Goal: Task Accomplishment & Management: Manage account settings

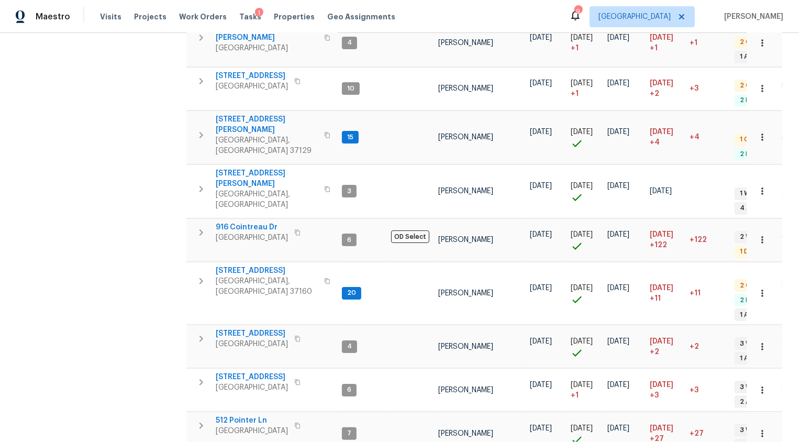
scroll to position [258, 0]
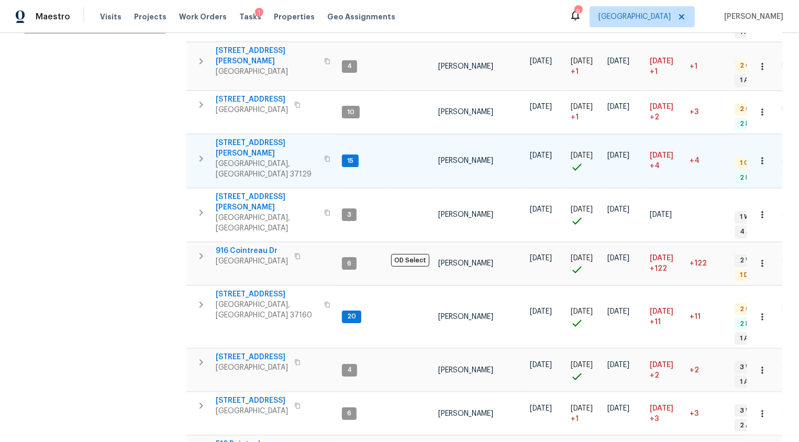
click at [249, 138] on span "[STREET_ADDRESS][PERSON_NAME]" at bounding box center [267, 148] width 102 height 21
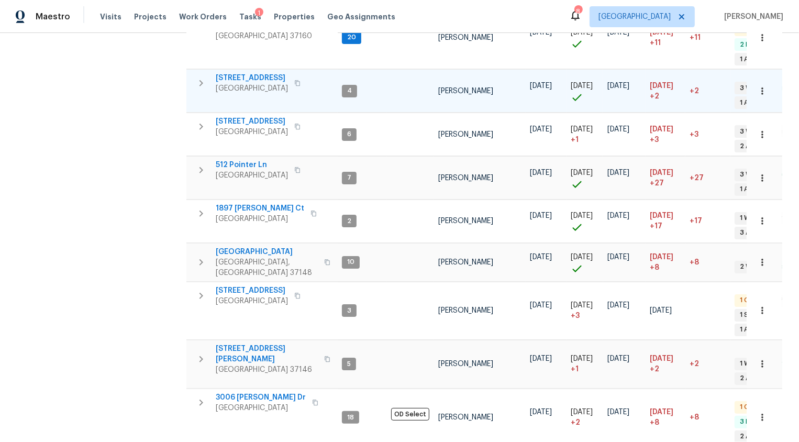
scroll to position [690, 0]
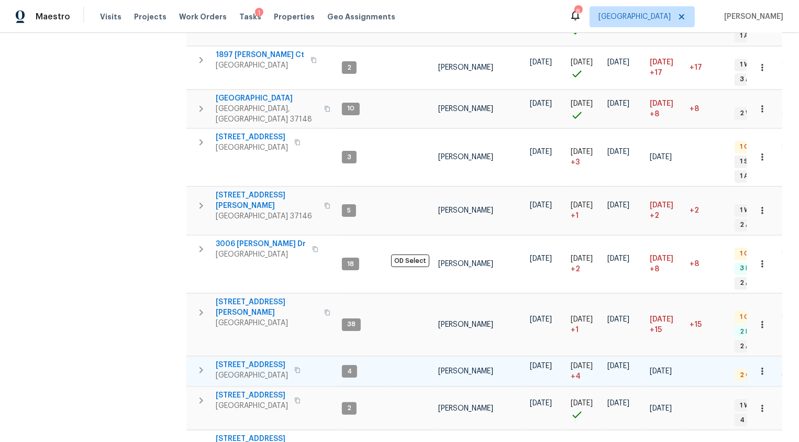
click at [233, 360] on span "513 W 5th St" at bounding box center [252, 365] width 72 height 10
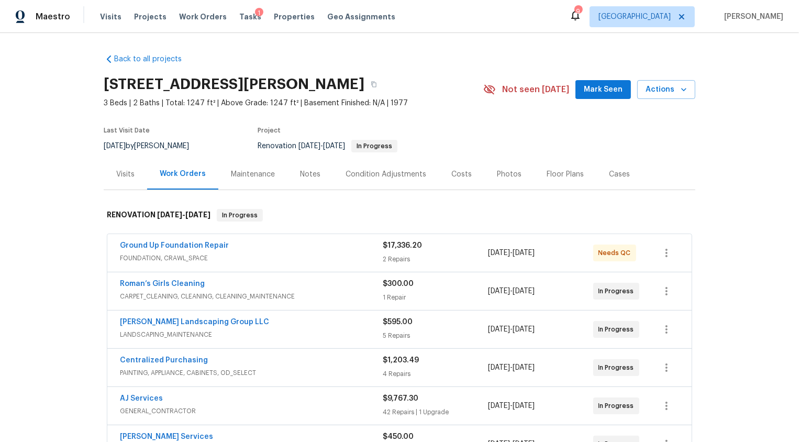
click at [307, 174] on div "Notes" at bounding box center [310, 174] width 20 height 10
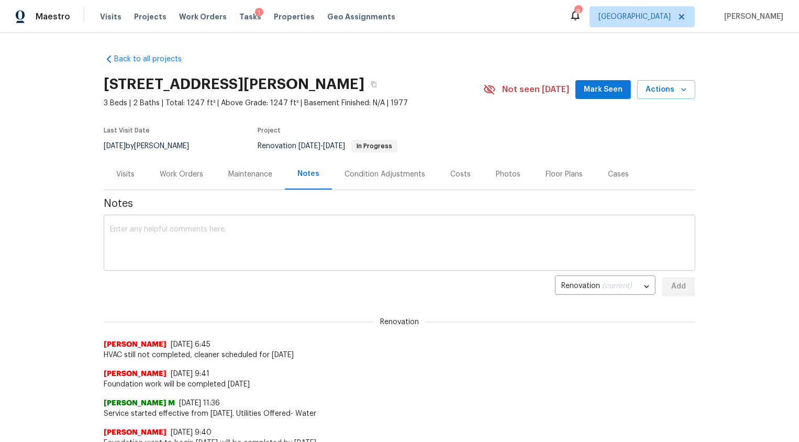
click at [266, 231] on textarea at bounding box center [399, 244] width 579 height 37
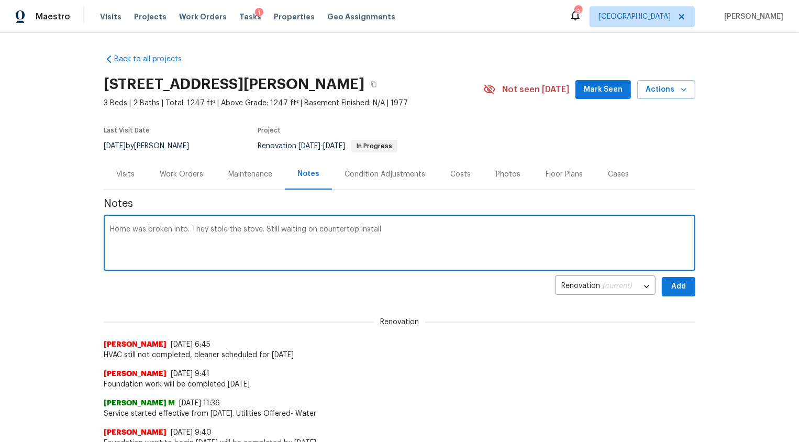
type textarea "Home was broken into. They stole the stove. Still waiting on countertop install"
click at [678, 281] on span "Add" at bounding box center [678, 286] width 17 height 13
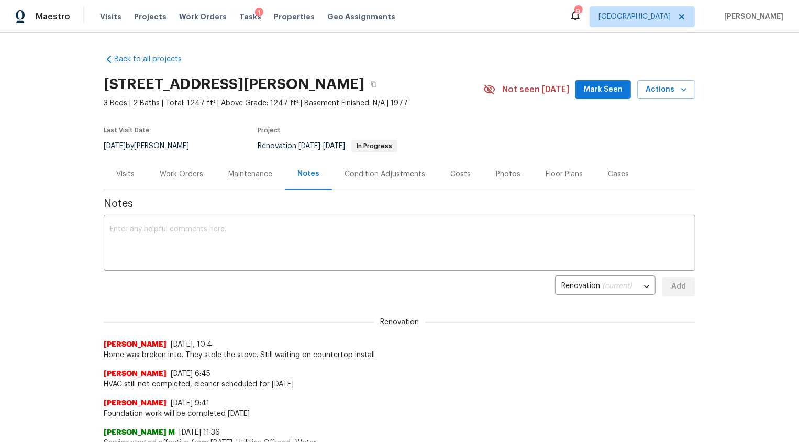
click at [186, 174] on div "Work Orders" at bounding box center [181, 174] width 43 height 10
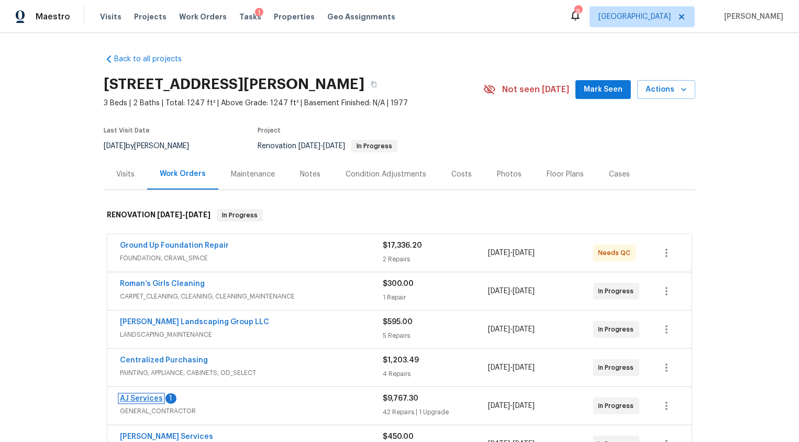
click at [154, 397] on link "AJ Services" at bounding box center [141, 398] width 43 height 7
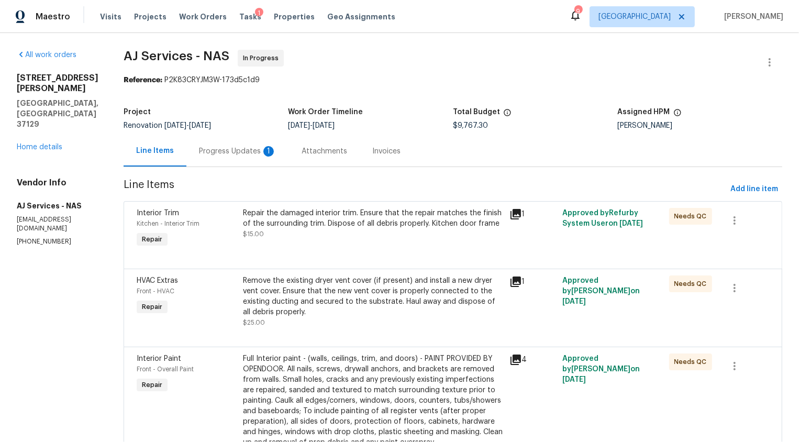
click at [244, 149] on div "Progress Updates 1" at bounding box center [237, 151] width 77 height 10
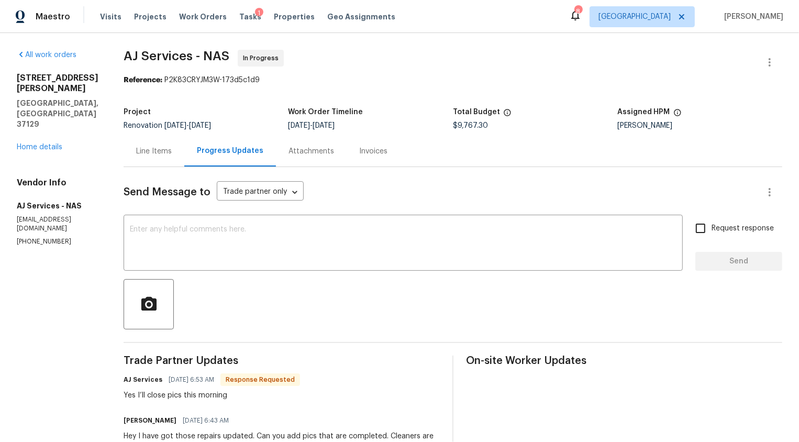
click at [156, 153] on div "Line Items" at bounding box center [154, 151] width 36 height 10
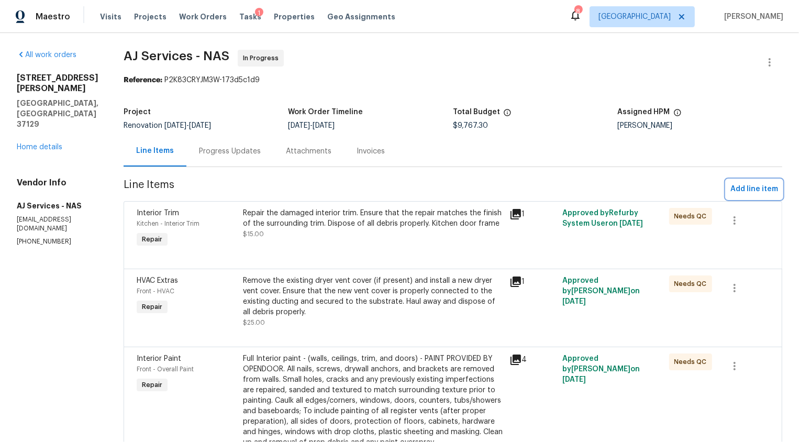
click at [768, 185] on span "Add line item" at bounding box center [754, 189] width 48 height 13
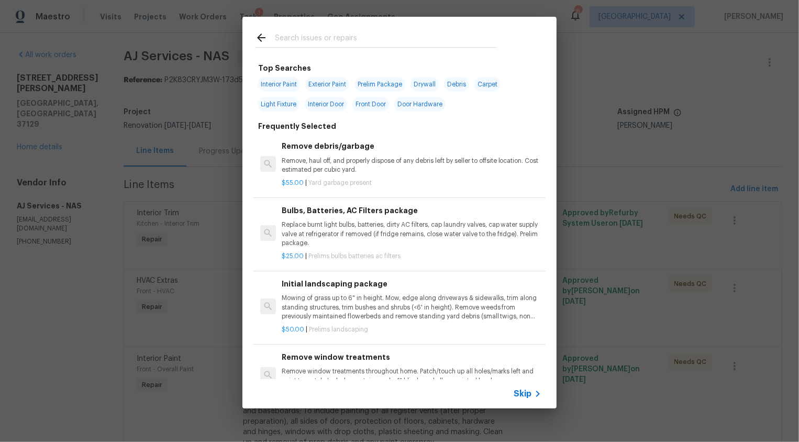
click at [518, 388] on span "Skip" at bounding box center [522, 393] width 18 height 10
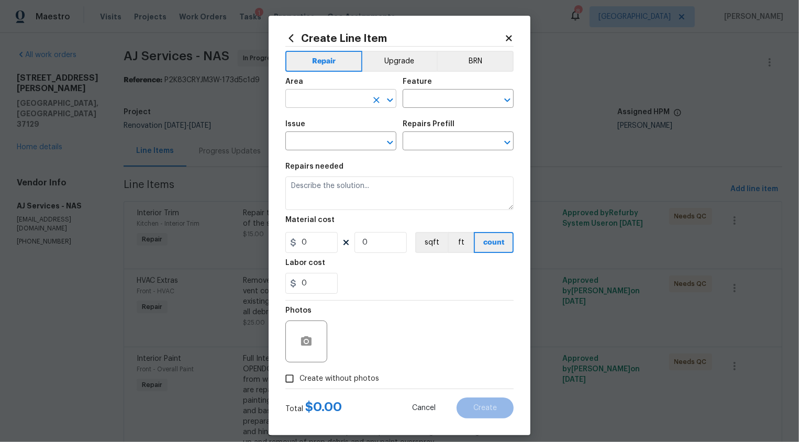
click at [301, 100] on input "text" at bounding box center [326, 100] width 82 height 16
drag, startPoint x: 292, startPoint y: 129, endPoint x: 336, endPoint y: 116, distance: 45.9
click at [292, 129] on li "Kitchen" at bounding box center [340, 122] width 111 height 17
type input "Kitchen"
click at [419, 102] on input "text" at bounding box center [443, 100] width 82 height 16
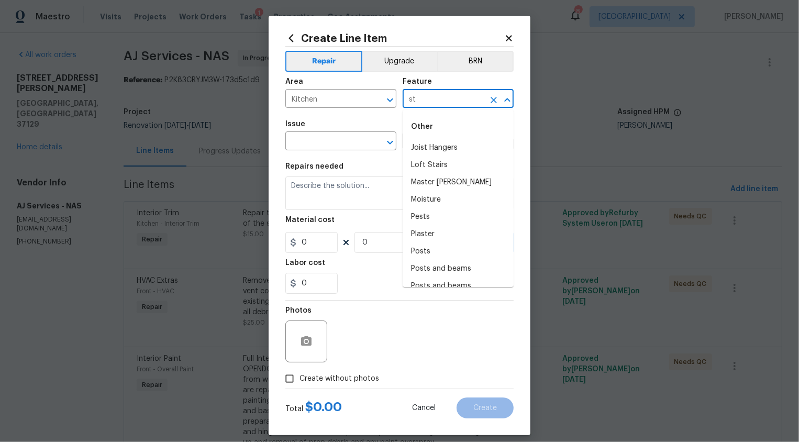
type input "s"
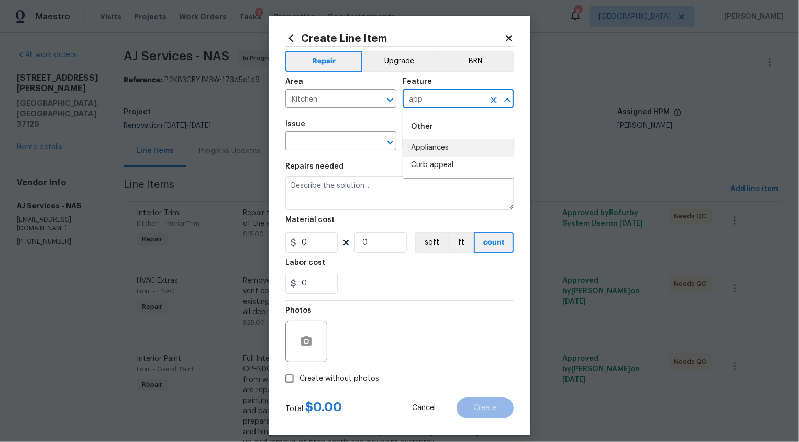
click at [418, 150] on li "Appliances" at bounding box center [457, 147] width 111 height 17
type input "Appliances"
click at [333, 135] on input "text" at bounding box center [326, 142] width 82 height 16
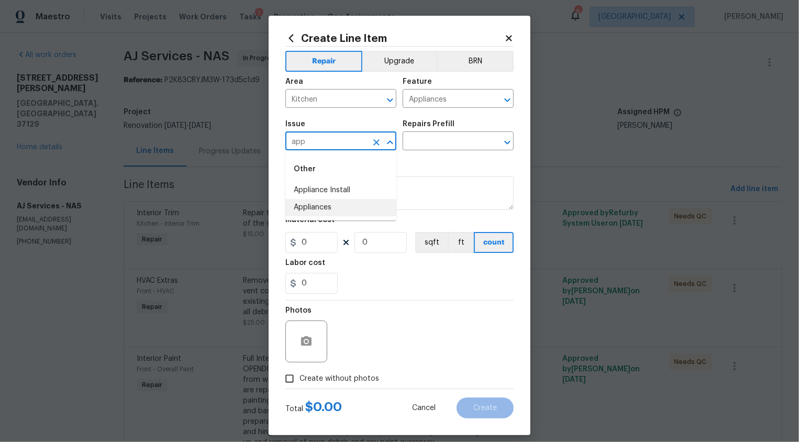
click at [310, 203] on li "Appliances" at bounding box center [340, 207] width 111 height 17
type input "Appliances"
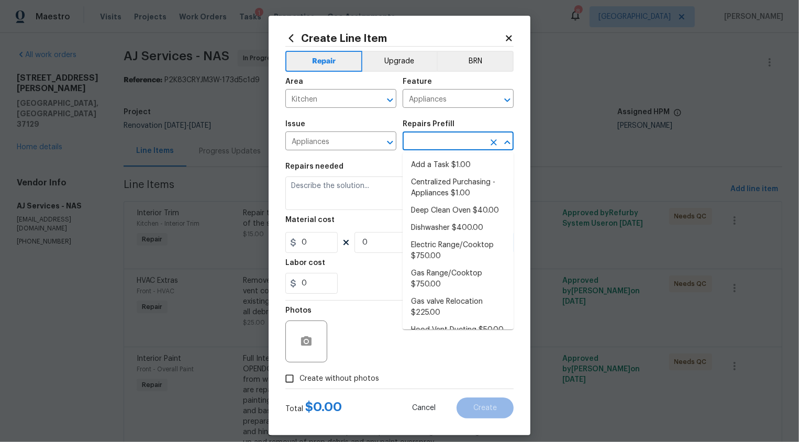
click at [431, 140] on input "text" at bounding box center [443, 142] width 82 height 16
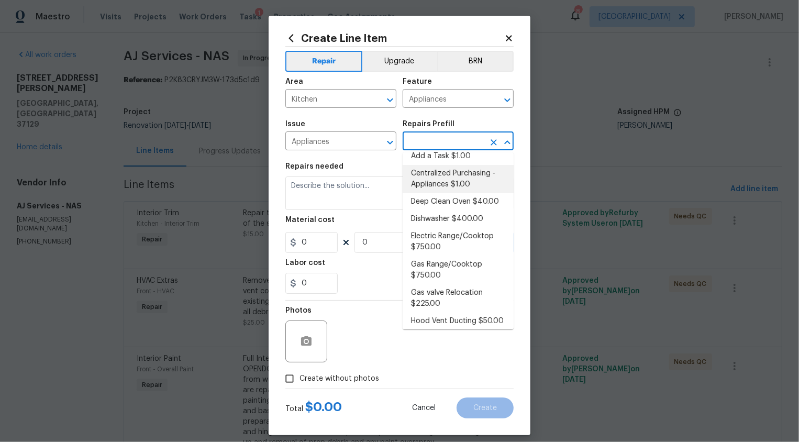
scroll to position [10, 0]
click at [430, 236] on li "Electric Range/Cooktop $750.00" at bounding box center [457, 240] width 111 height 28
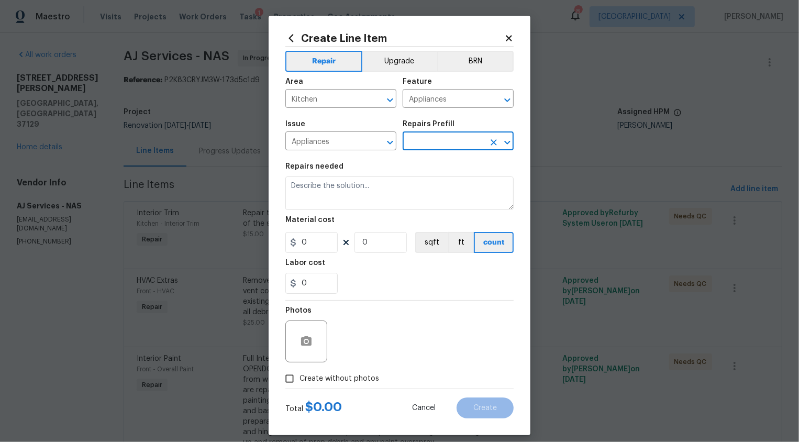
type textarea "Remove the existing electric range/cooktop and prep the area for a new unit. In…"
type input "1"
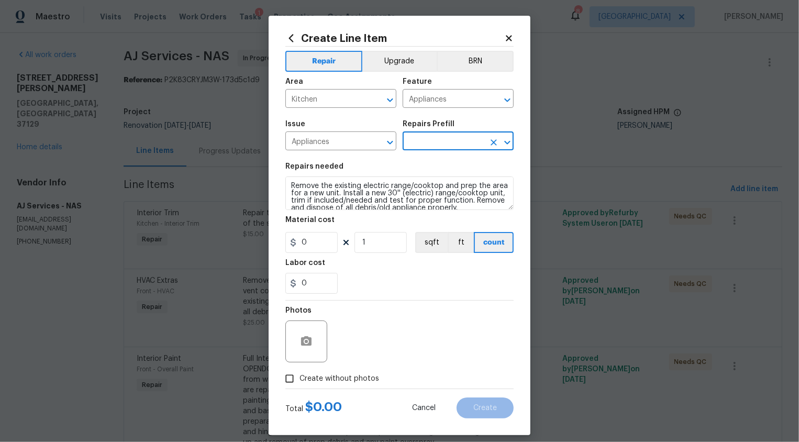
type input "Electric Range/Cooktop $750.00"
type input "750"
click at [367, 373] on span "Create without photos" at bounding box center [339, 378] width 80 height 11
click at [299, 372] on input "Create without photos" at bounding box center [289, 378] width 20 height 20
checkbox input "true"
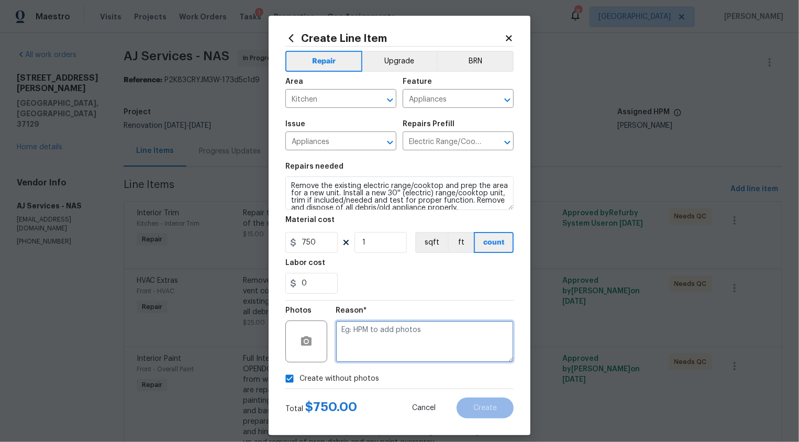
click at [400, 349] on textarea at bounding box center [425, 341] width 178 height 42
type textarea "na"
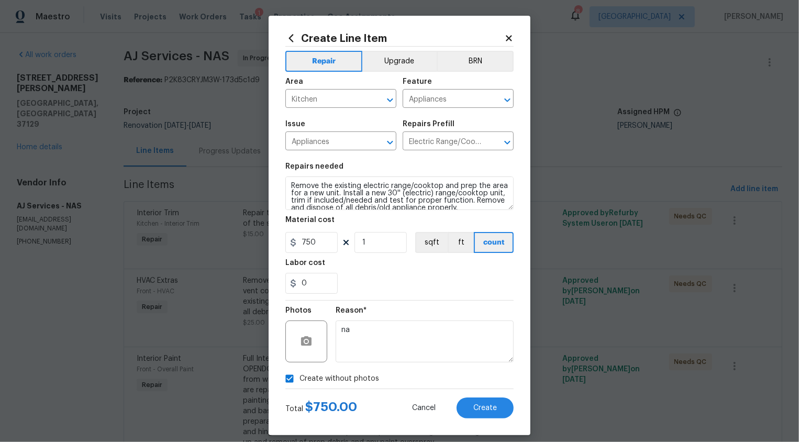
click at [502, 417] on div "Create Line Item Repair Upgrade BRN Area Kitchen ​ Feature Appliances ​ Issue A…" at bounding box center [400, 225] width 262 height 419
click at [488, 409] on span "Create" at bounding box center [485, 408] width 24 height 8
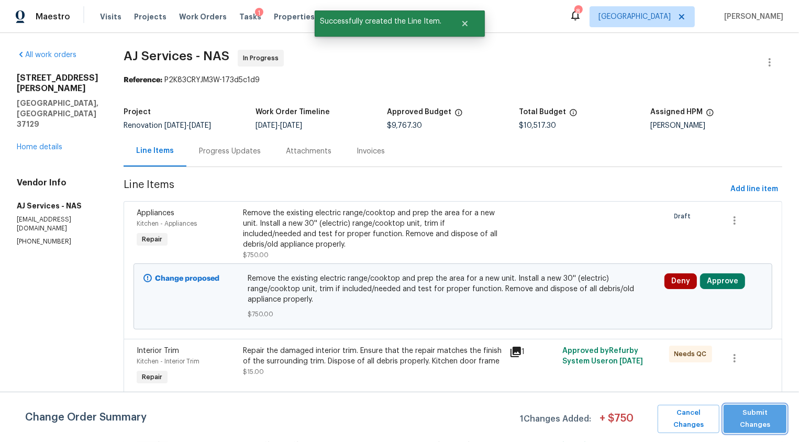
click at [744, 411] on span "Submit Changes" at bounding box center [755, 419] width 52 height 24
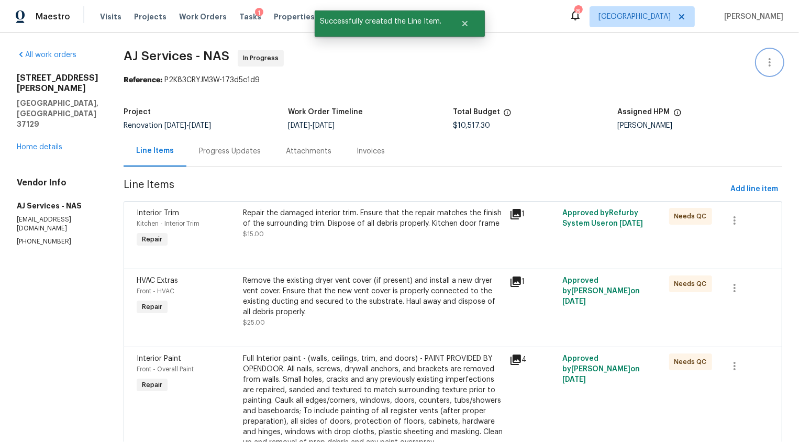
click at [764, 65] on icon "button" at bounding box center [769, 62] width 13 height 13
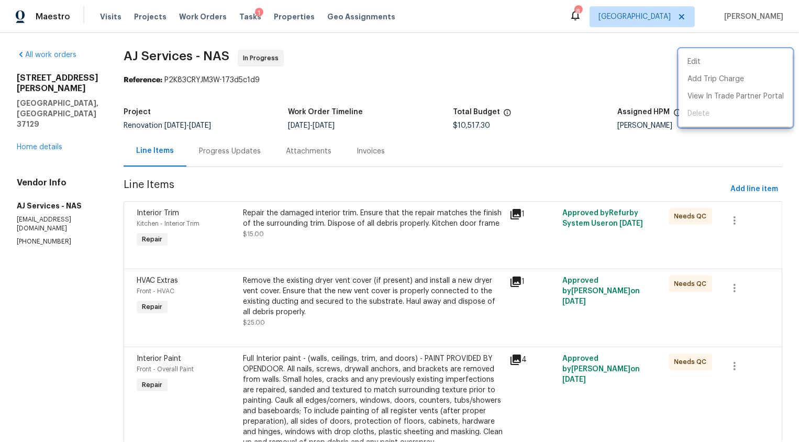
click at [575, 83] on div at bounding box center [399, 221] width 799 height 442
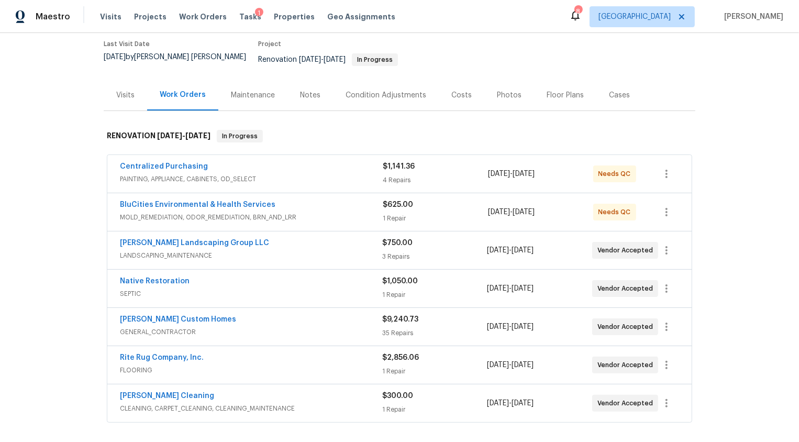
scroll to position [91, 0]
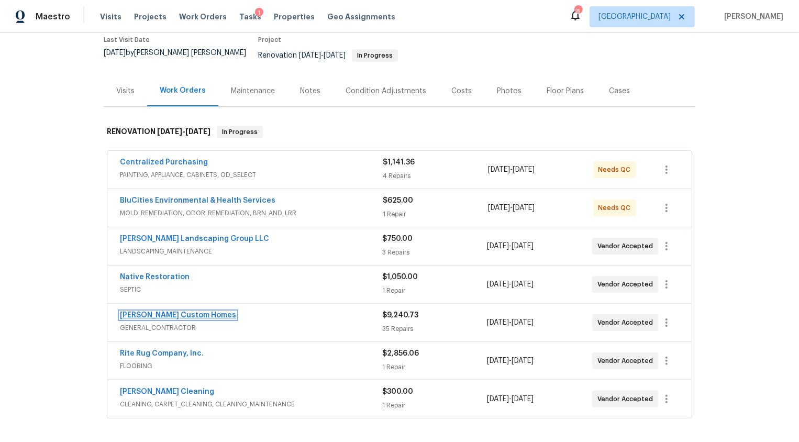
click at [176, 311] on link "Rappa Custom Homes" at bounding box center [178, 314] width 116 height 7
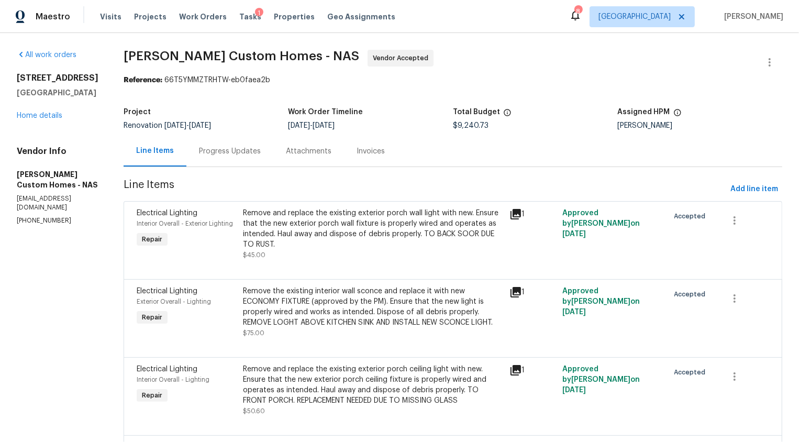
click at [239, 152] on div "Progress Updates" at bounding box center [230, 151] width 62 height 10
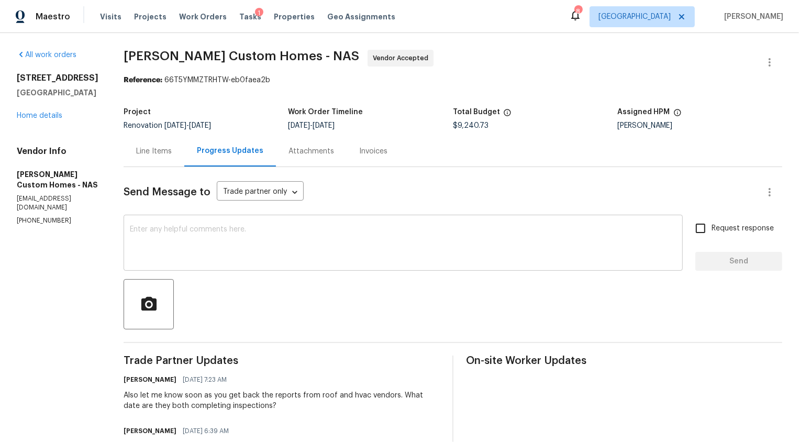
click at [255, 228] on textarea at bounding box center [403, 244] width 546 height 37
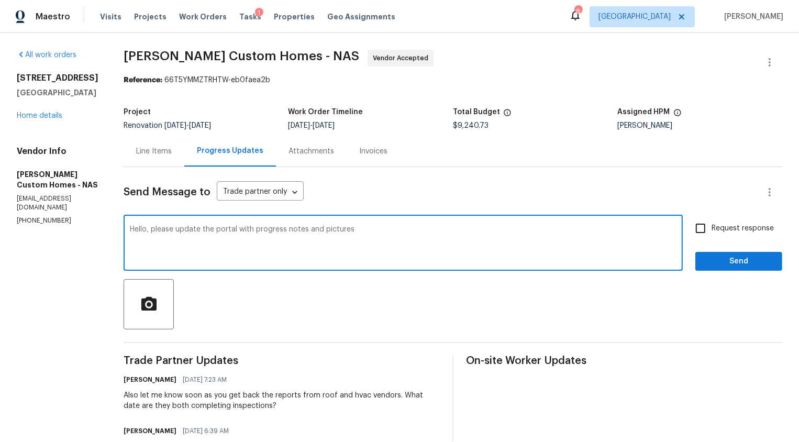
type textarea "Hello, please update the portal with progress notes and pictures"
click at [700, 227] on input "Request response" at bounding box center [700, 228] width 22 height 22
checkbox input "true"
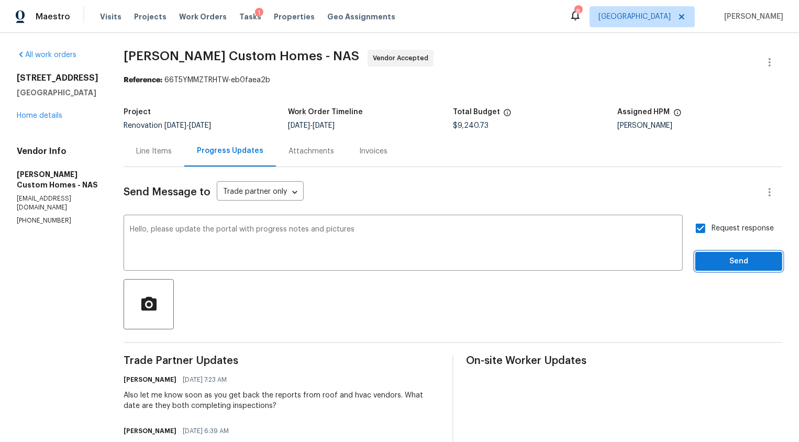
click at [718, 263] on span "Send" at bounding box center [738, 261] width 70 height 13
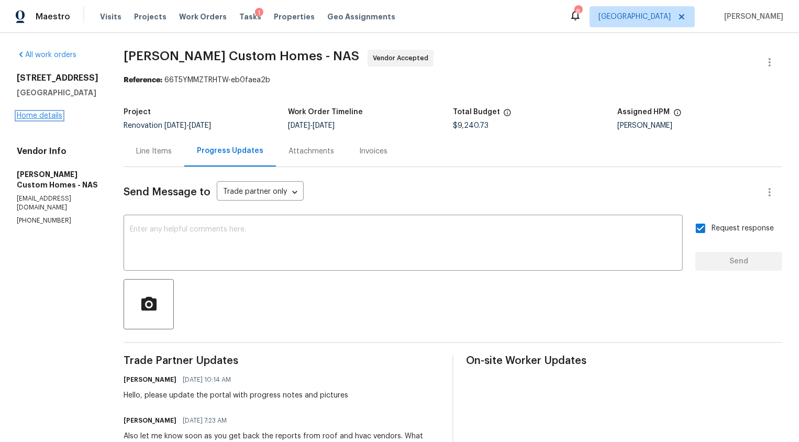
click at [50, 117] on link "Home details" at bounding box center [40, 115] width 46 height 7
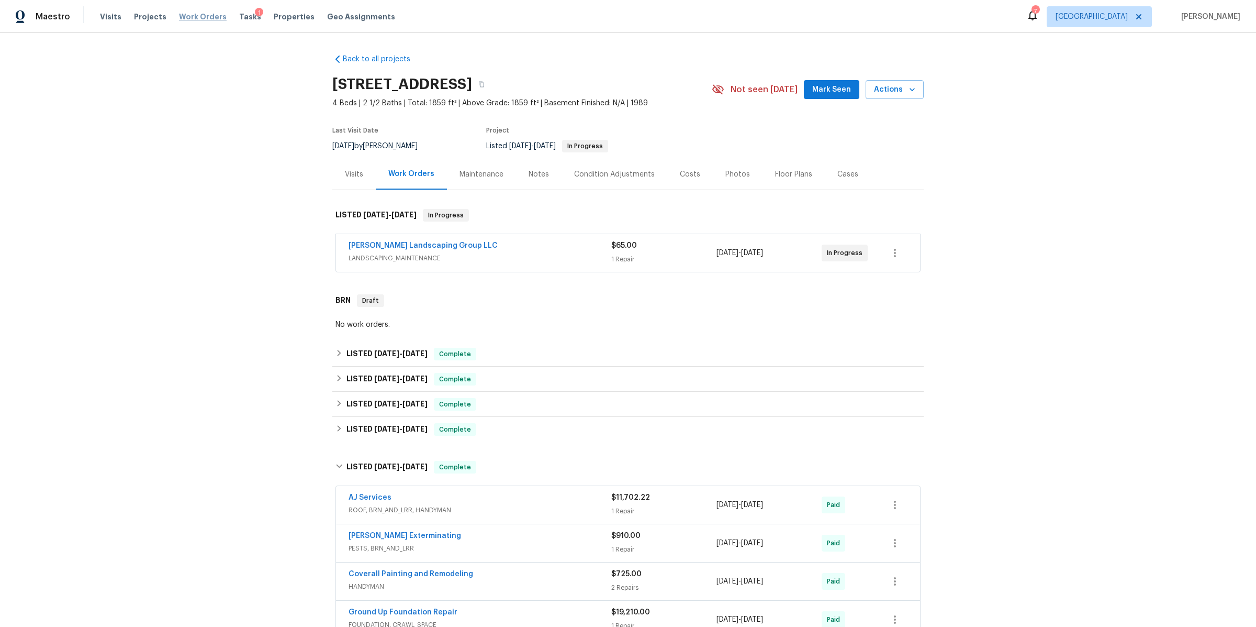
click at [191, 17] on span "Work Orders" at bounding box center [203, 17] width 48 height 10
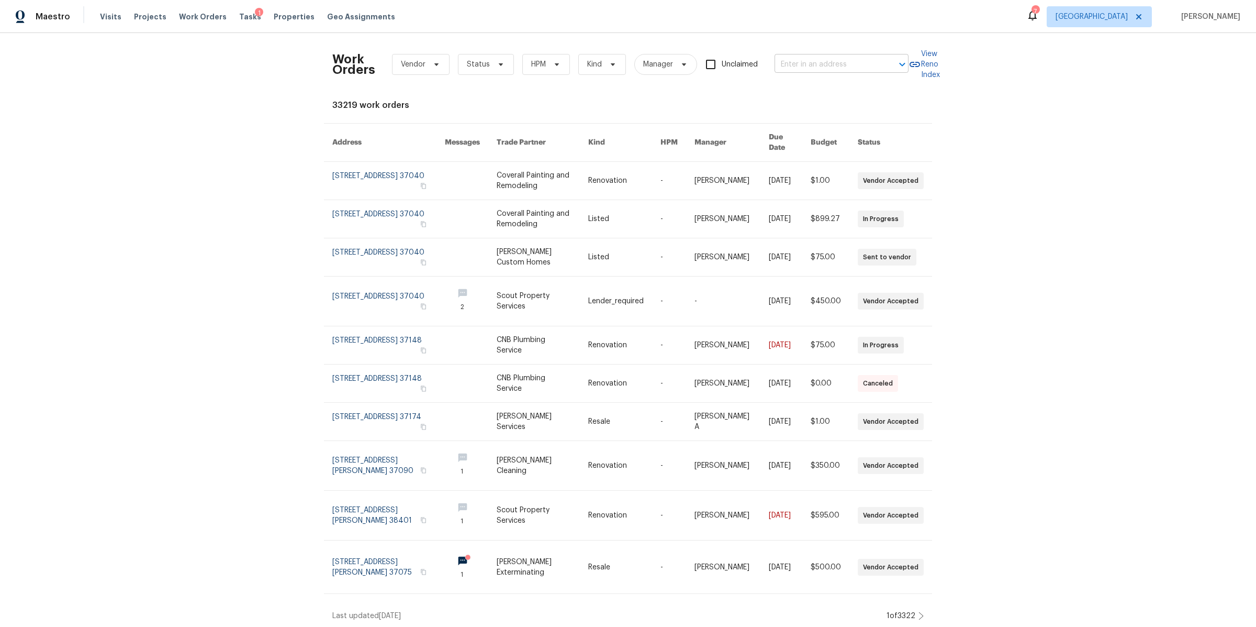
click at [798, 65] on input "text" at bounding box center [827, 65] width 105 height 16
type input "824 n"
click at [798, 92] on li "824 N Woodstone Ln, Nashville, TN 37211" at bounding box center [839, 87] width 134 height 17
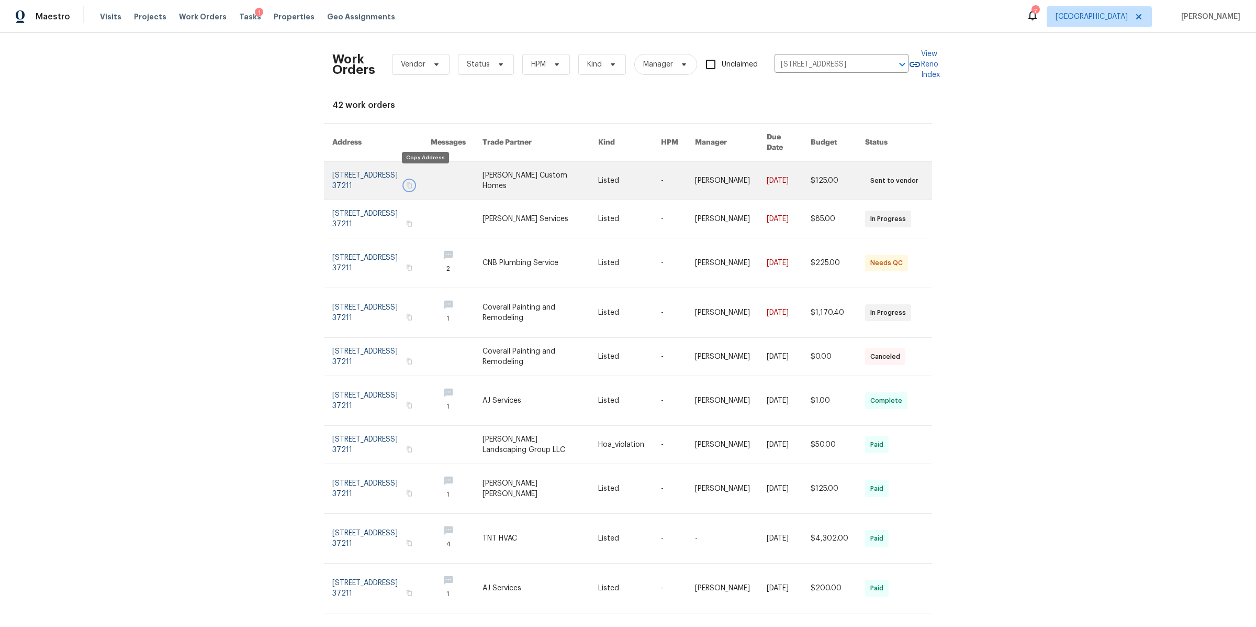
click at [412, 182] on icon "button" at bounding box center [409, 185] width 6 height 6
click at [365, 170] on link at bounding box center [381, 181] width 98 height 38
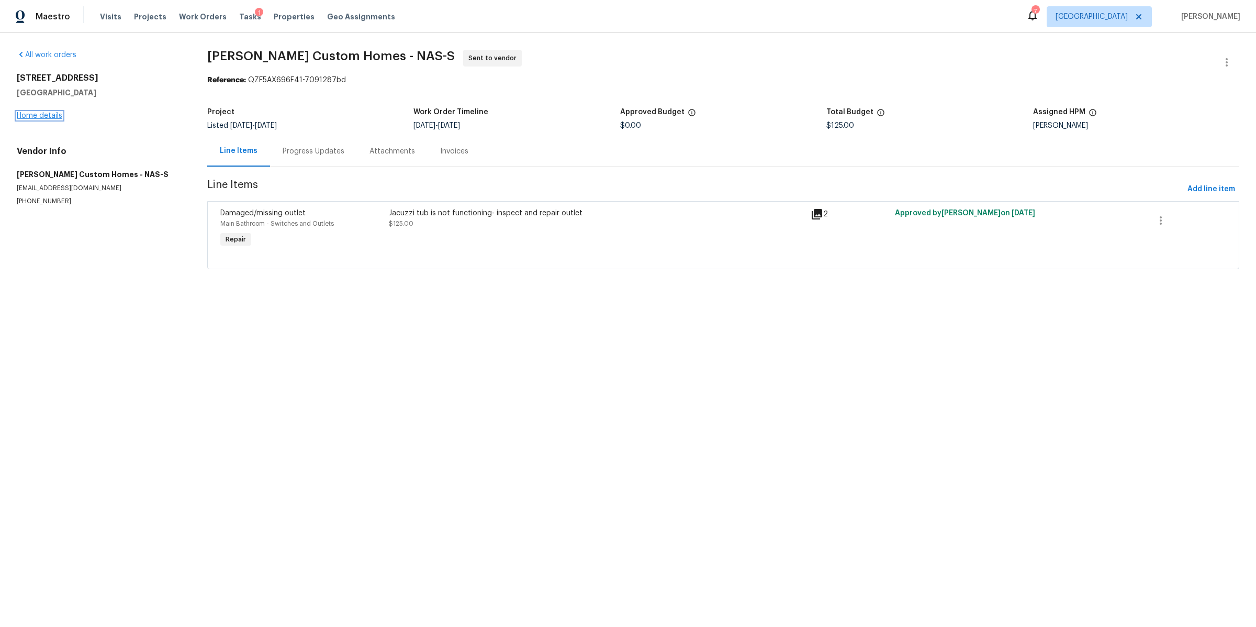
click at [33, 116] on link "Home details" at bounding box center [40, 115] width 46 height 7
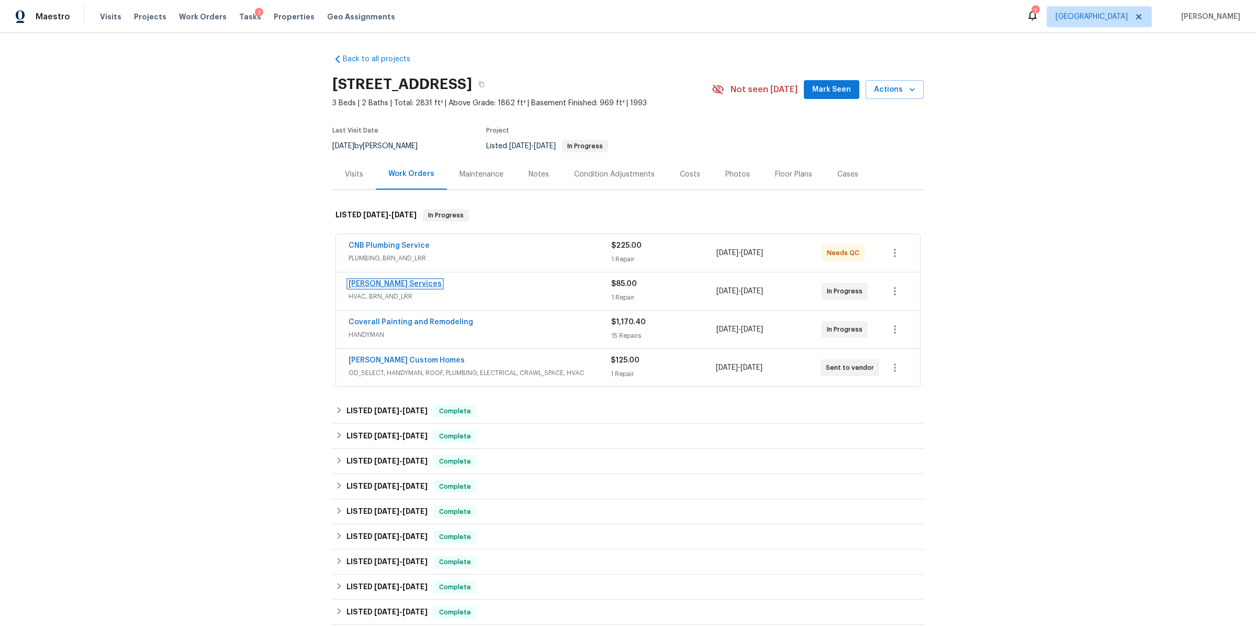
click at [373, 281] on link "[PERSON_NAME] Services" at bounding box center [395, 283] width 93 height 7
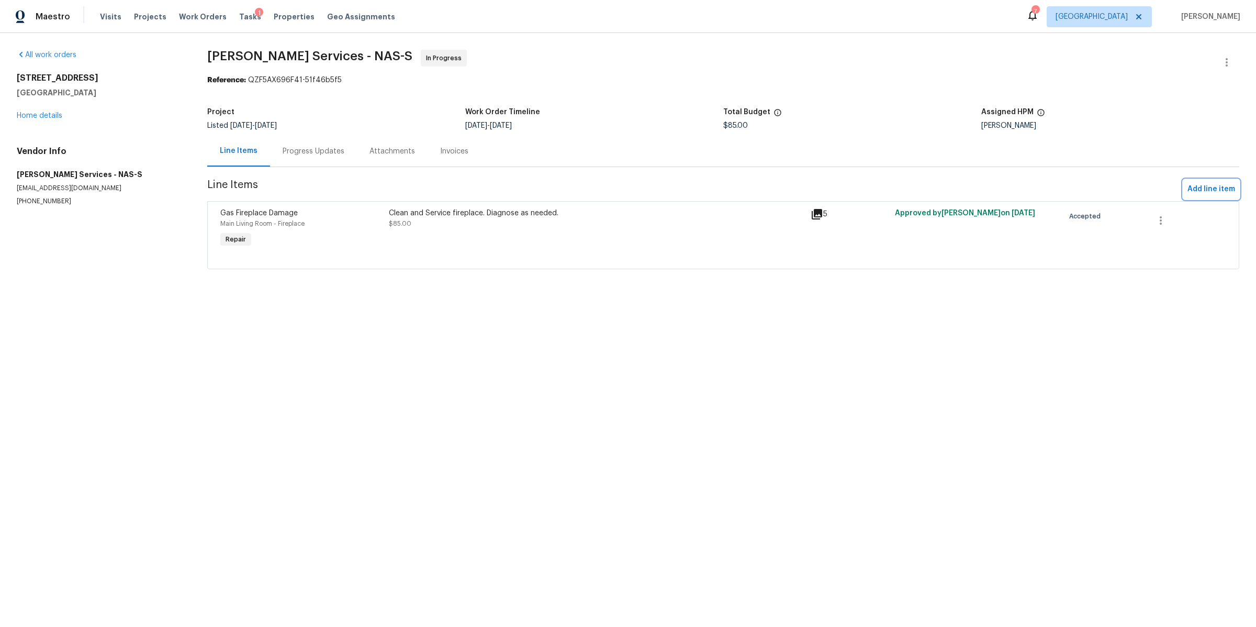
click at [798, 190] on span "Add line item" at bounding box center [1212, 189] width 48 height 13
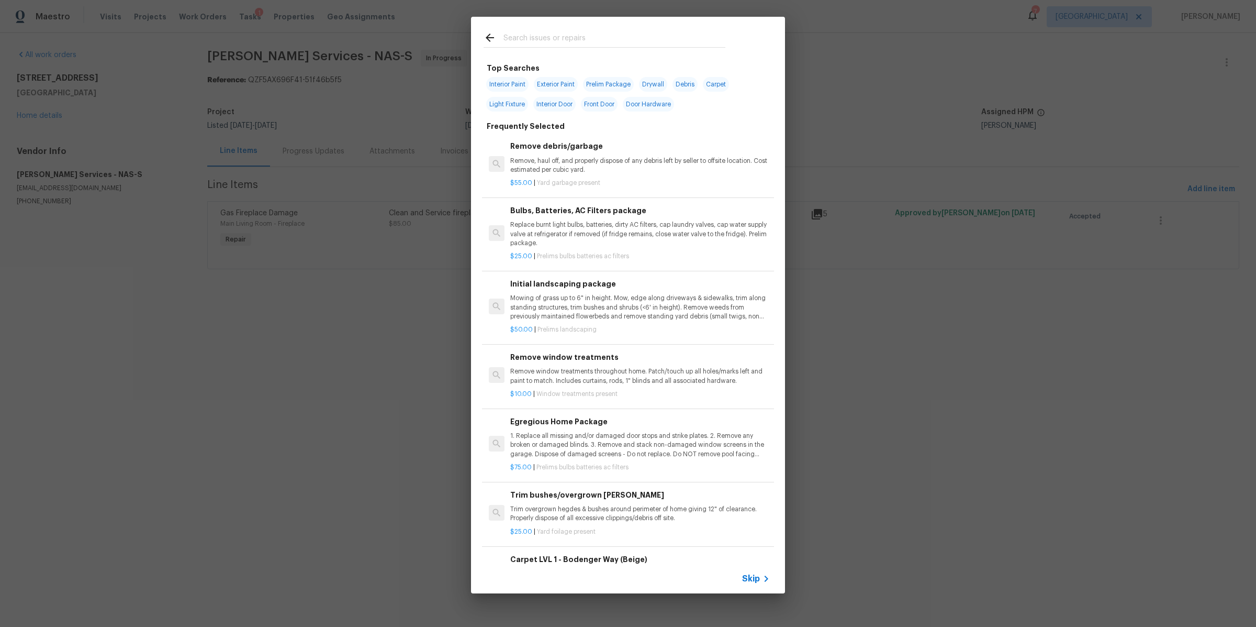
click at [754, 403] on span "Skip" at bounding box center [751, 578] width 18 height 10
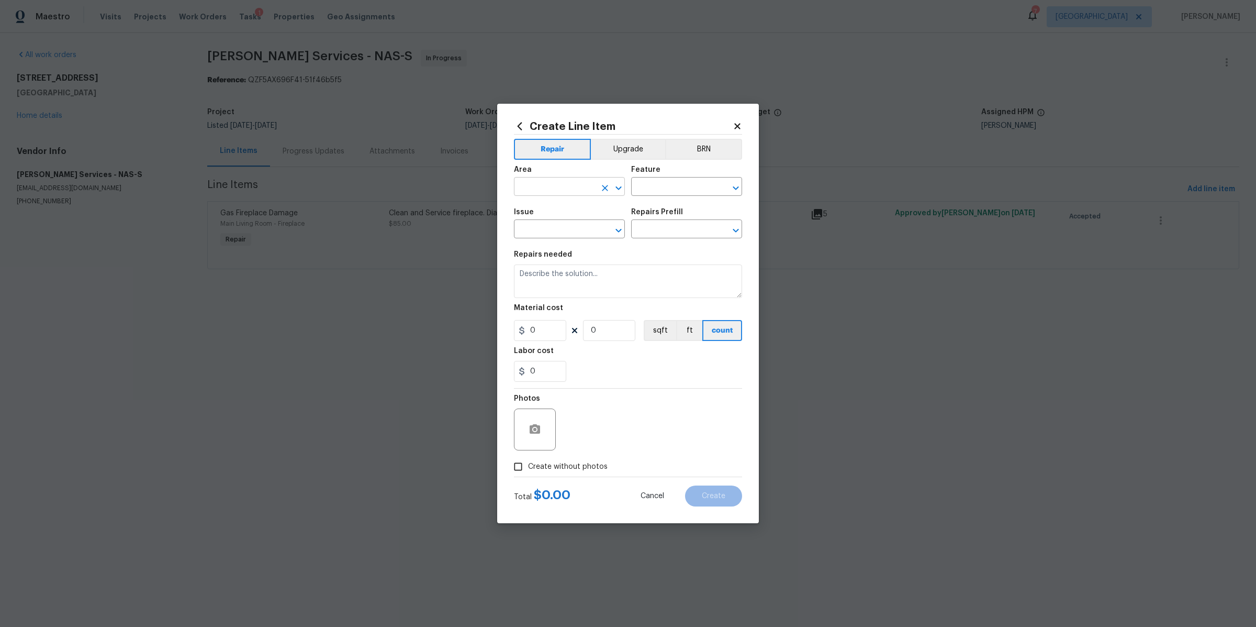
click at [550, 182] on input "text" at bounding box center [555, 188] width 82 height 16
click at [541, 226] on li "Interior Overall" at bounding box center [569, 227] width 111 height 17
type input "Interior Overall"
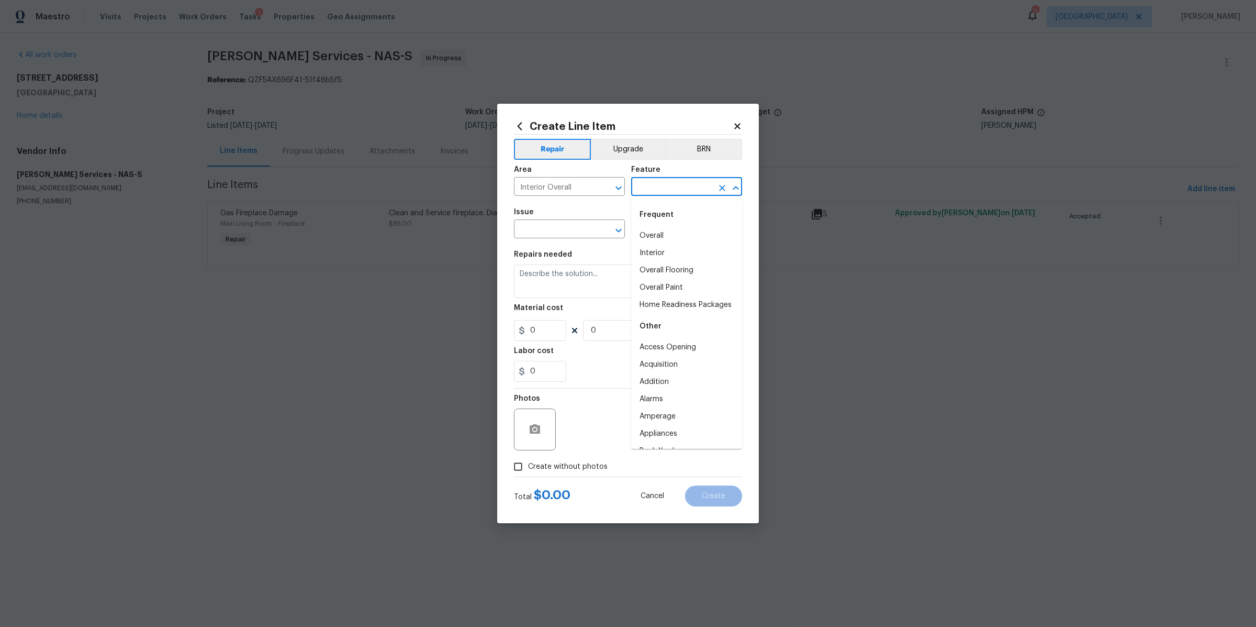
click at [681, 194] on input "text" at bounding box center [672, 188] width 82 height 16
click at [644, 232] on li "HVAC" at bounding box center [686, 235] width 111 height 17
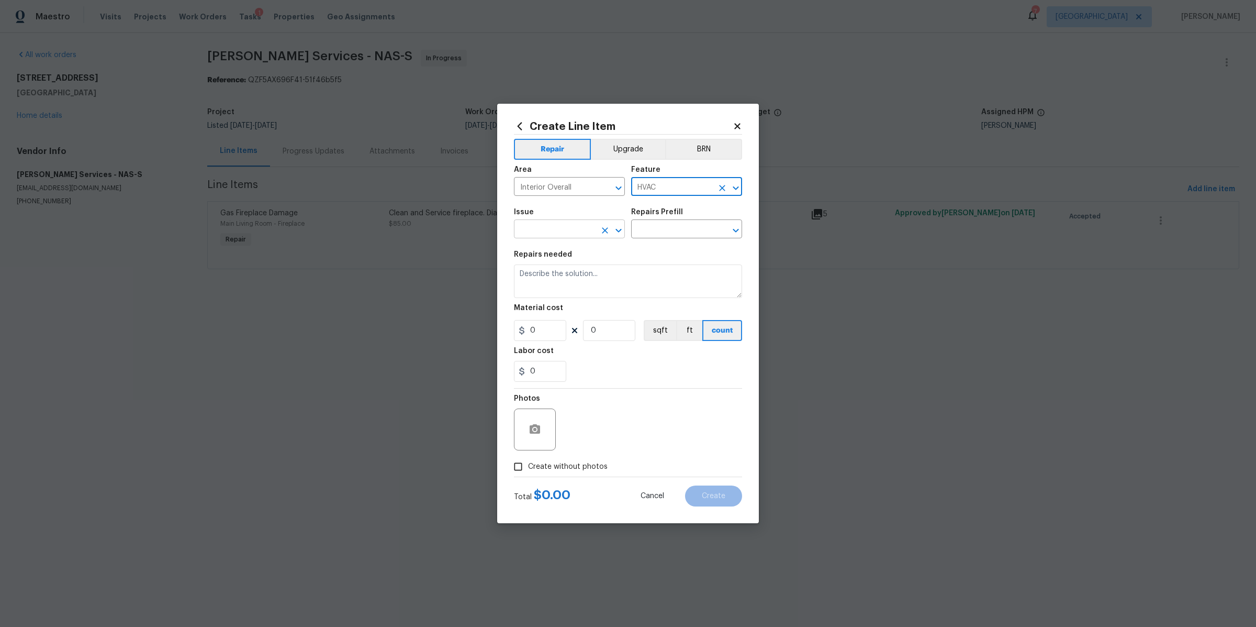
type input "HVAC"
click at [560, 227] on input "text" at bounding box center [555, 230] width 82 height 16
click at [546, 274] on li "ACQ: HVAC" at bounding box center [569, 278] width 111 height 17
type input "ACQ: HVAC"
click at [687, 226] on input "text" at bounding box center [672, 230] width 82 height 16
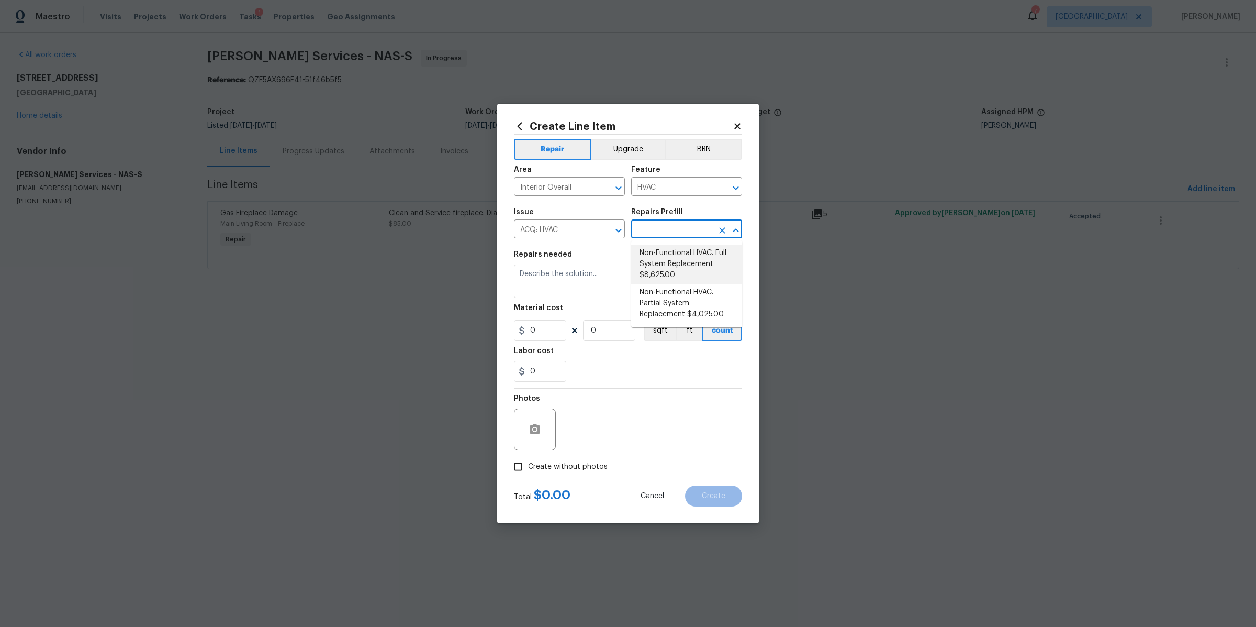
click at [672, 262] on li "Non-Functional HVAC. Full System Replacement $8,625.00" at bounding box center [686, 263] width 111 height 39
type input "Acquisition"
type input "Non-Functional HVAC. Full System Replacement $8,625.00"
type textarea "Acquisition Scope: Full System Replacement"
type input "8625"
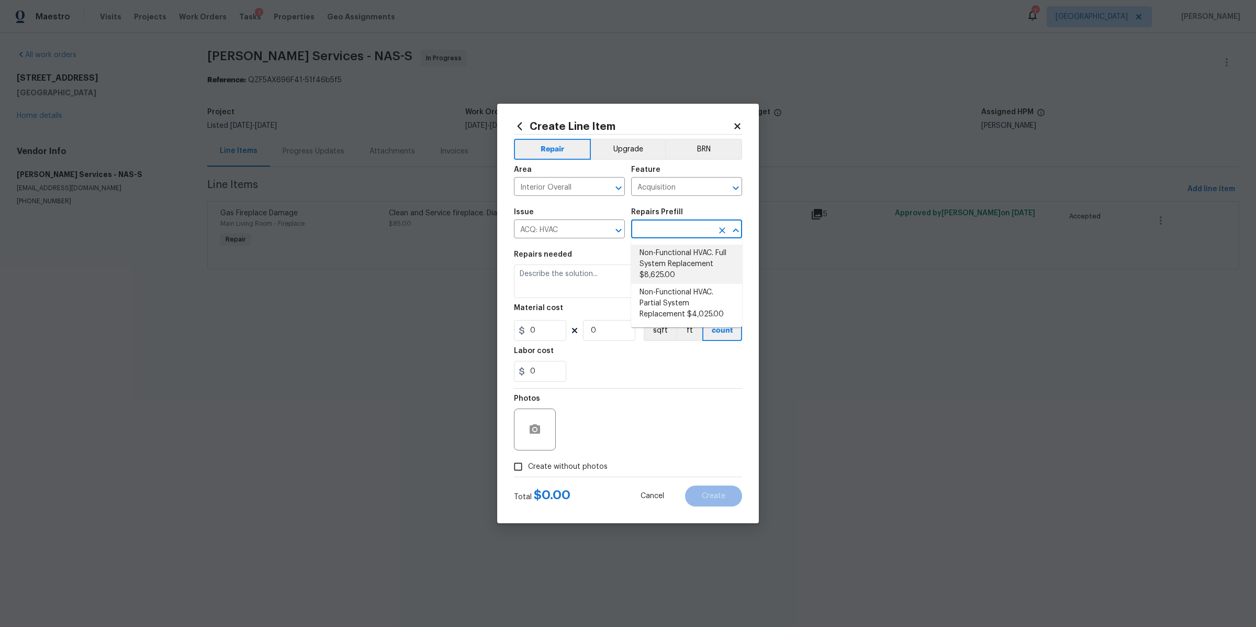
type input "1"
click at [539, 328] on input "8625" at bounding box center [540, 330] width 52 height 21
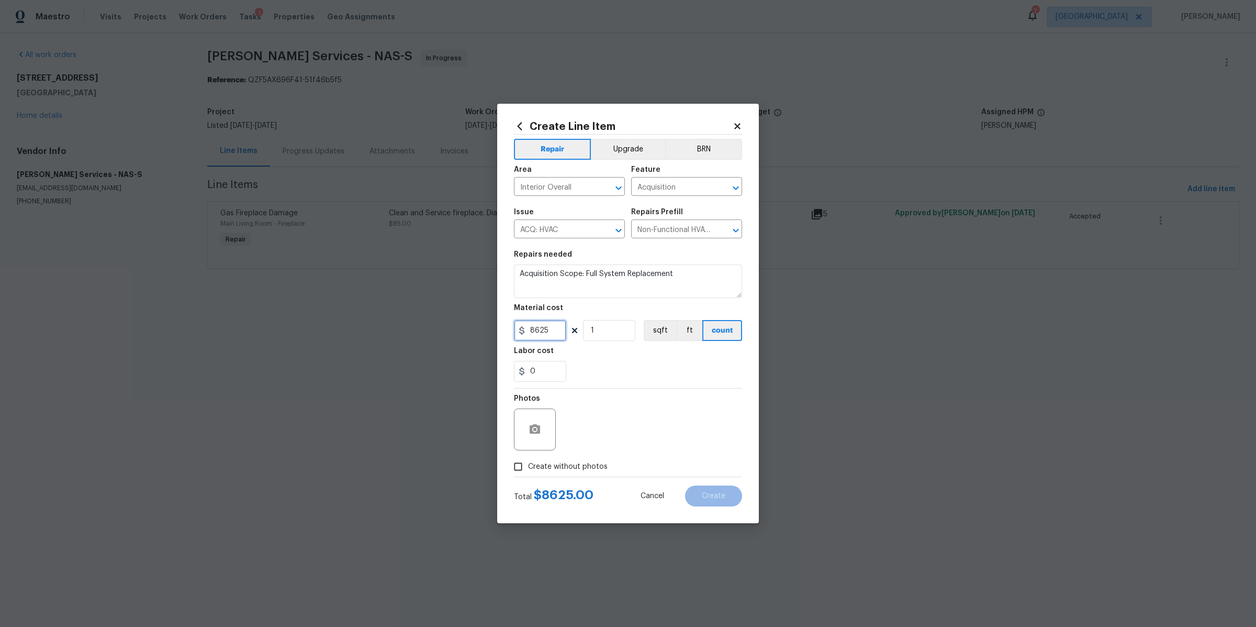
click at [539, 328] on input "8625" at bounding box center [540, 330] width 52 height 21
type input "5500"
click at [551, 403] on div at bounding box center [628, 476] width 228 height 1
click at [561, 403] on span "Create without photos" at bounding box center [568, 466] width 80 height 11
click at [528, 403] on input "Create without photos" at bounding box center [518, 466] width 20 height 20
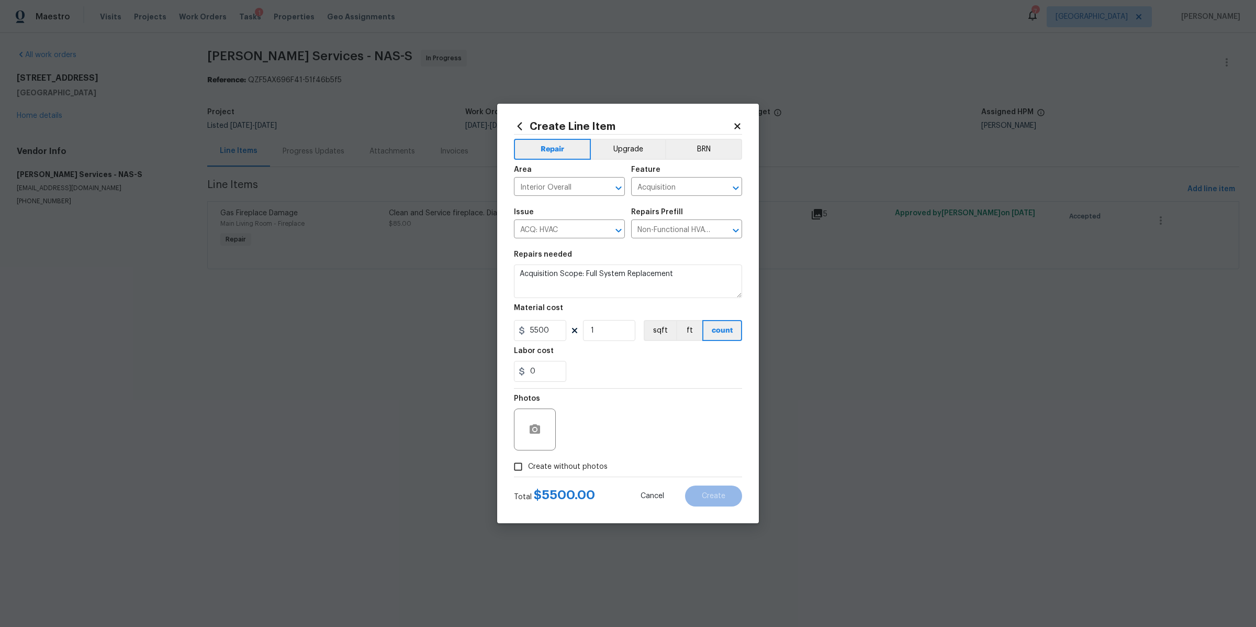
checkbox input "true"
click at [619, 403] on textarea at bounding box center [653, 429] width 178 height 42
type textarea "cost"
click at [710, 403] on button "Create" at bounding box center [713, 495] width 57 height 21
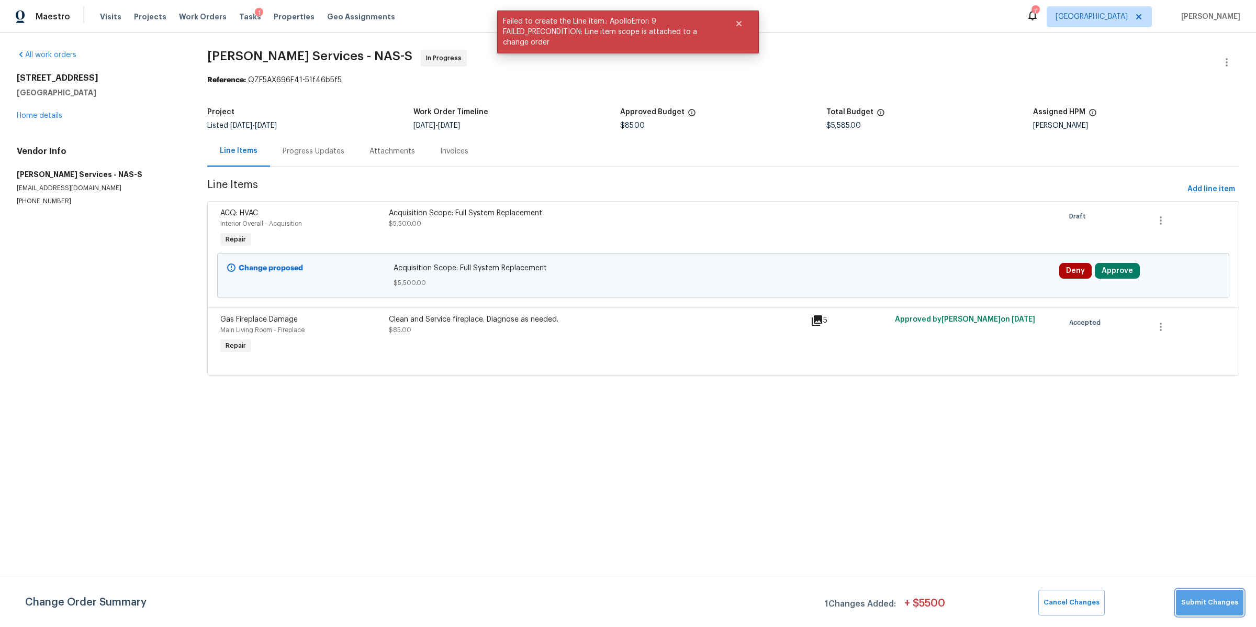
click at [798, 403] on span "Submit Changes" at bounding box center [1209, 602] width 57 height 12
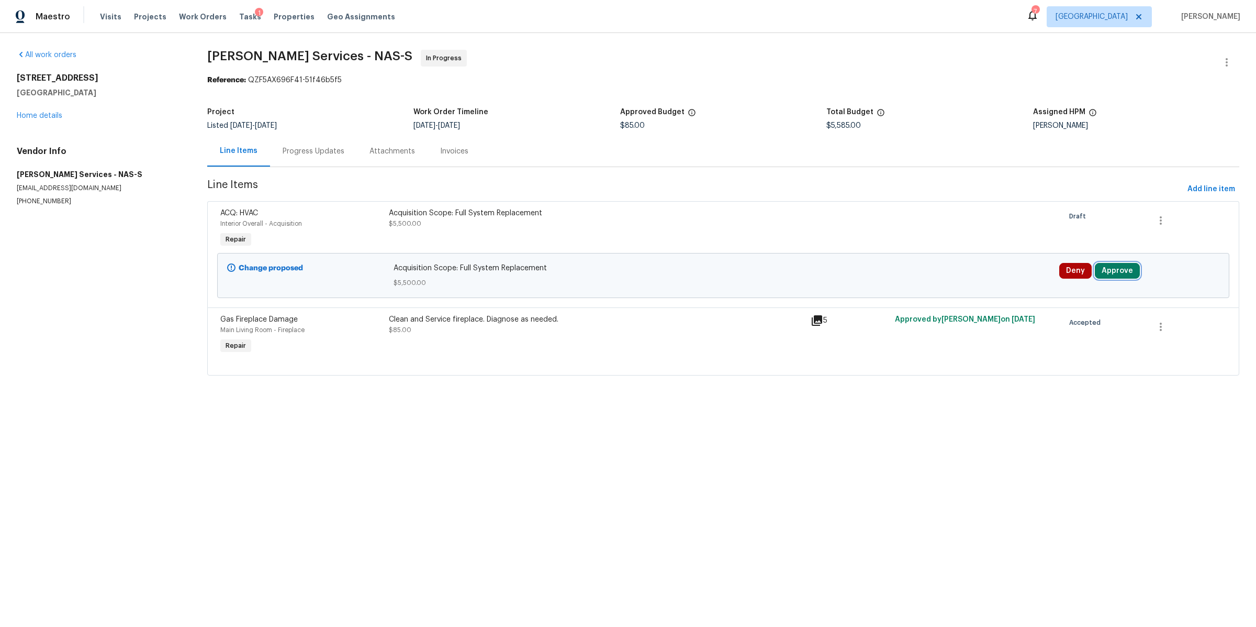
click at [798, 275] on button "Approve" at bounding box center [1117, 271] width 45 height 16
click at [798, 284] on span "Approve" at bounding box center [959, 281] width 29 height 8
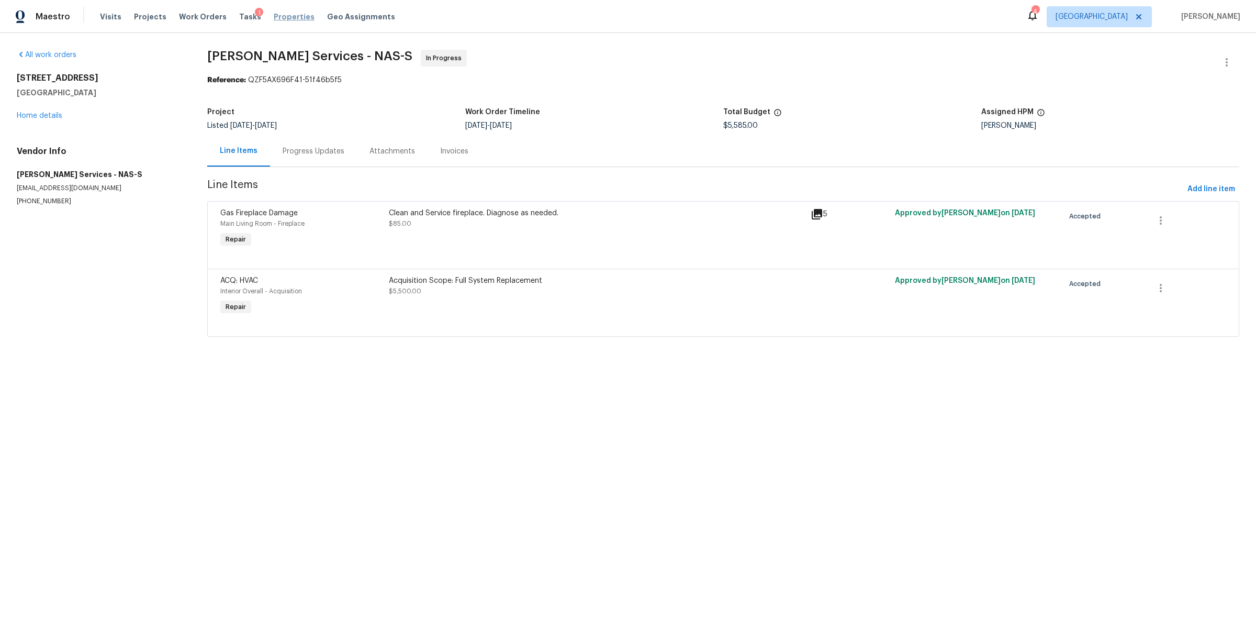
click at [283, 17] on span "Properties" at bounding box center [294, 17] width 41 height 10
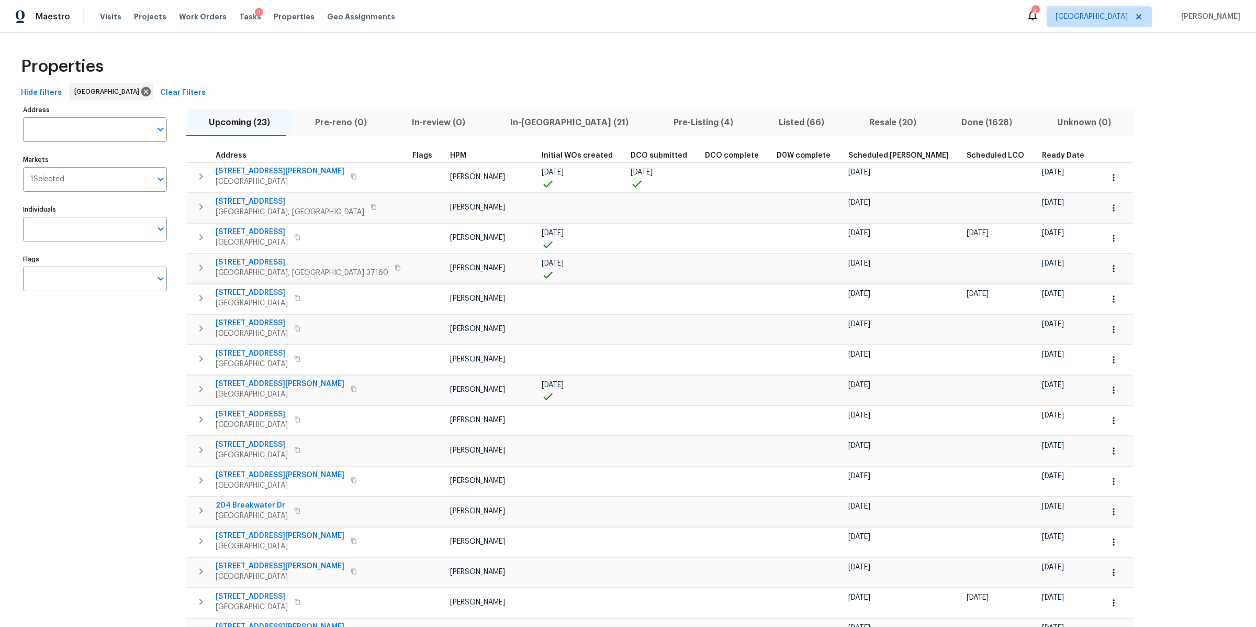
click at [497, 131] on button "In-reno (21)" at bounding box center [569, 122] width 163 height 27
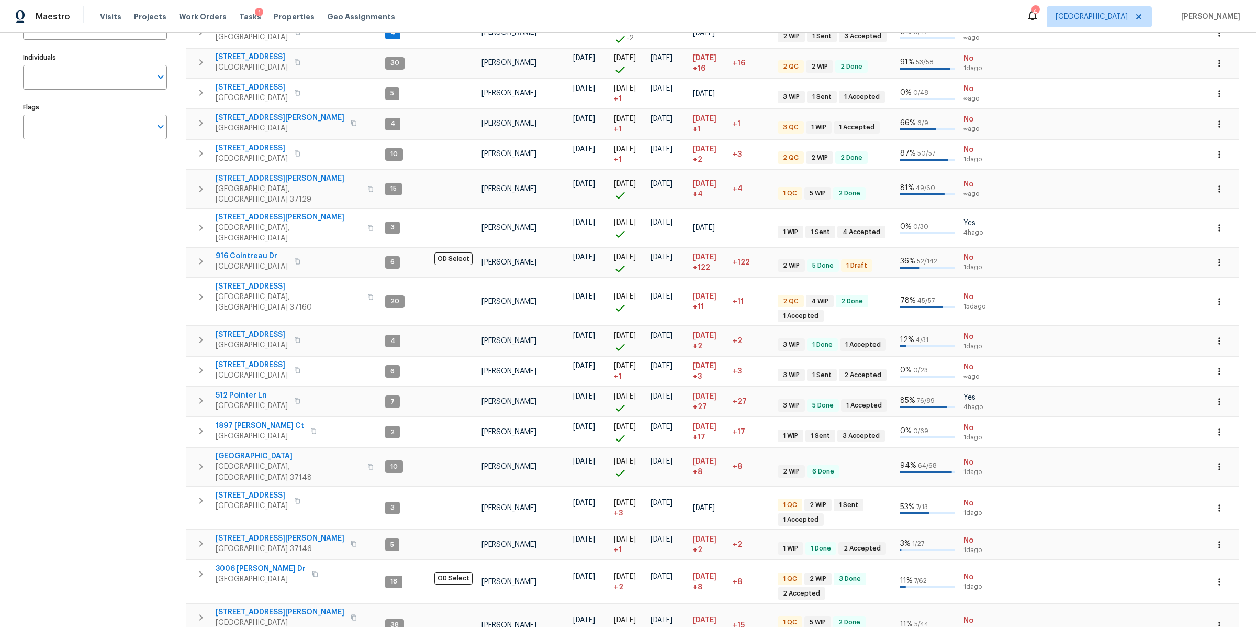
scroll to position [150, 0]
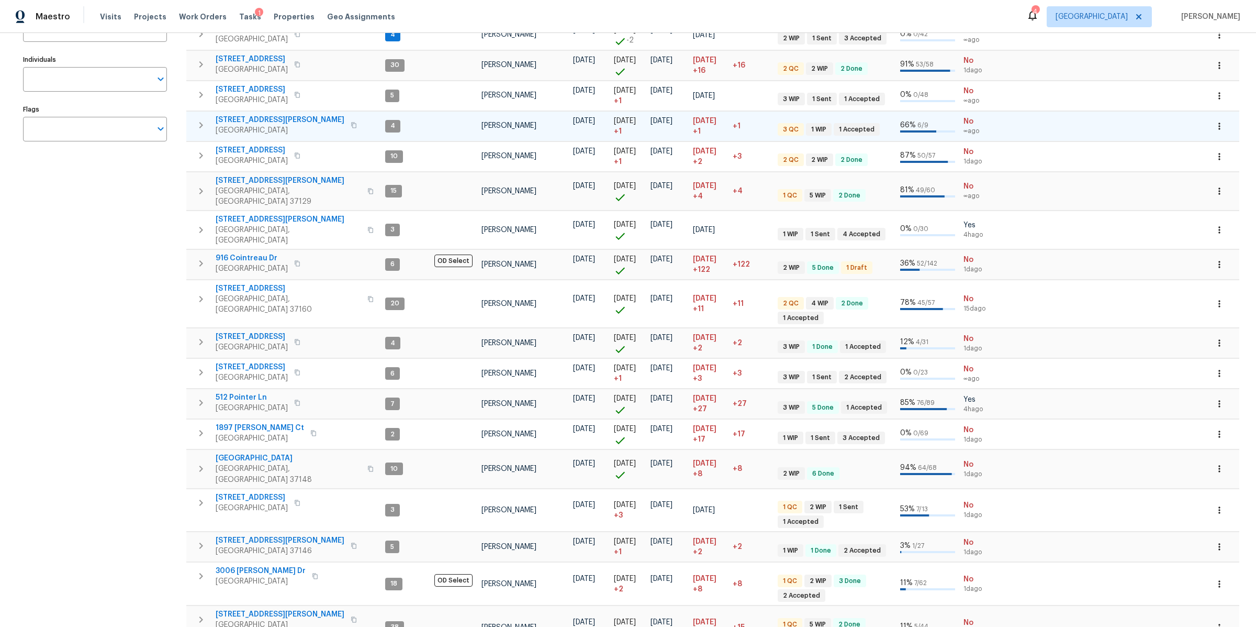
click at [245, 116] on span "705 Watson Ct" at bounding box center [280, 120] width 129 height 10
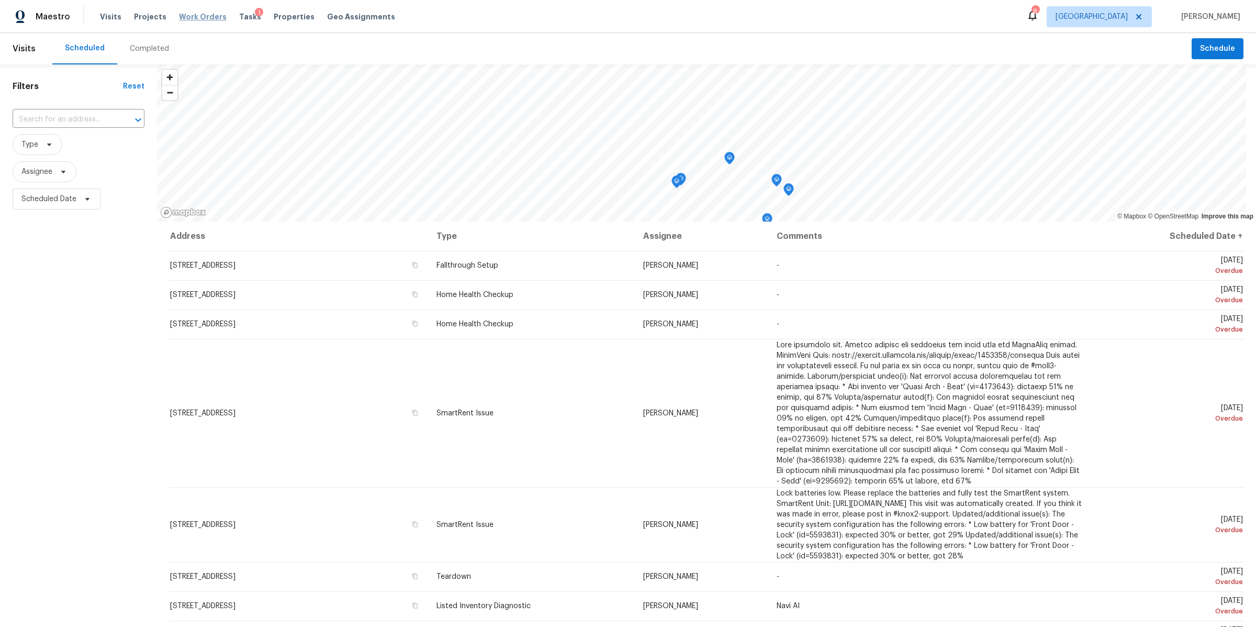
click at [198, 16] on span "Work Orders" at bounding box center [203, 17] width 48 height 10
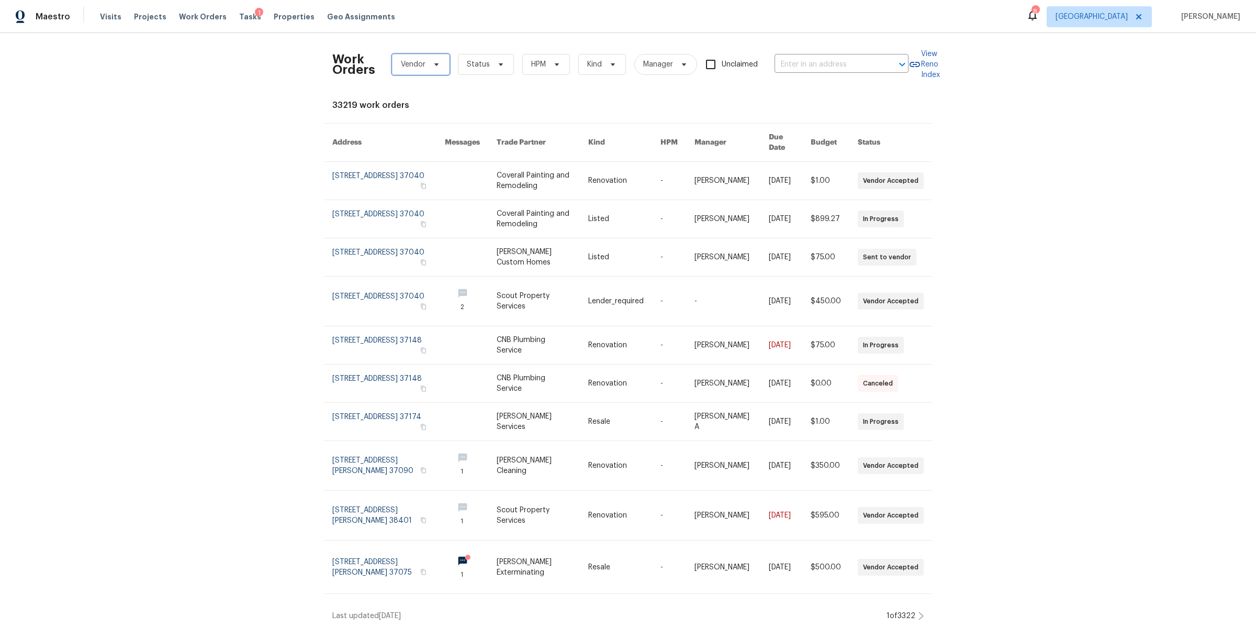
click at [434, 64] on icon at bounding box center [436, 64] width 4 height 3
type input "tony"
click at [412, 120] on div "[PERSON_NAME] Services - NAS-S" at bounding box center [450, 121] width 114 height 10
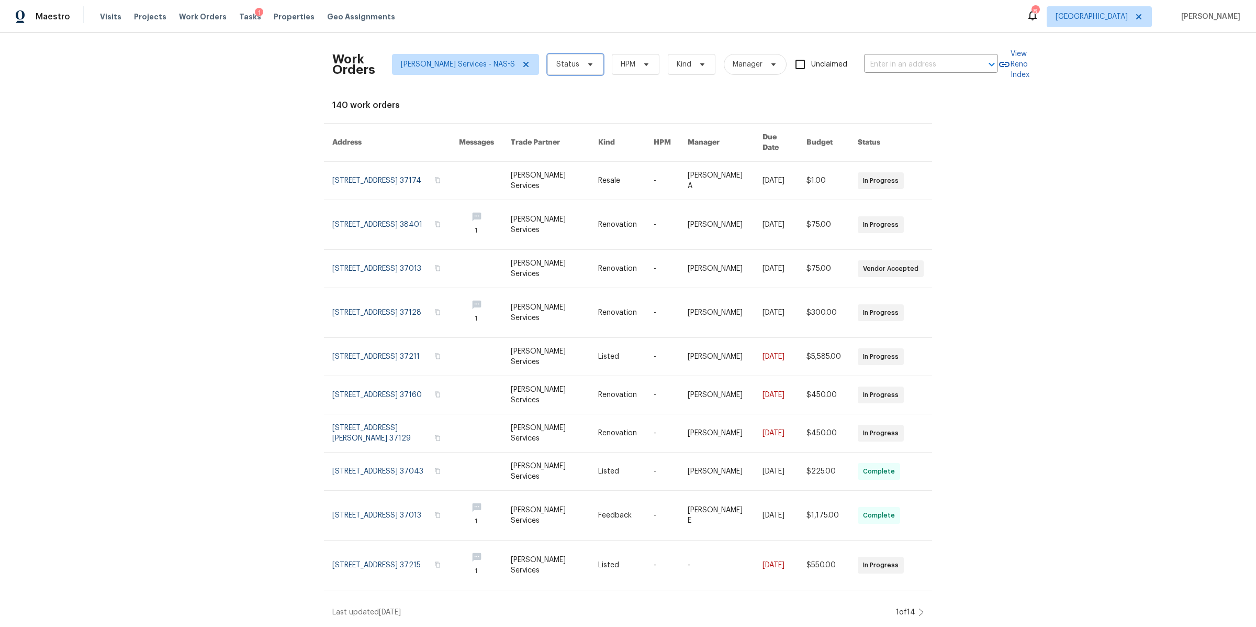
click at [568, 70] on span "Status" at bounding box center [575, 64] width 56 height 21
click at [563, 180] on label "In Progress" at bounding box center [561, 182] width 52 height 10
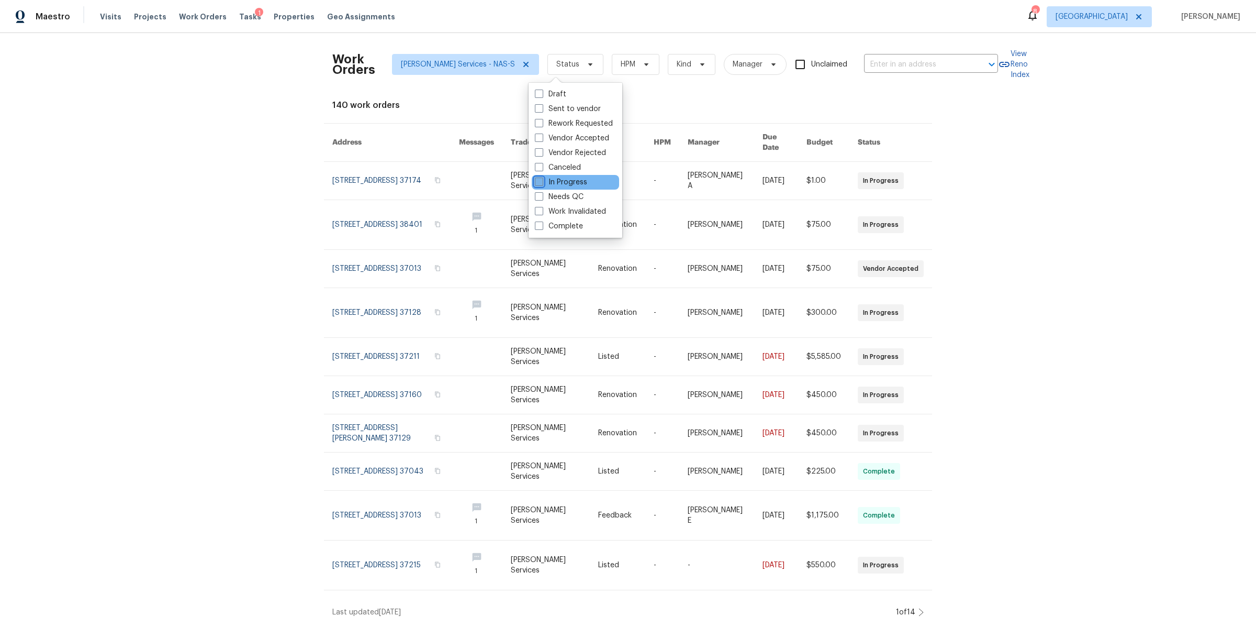
click at [542, 180] on input "In Progress" at bounding box center [538, 180] width 7 height 7
checkbox input "true"
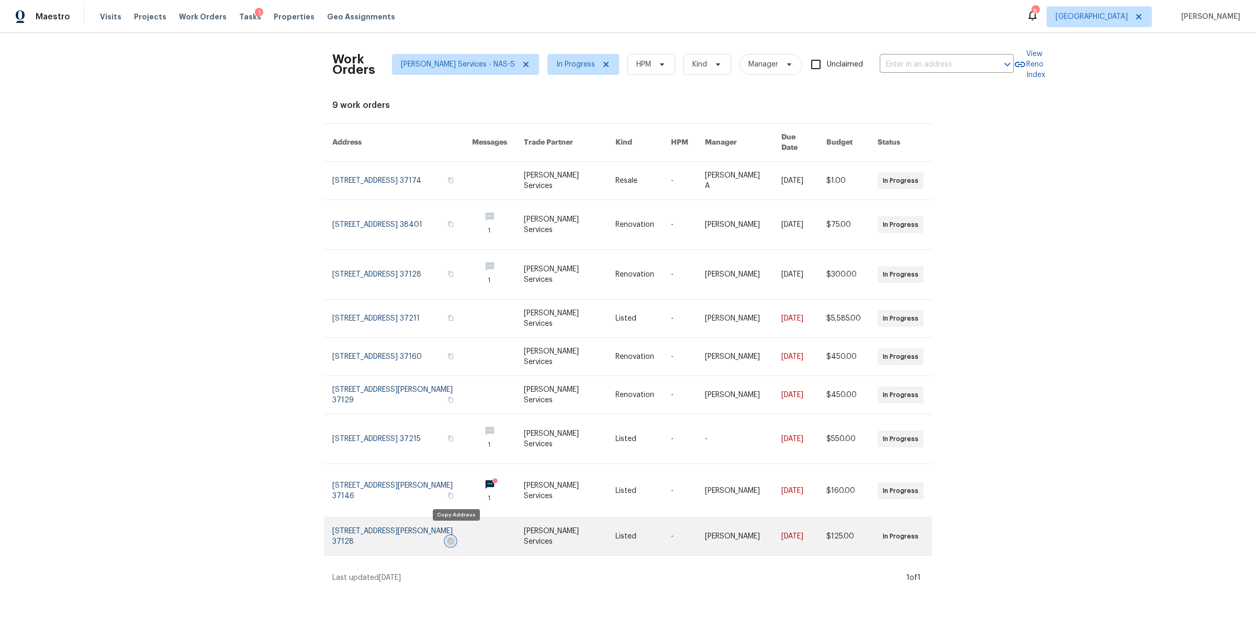
click at [454, 538] on icon "button" at bounding box center [451, 541] width 6 height 6
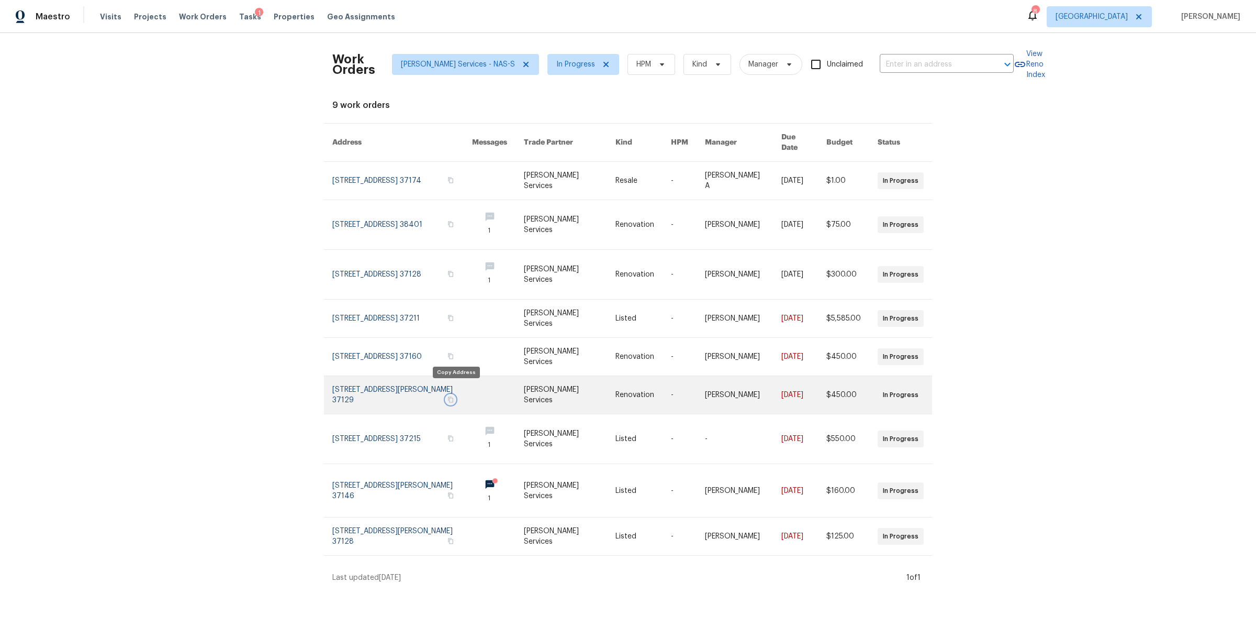
click at [453, 397] on icon "button" at bounding box center [450, 400] width 5 height 6
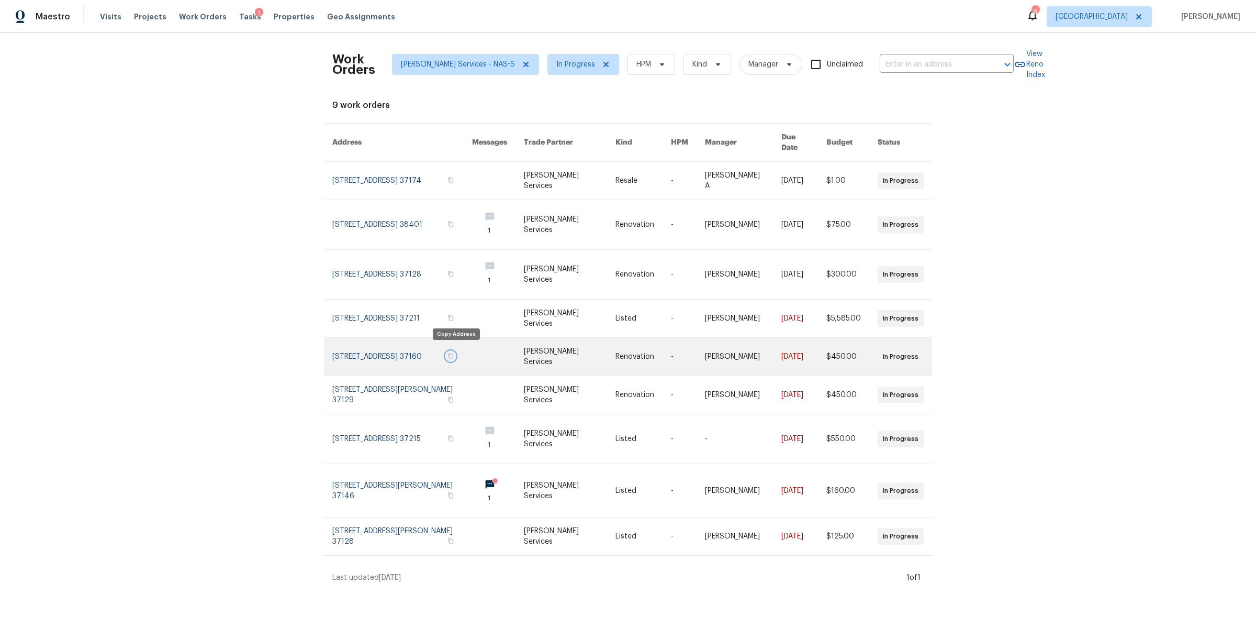
click at [454, 353] on icon "button" at bounding box center [451, 356] width 6 height 6
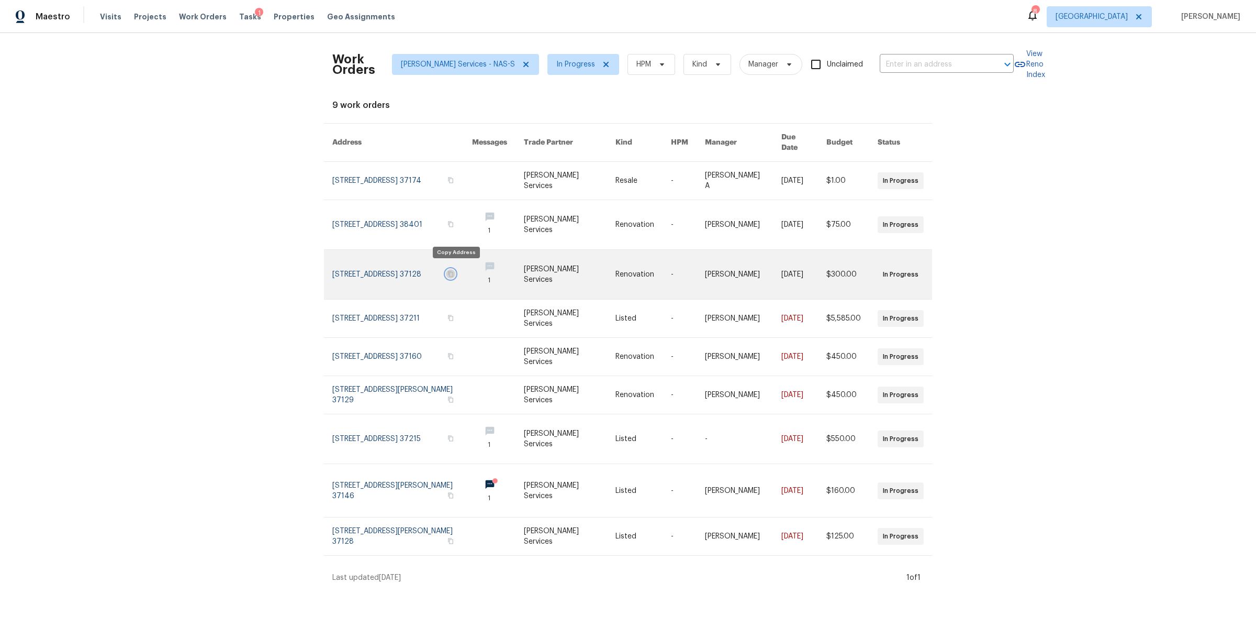
click at [454, 271] on icon "button" at bounding box center [451, 274] width 6 height 6
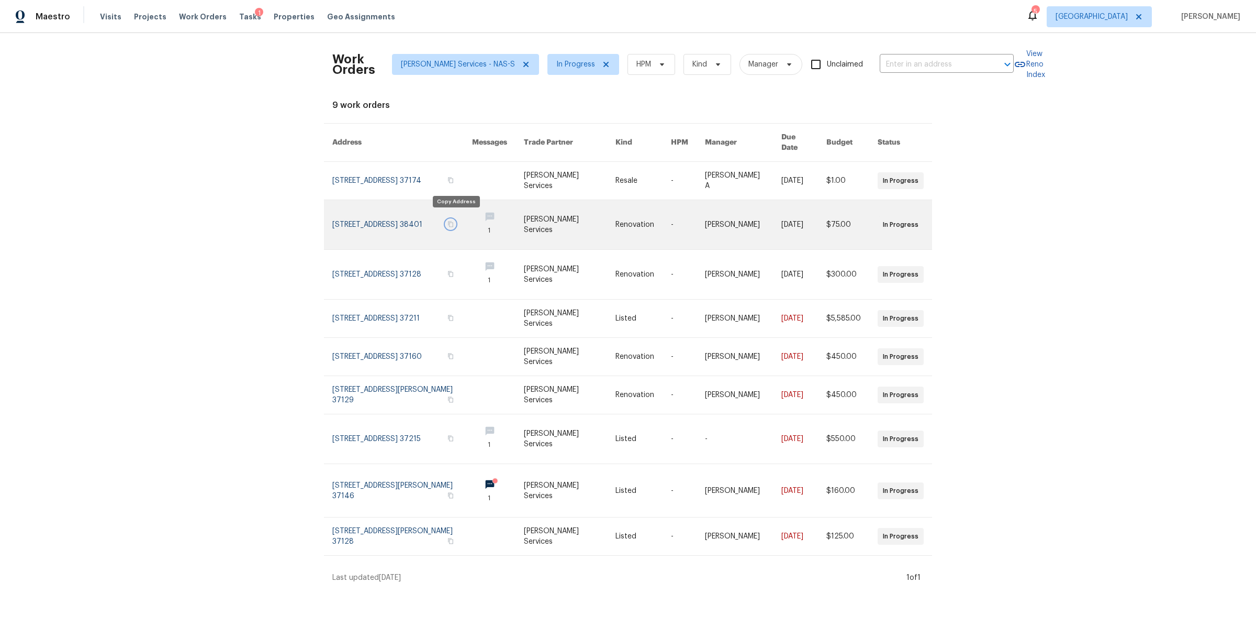
click at [454, 221] on icon "button" at bounding box center [451, 224] width 6 height 6
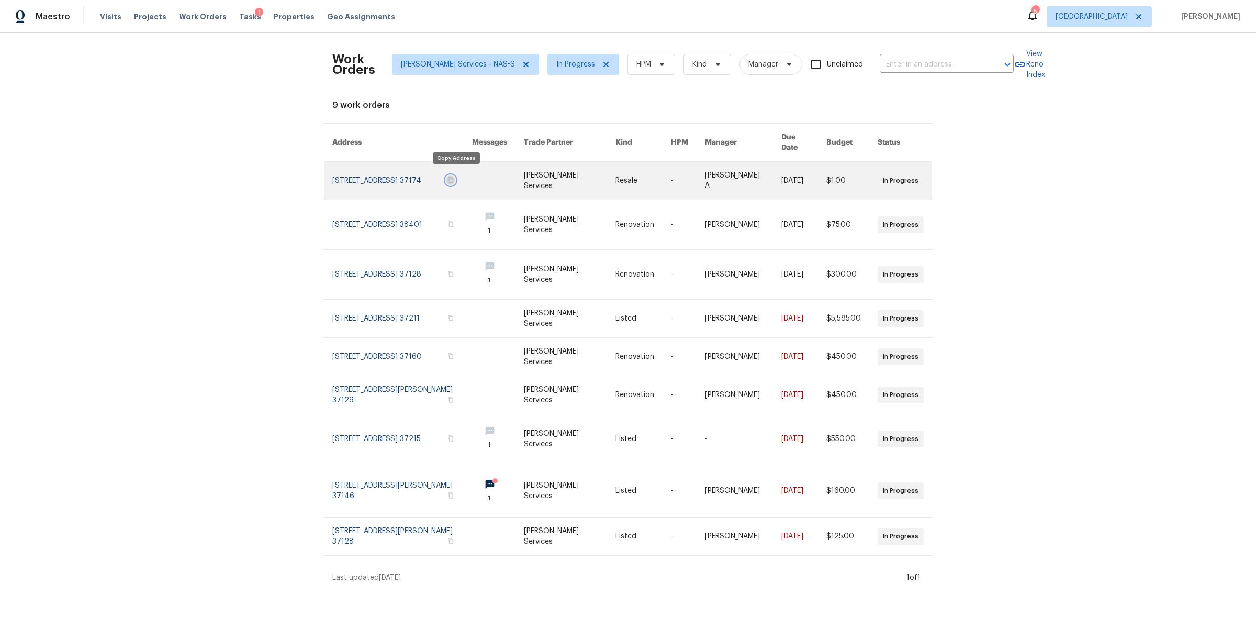
click at [453, 177] on icon "button" at bounding box center [450, 180] width 5 height 6
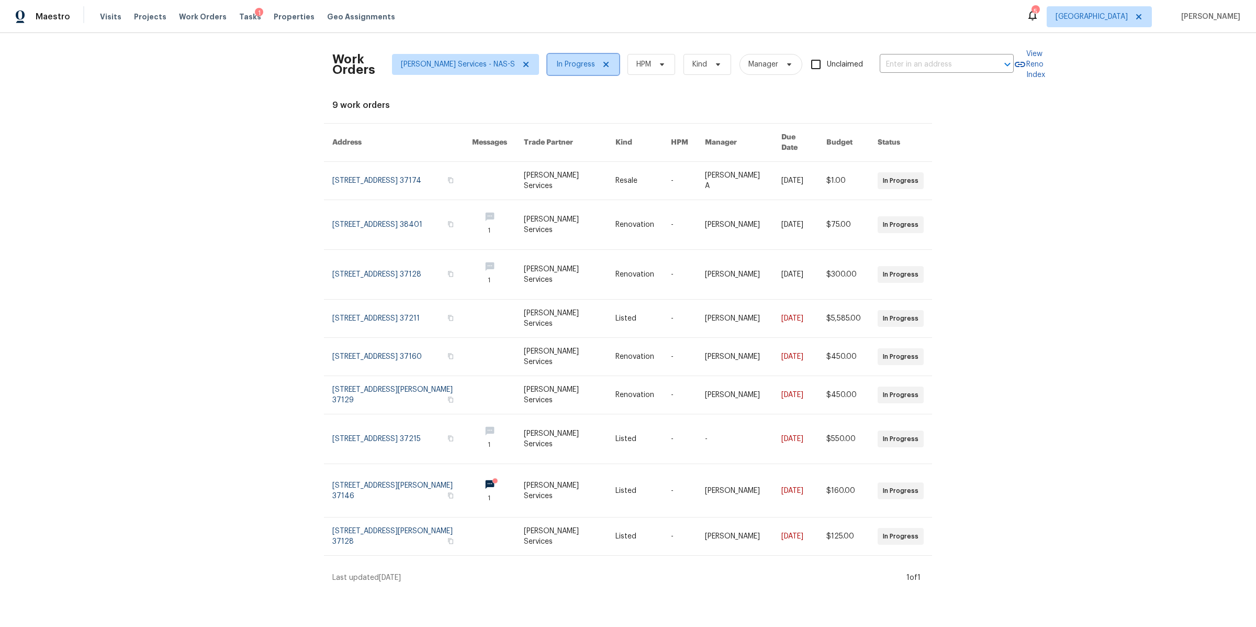
click at [577, 71] on span "In Progress" at bounding box center [583, 64] width 72 height 21
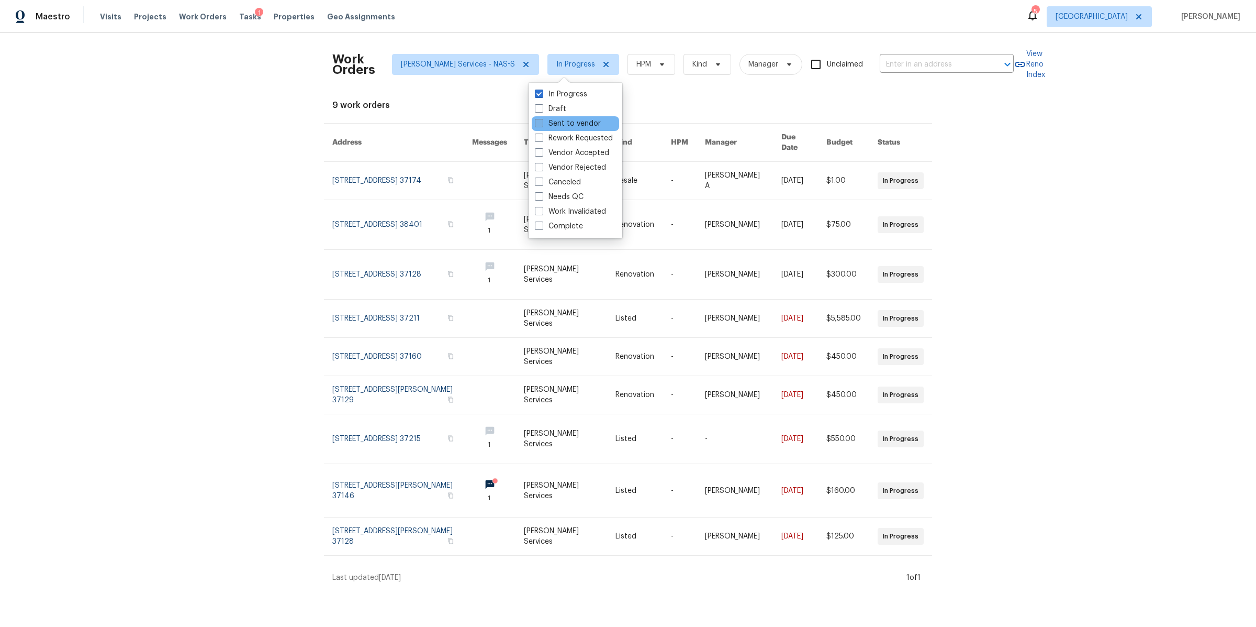
click at [568, 121] on label "Sent to vendor" at bounding box center [568, 123] width 66 height 10
click at [542, 121] on input "Sent to vendor" at bounding box center [538, 121] width 7 height 7
checkbox input "true"
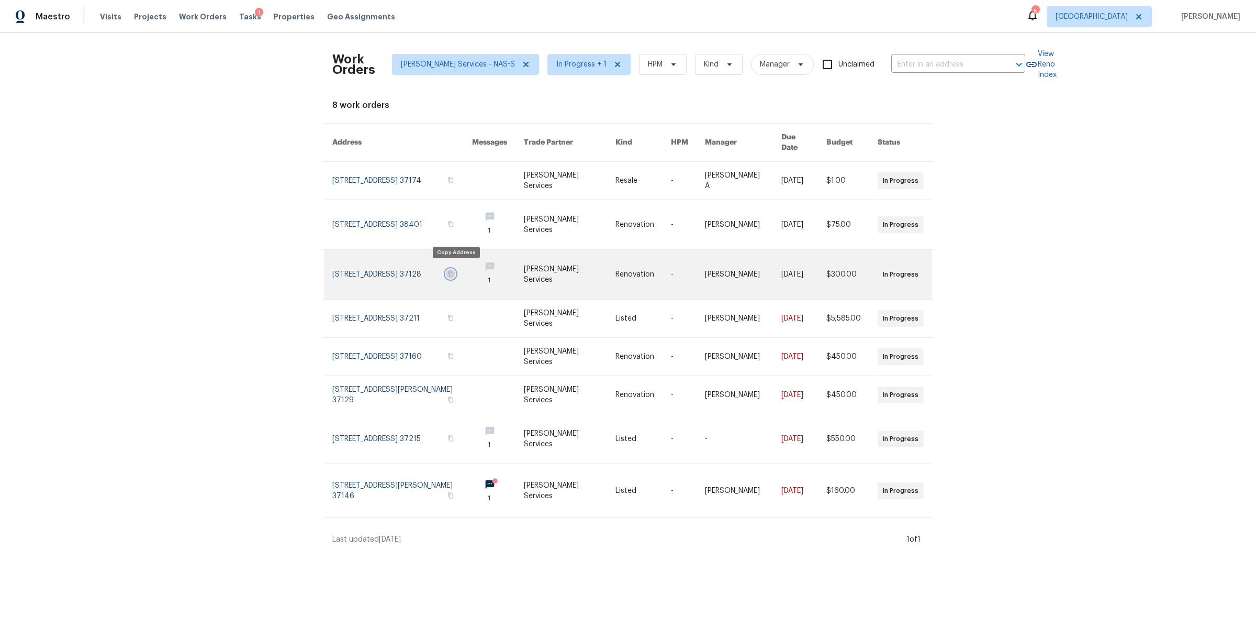
click at [454, 271] on icon "button" at bounding box center [451, 274] width 6 height 6
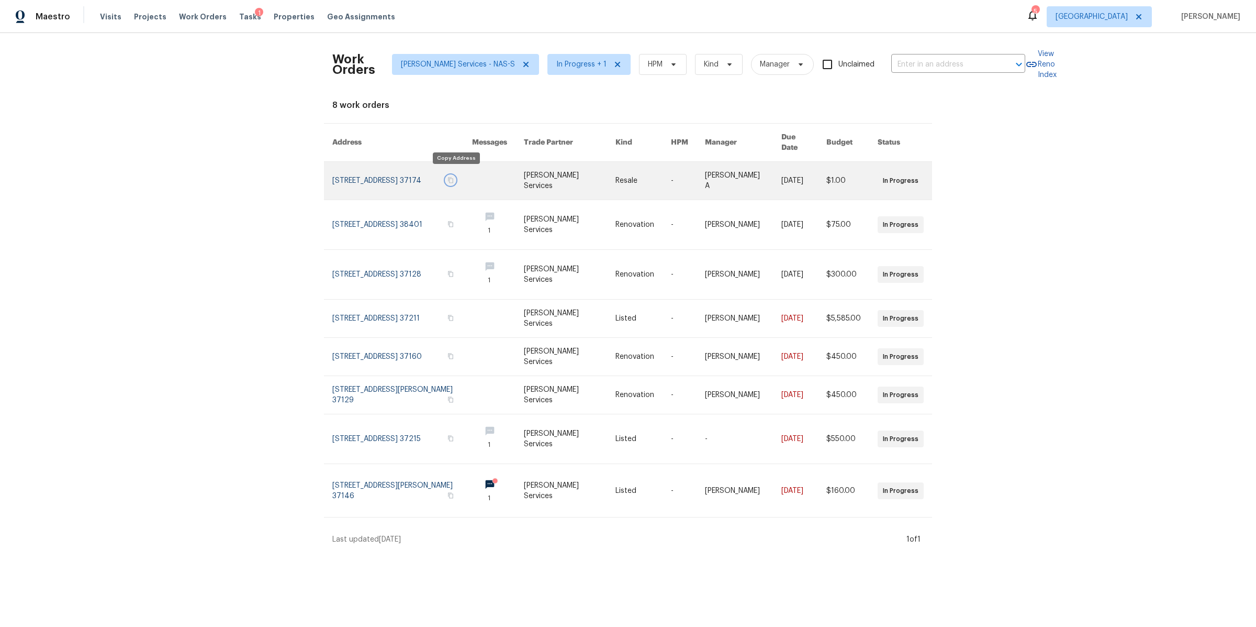
click at [453, 177] on icon "button" at bounding box center [450, 180] width 5 height 6
click at [454, 177] on icon "button" at bounding box center [451, 180] width 6 height 6
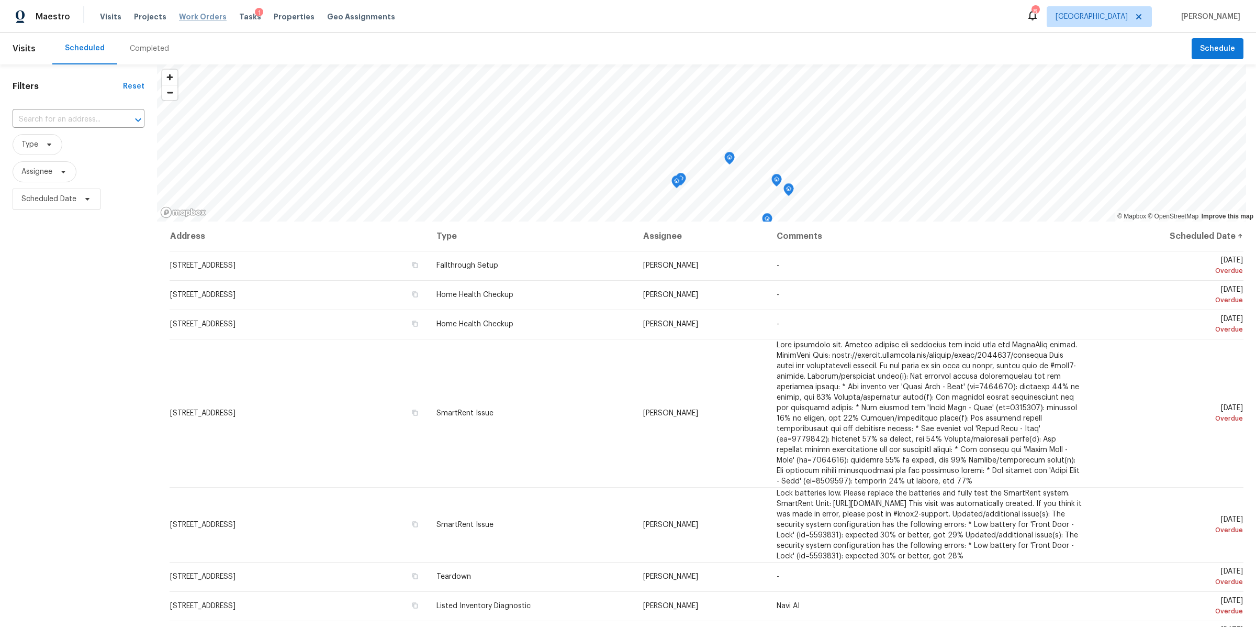
click at [194, 18] on span "Work Orders" at bounding box center [203, 17] width 48 height 10
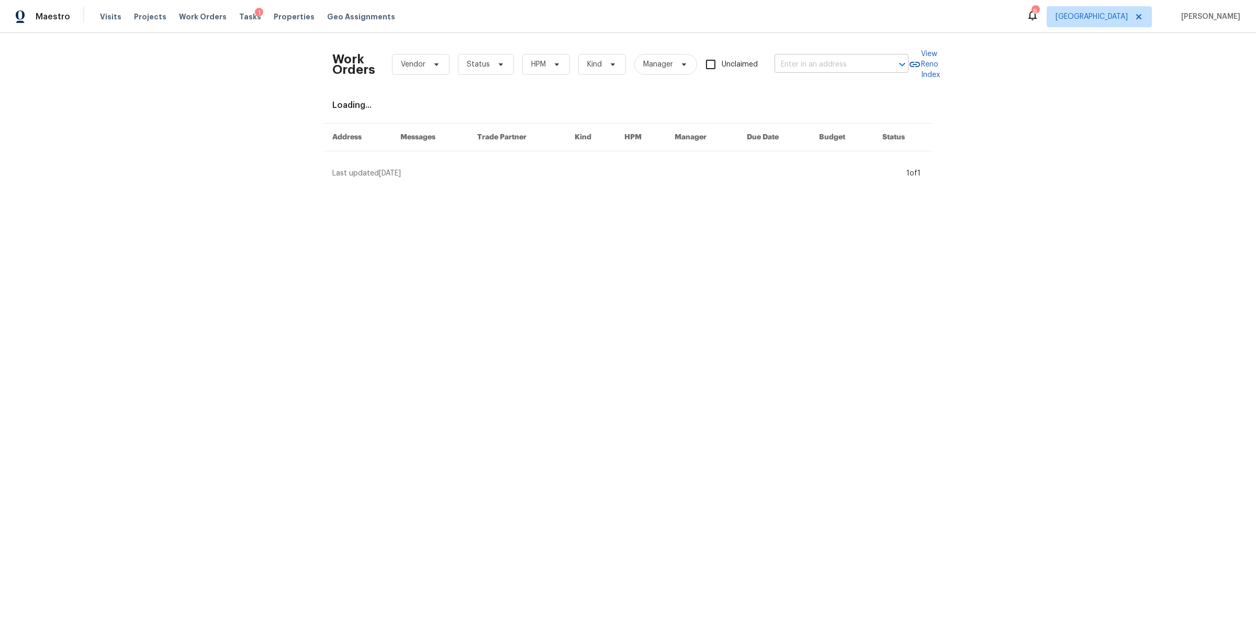
click at [816, 65] on input "text" at bounding box center [827, 65] width 105 height 16
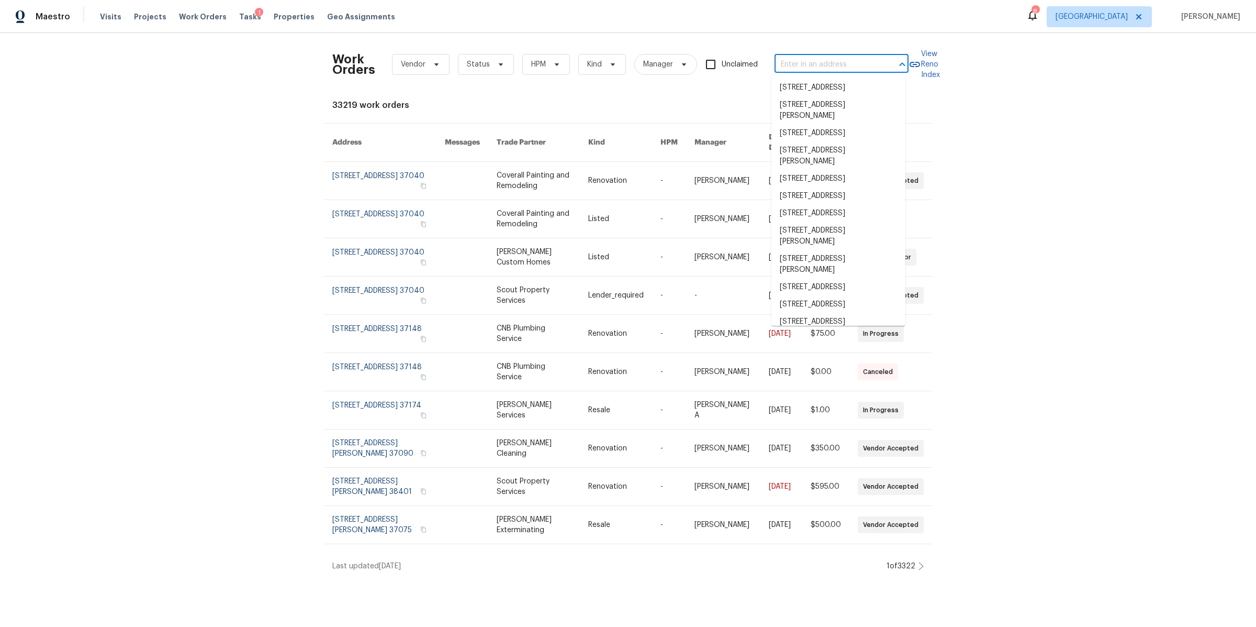
paste input "[STREET_ADDRESS][PERSON_NAME]"
type input "[STREET_ADDRESS][PERSON_NAME]"
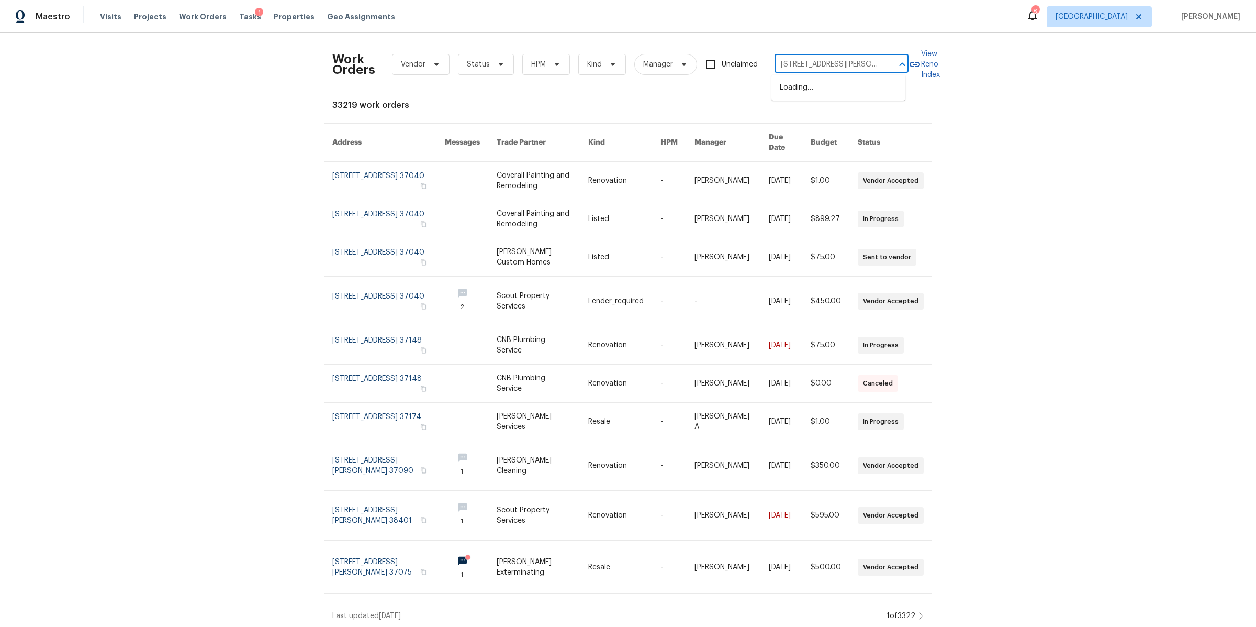
scroll to position [0, 51]
click at [802, 93] on li "[STREET_ADDRESS][PERSON_NAME]" at bounding box center [839, 93] width 134 height 28
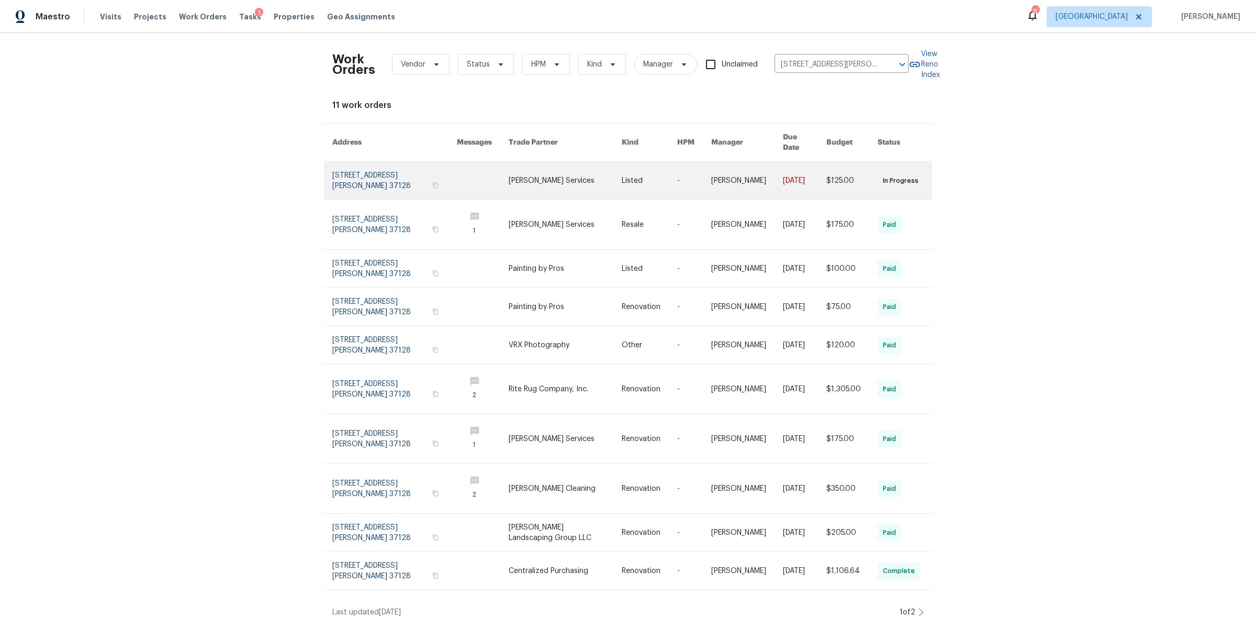
click at [375, 172] on link at bounding box center [394, 181] width 125 height 38
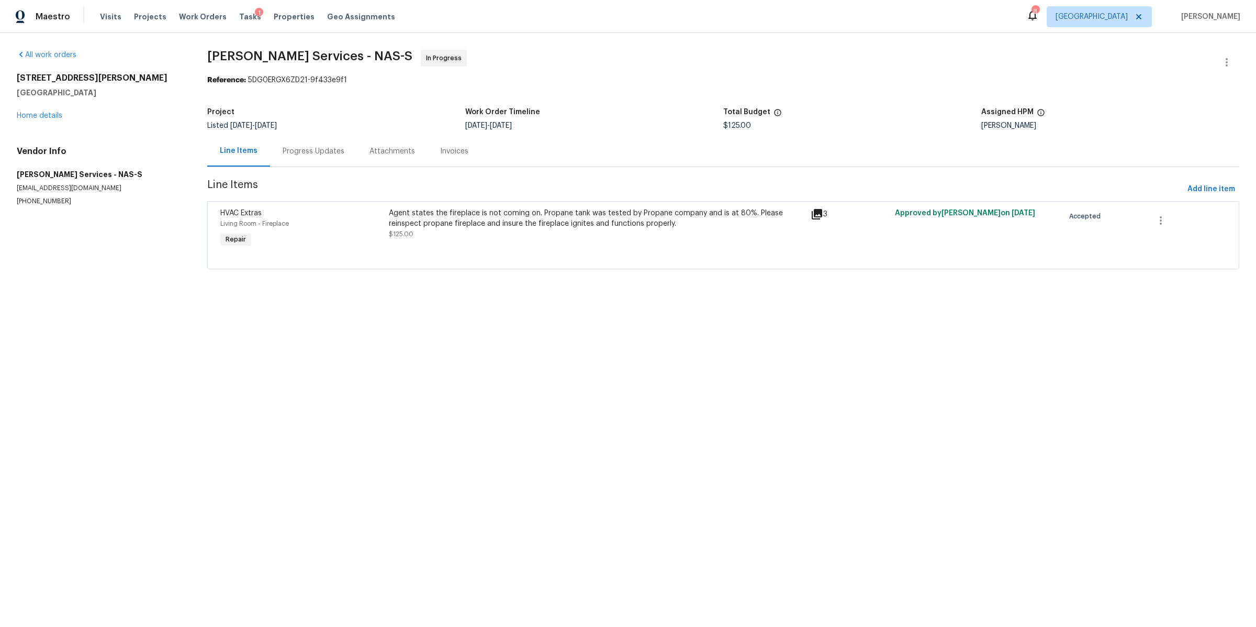
click at [303, 158] on div "Progress Updates" at bounding box center [313, 151] width 87 height 31
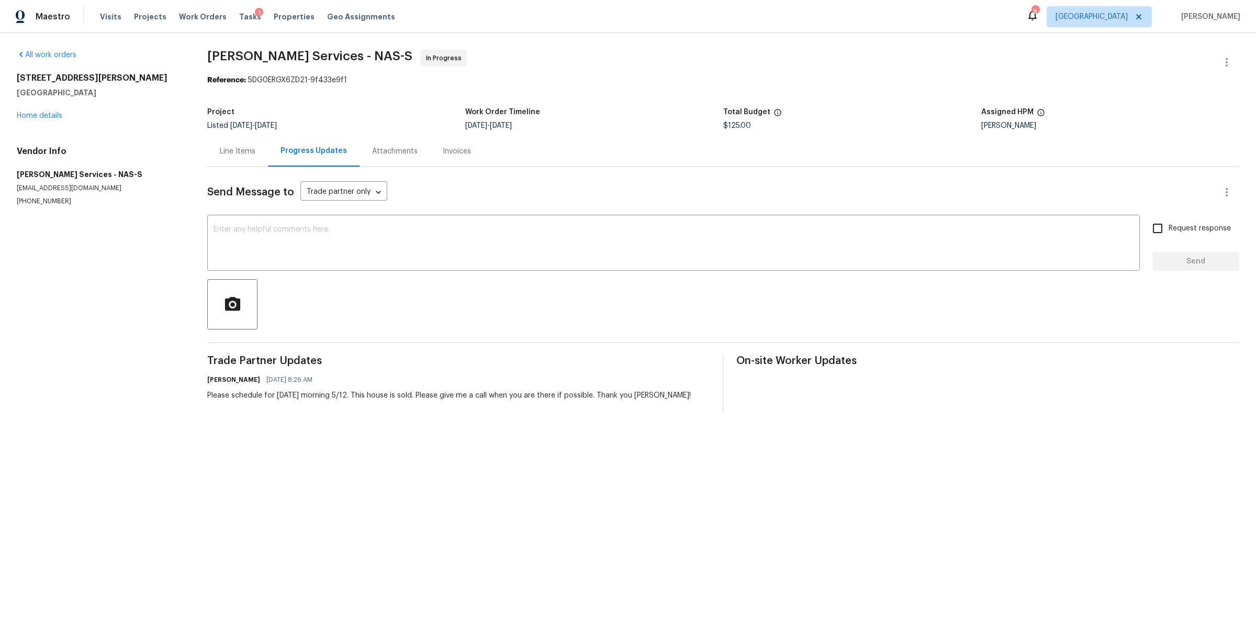
click at [244, 149] on div "Line Items" at bounding box center [238, 151] width 36 height 10
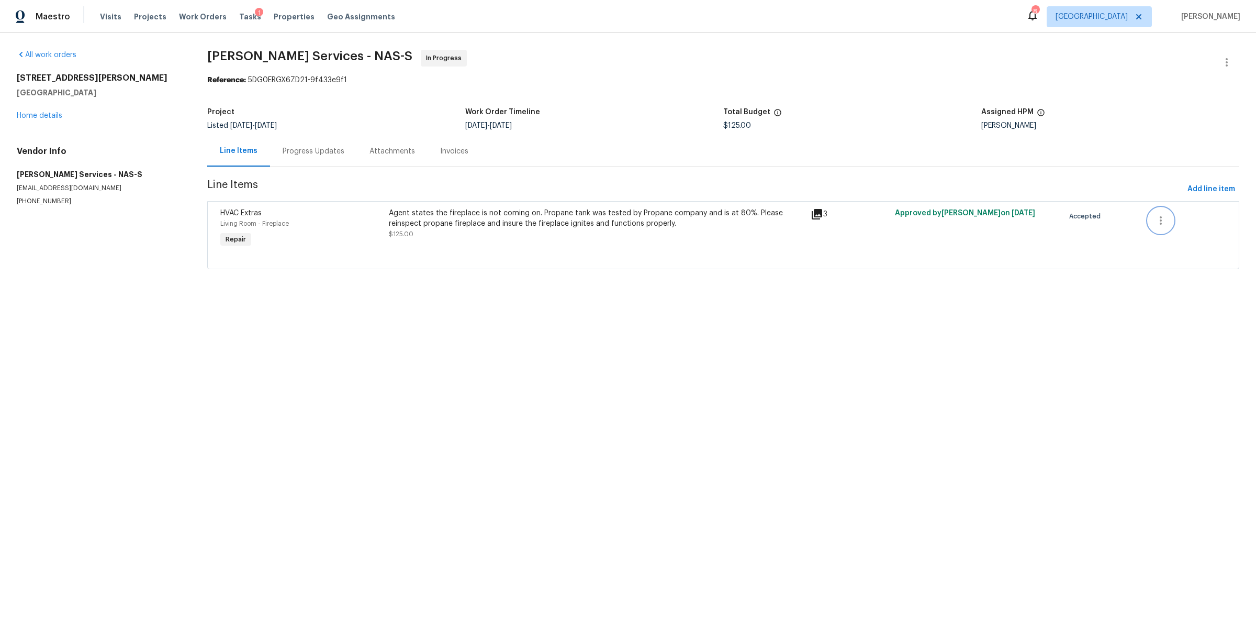
click at [1157, 221] on icon "button" at bounding box center [1161, 220] width 13 height 13
click at [1157, 221] on li "Cancel" at bounding box center [1159, 221] width 40 height 17
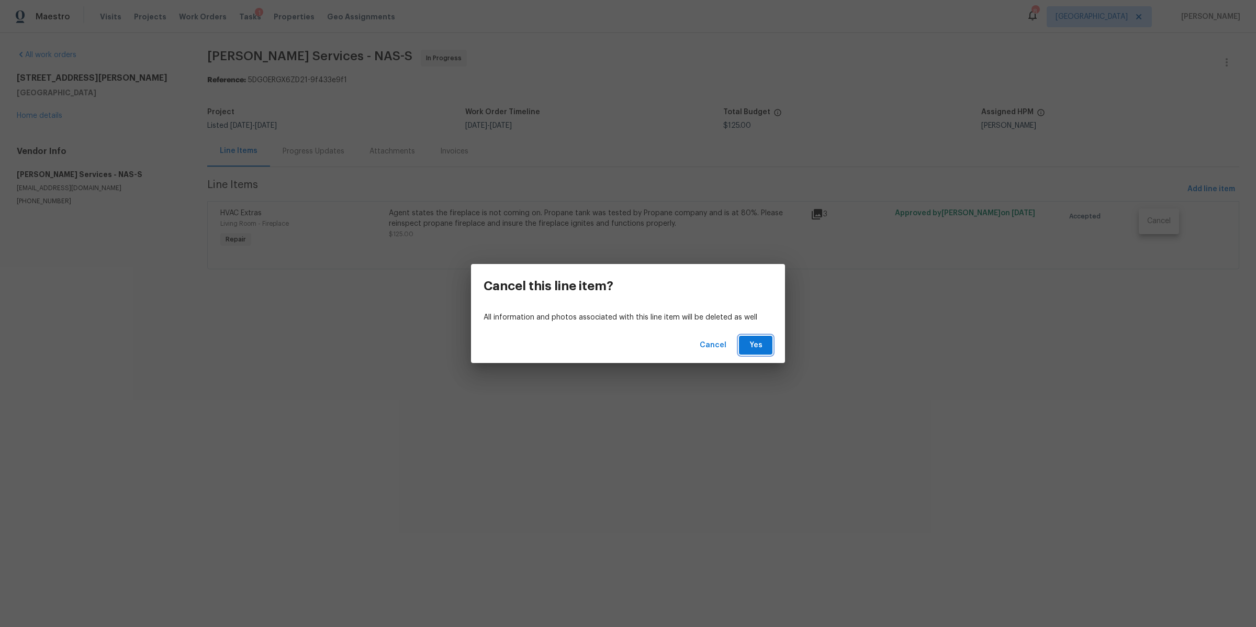
click at [756, 342] on span "Yes" at bounding box center [755, 345] width 17 height 13
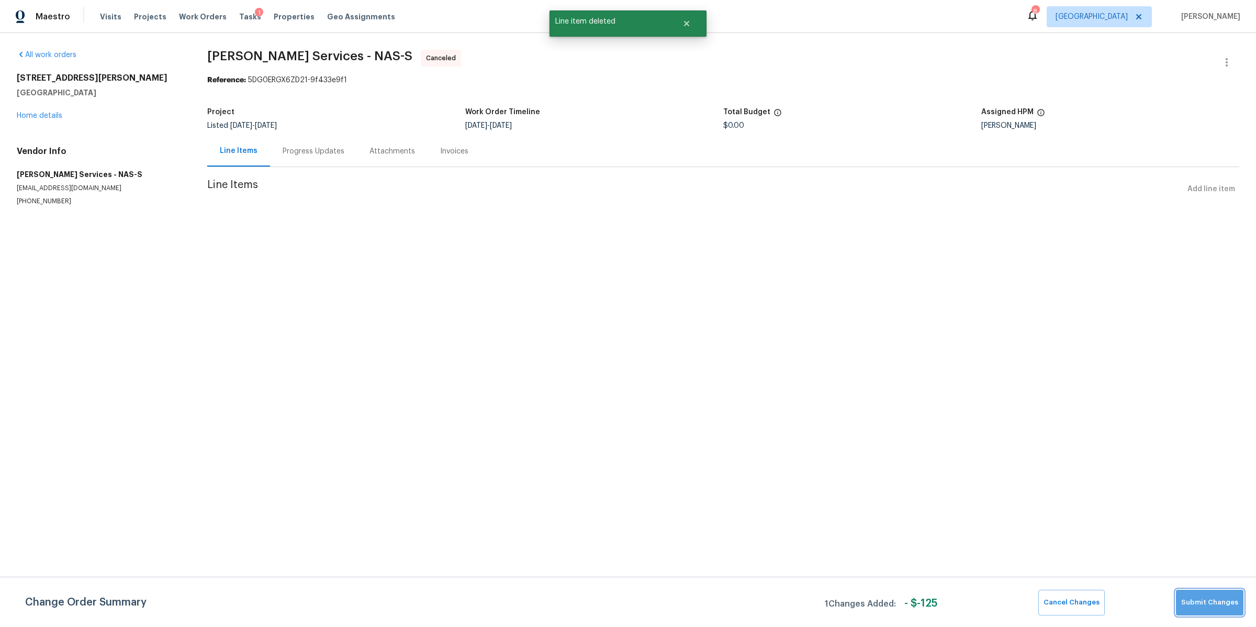
click at [1217, 610] on button "Submit Changes" at bounding box center [1210, 602] width 68 height 26
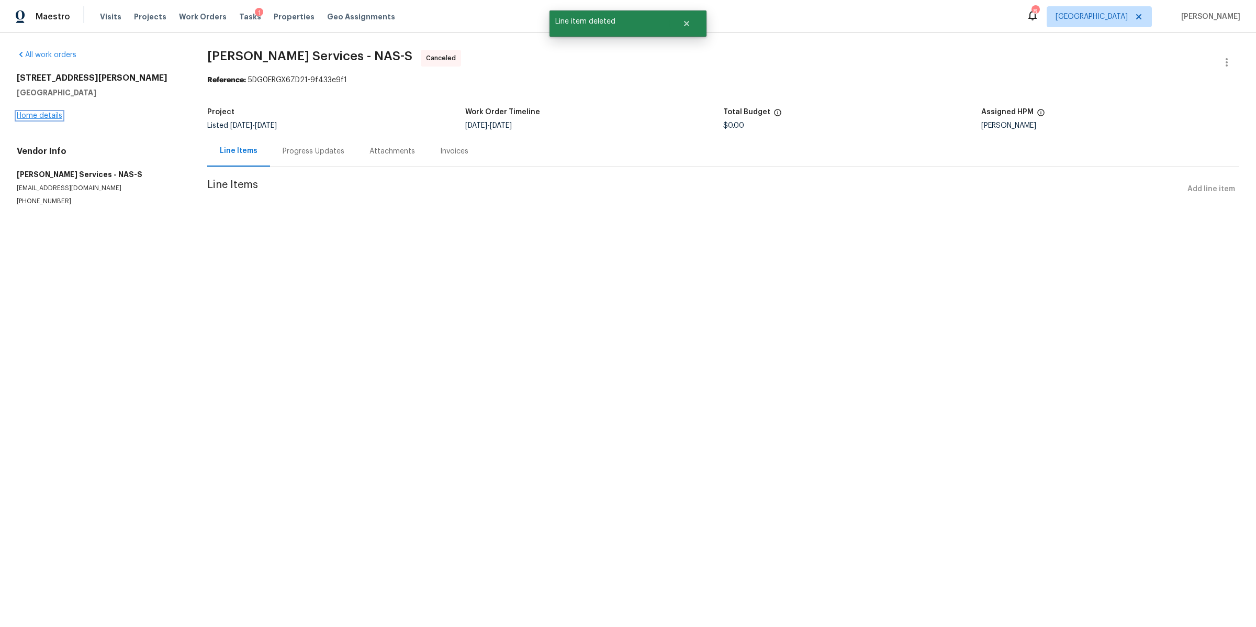
click at [33, 114] on link "Home details" at bounding box center [40, 115] width 46 height 7
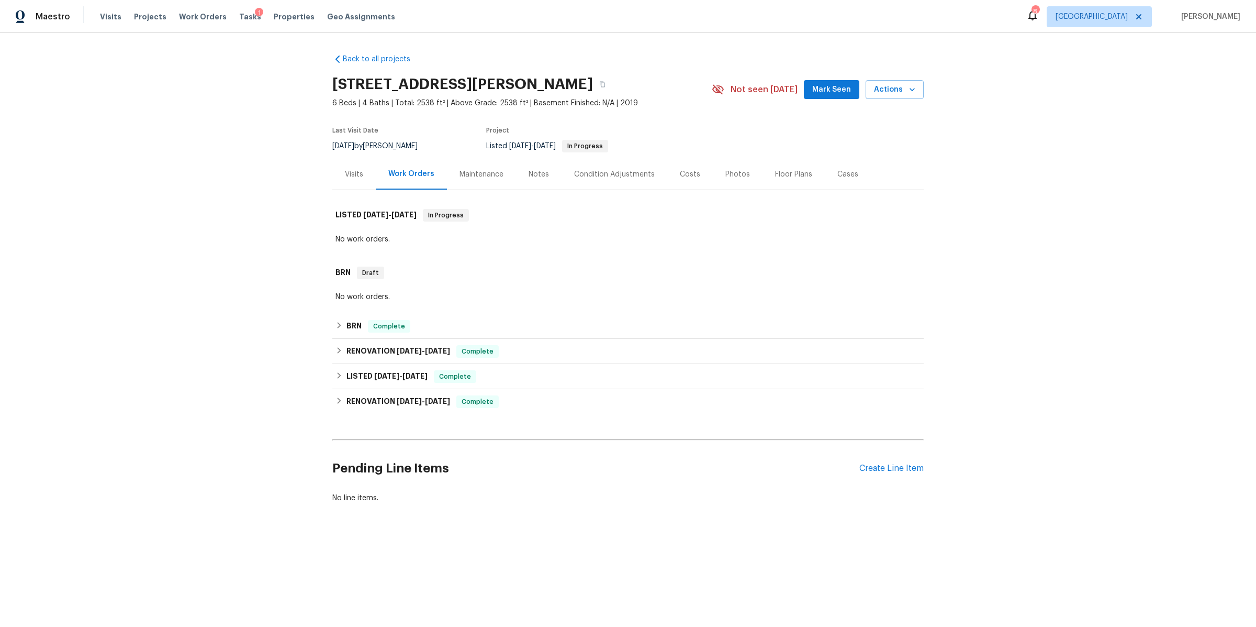
click at [531, 172] on div "Notes" at bounding box center [539, 174] width 20 height 10
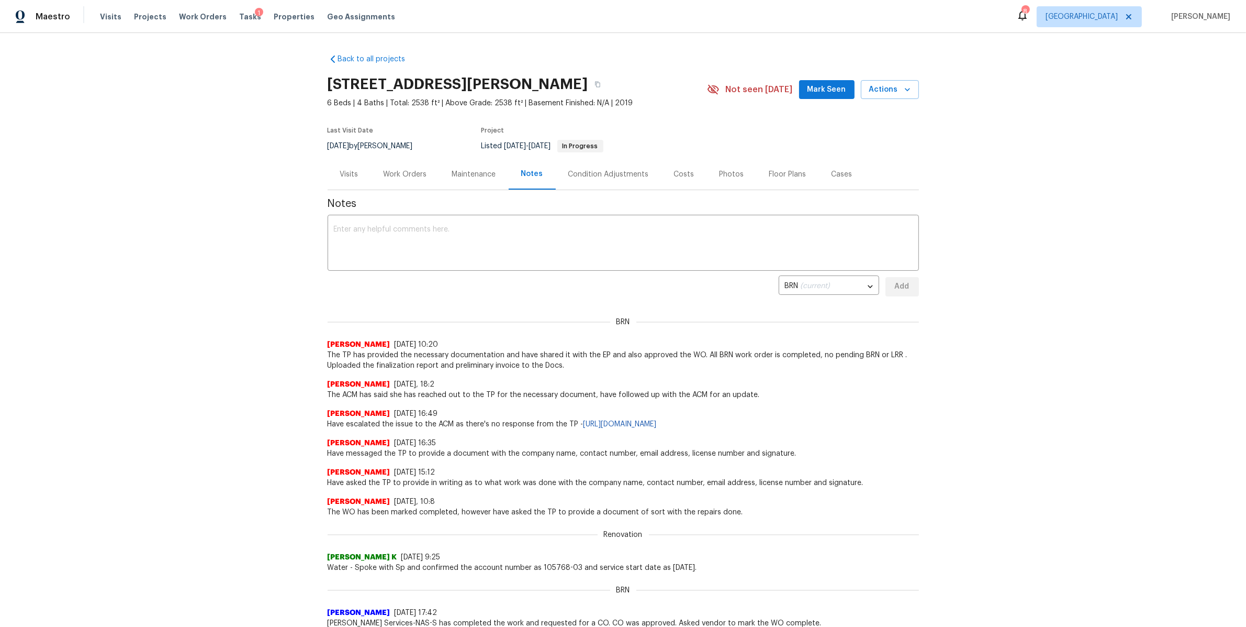
click at [407, 177] on div "Work Orders" at bounding box center [405, 174] width 43 height 10
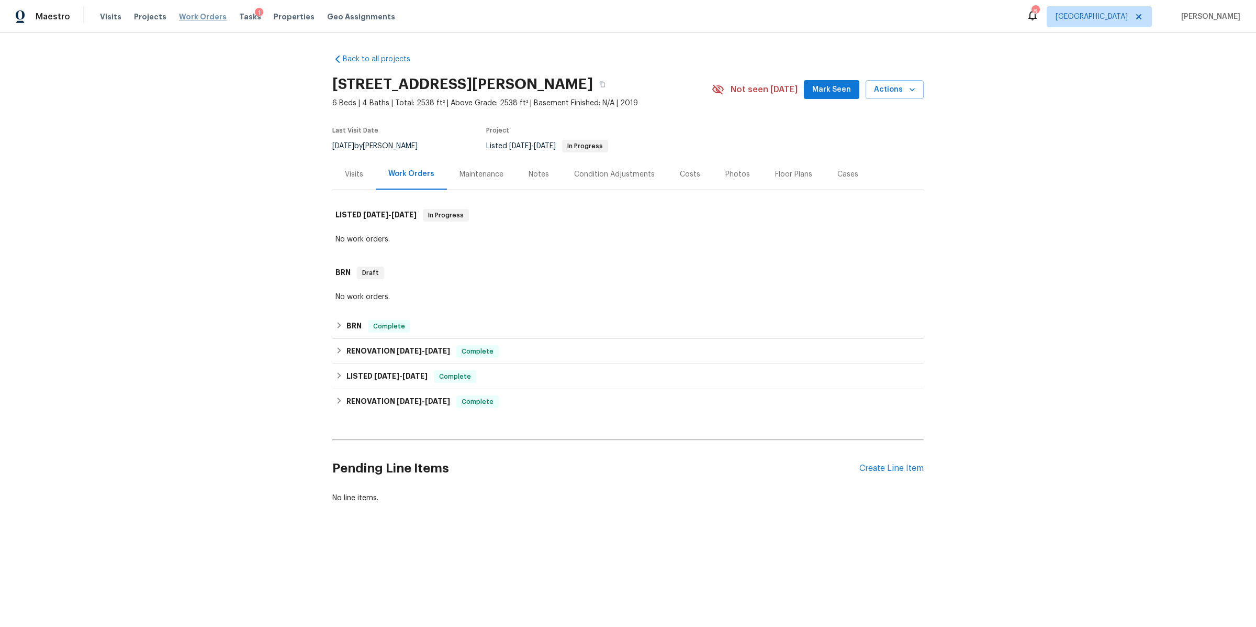
click at [197, 19] on span "Work Orders" at bounding box center [203, 17] width 48 height 10
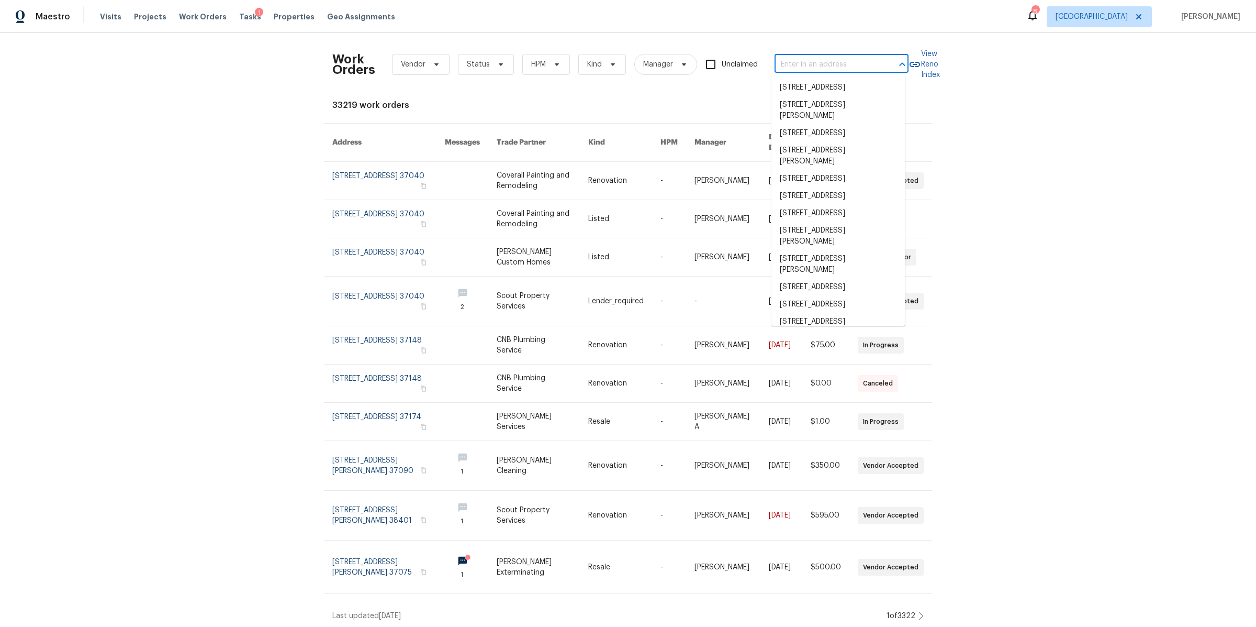
click at [788, 70] on input "text" at bounding box center [827, 65] width 105 height 16
paste input "8607 Hooper St, Murfreesboro, TN 37129"
type input "8607 Hooper St, Murfreesboro, TN 37129"
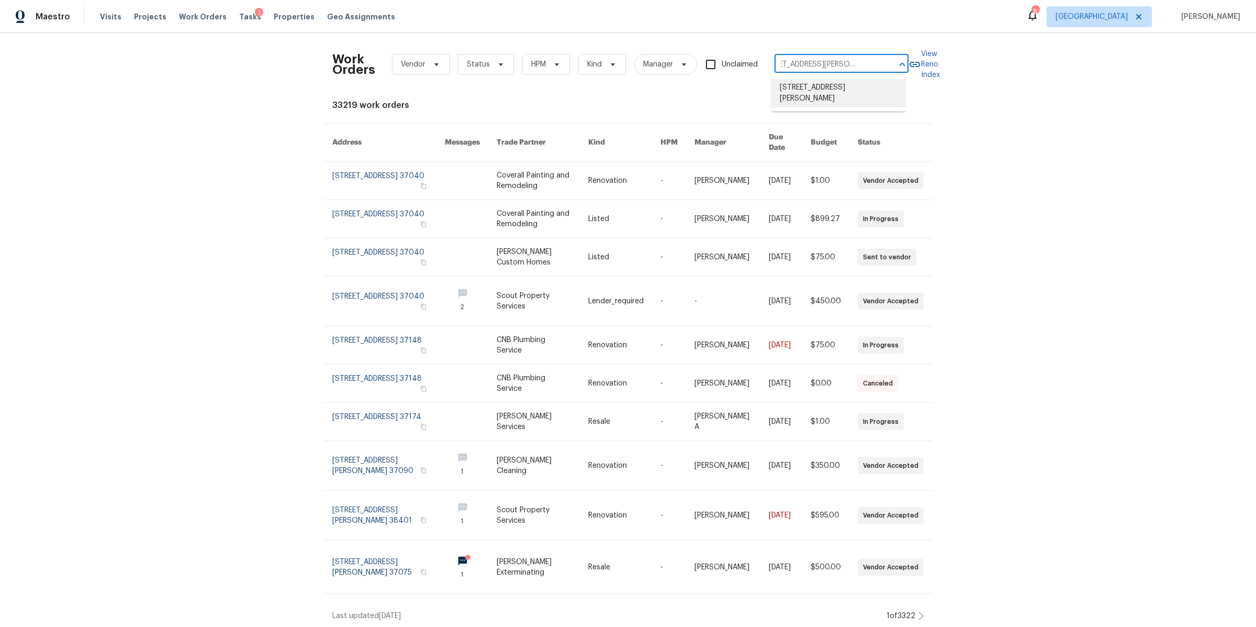
click at [790, 88] on li "8607 Hooper St, Murfreesboro, TN 37129" at bounding box center [839, 93] width 134 height 28
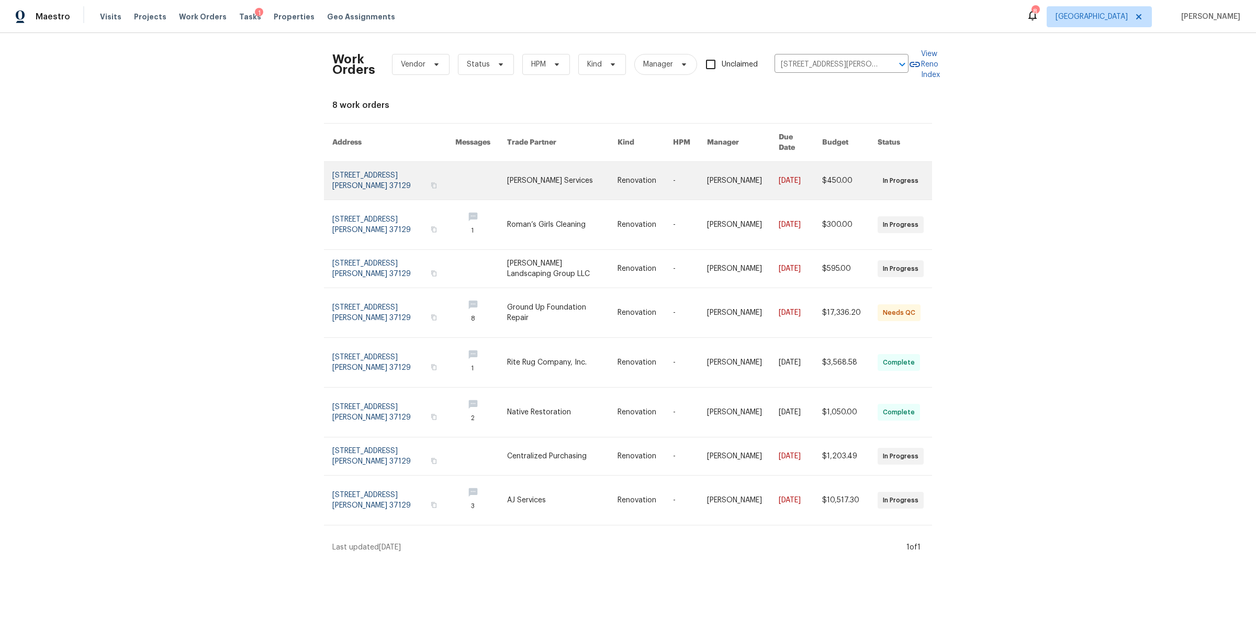
click at [352, 168] on link at bounding box center [393, 181] width 123 height 38
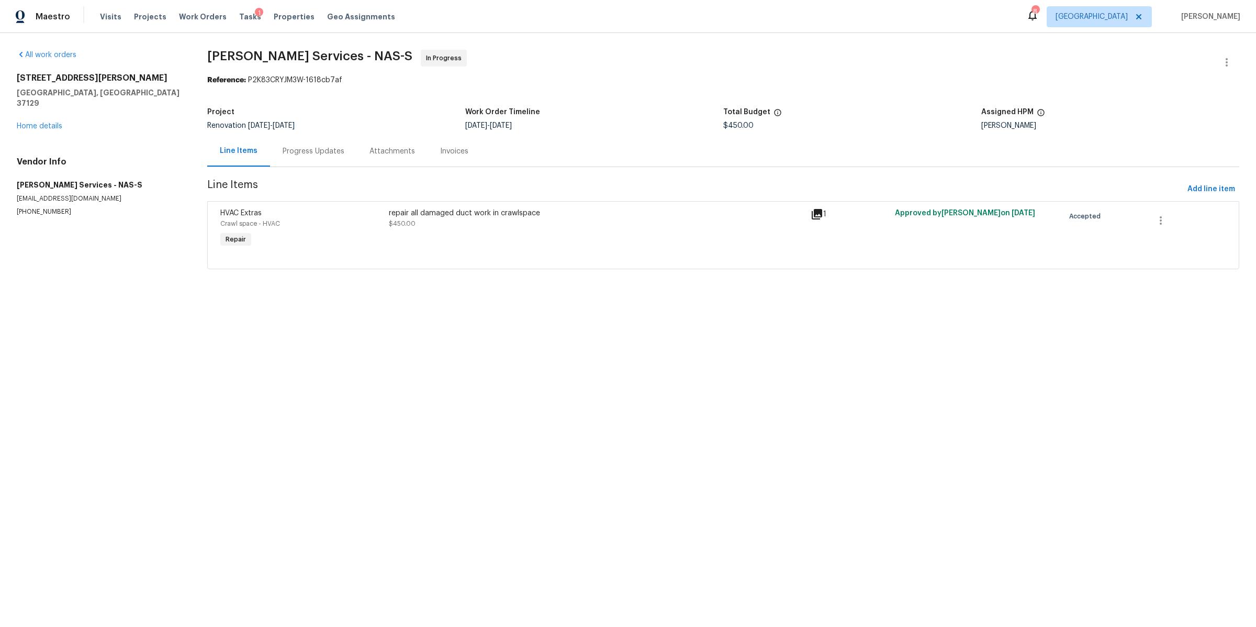
click at [564, 226] on div "repair all damaged duct work in crawlspace $450.00" at bounding box center [597, 218] width 416 height 21
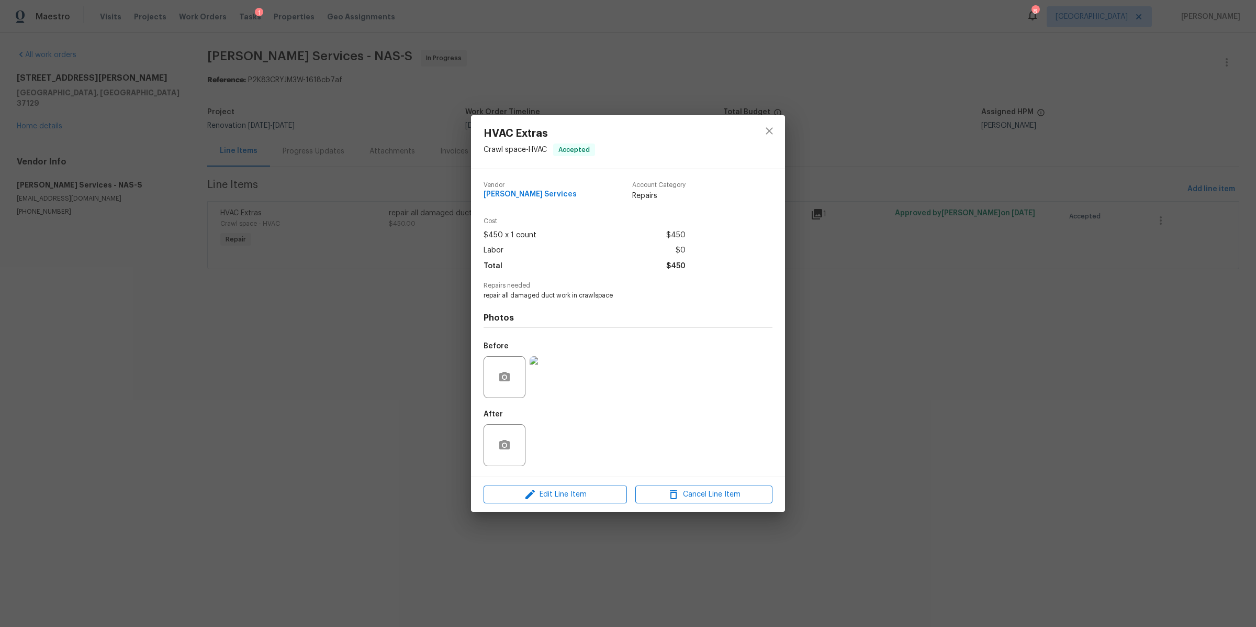
click at [559, 377] on img at bounding box center [551, 377] width 42 height 42
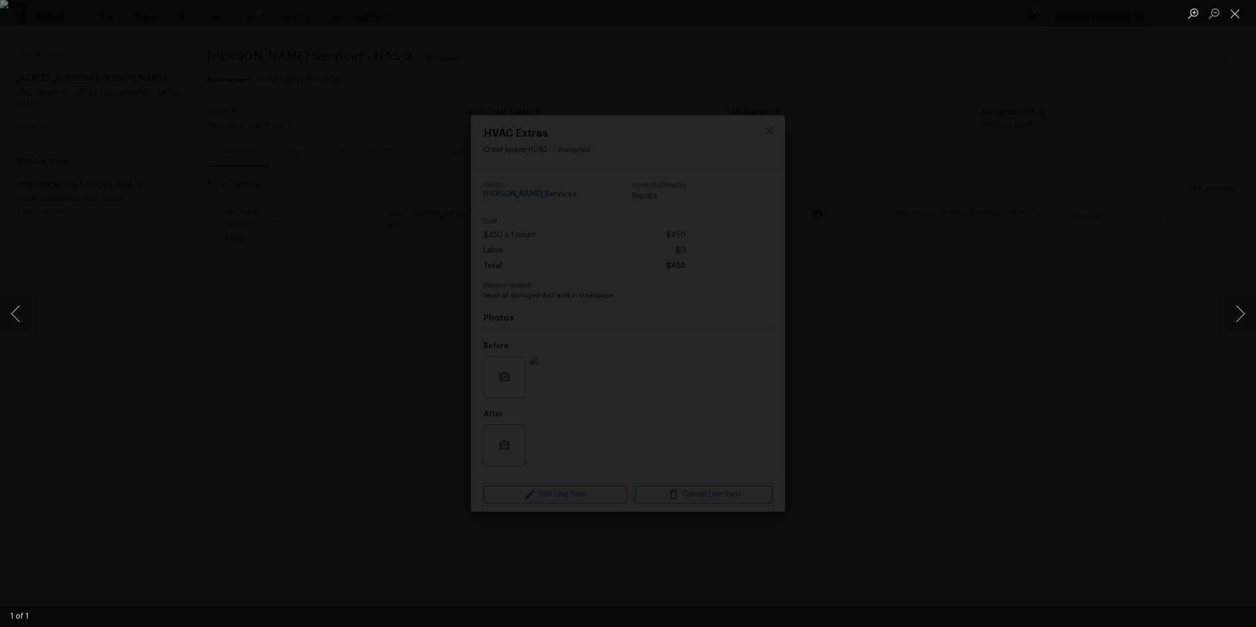
click at [1015, 342] on div "Lightbox" at bounding box center [628, 313] width 1256 height 627
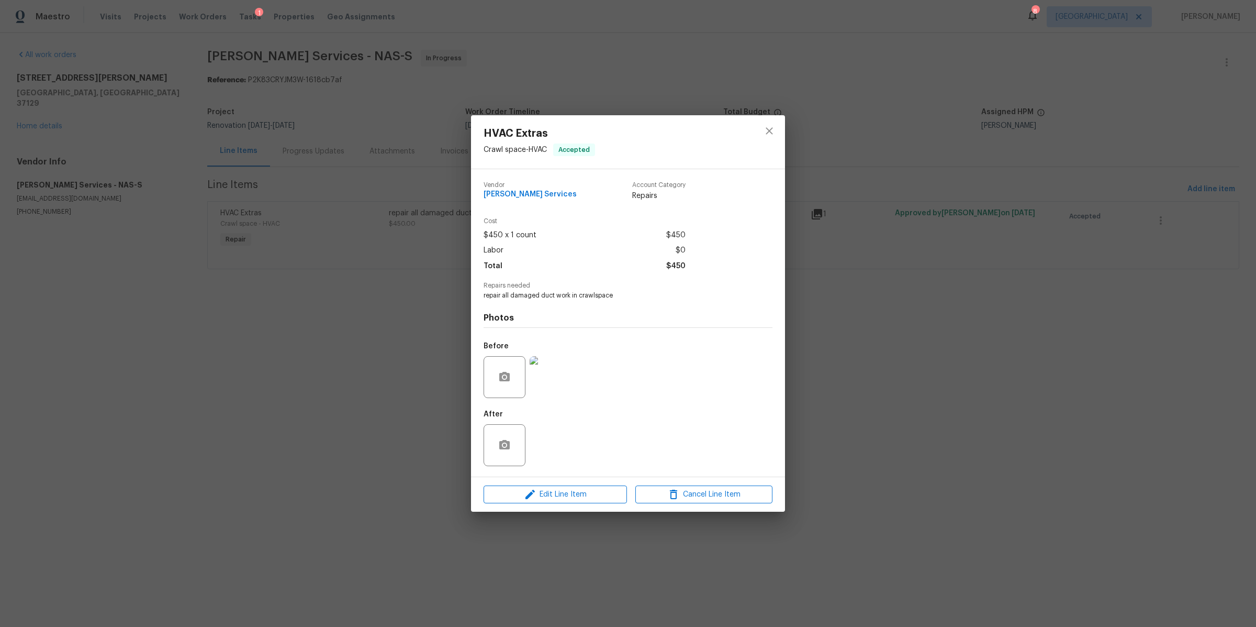
click at [1015, 342] on div "HVAC Extras Crawl space - HVAC Accepted Vendor Tony Barrett Services Account Ca…" at bounding box center [628, 313] width 1256 height 627
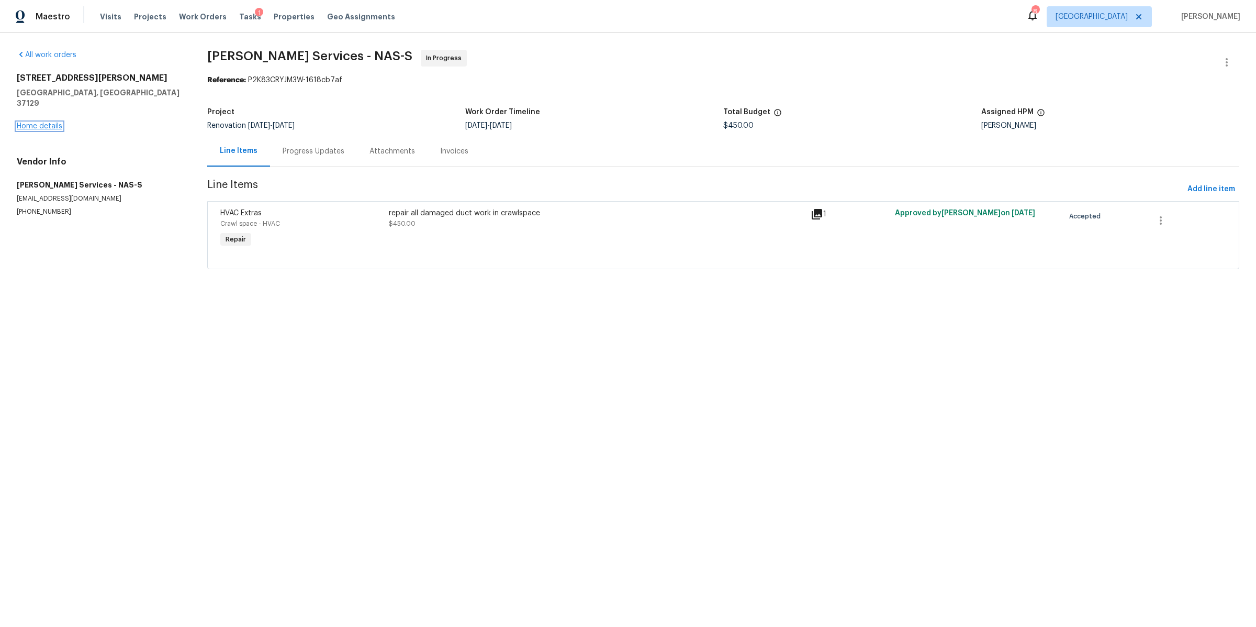
click at [34, 122] on link "Home details" at bounding box center [40, 125] width 46 height 7
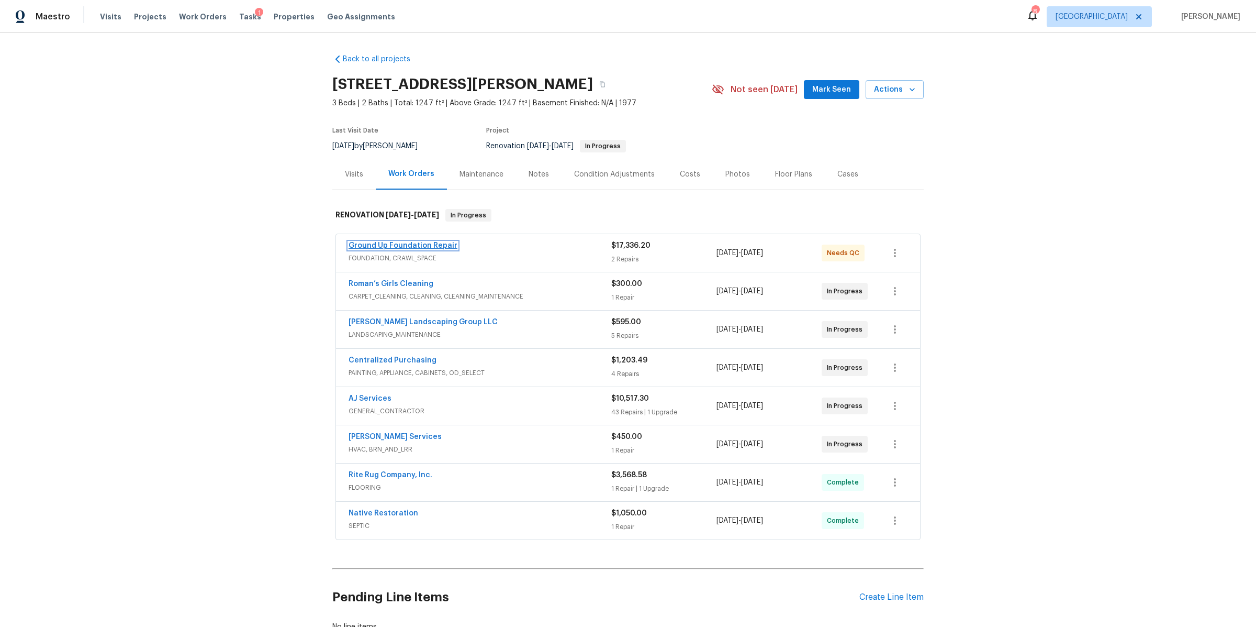
click at [422, 242] on link "Ground Up Foundation Repair" at bounding box center [403, 245] width 109 height 7
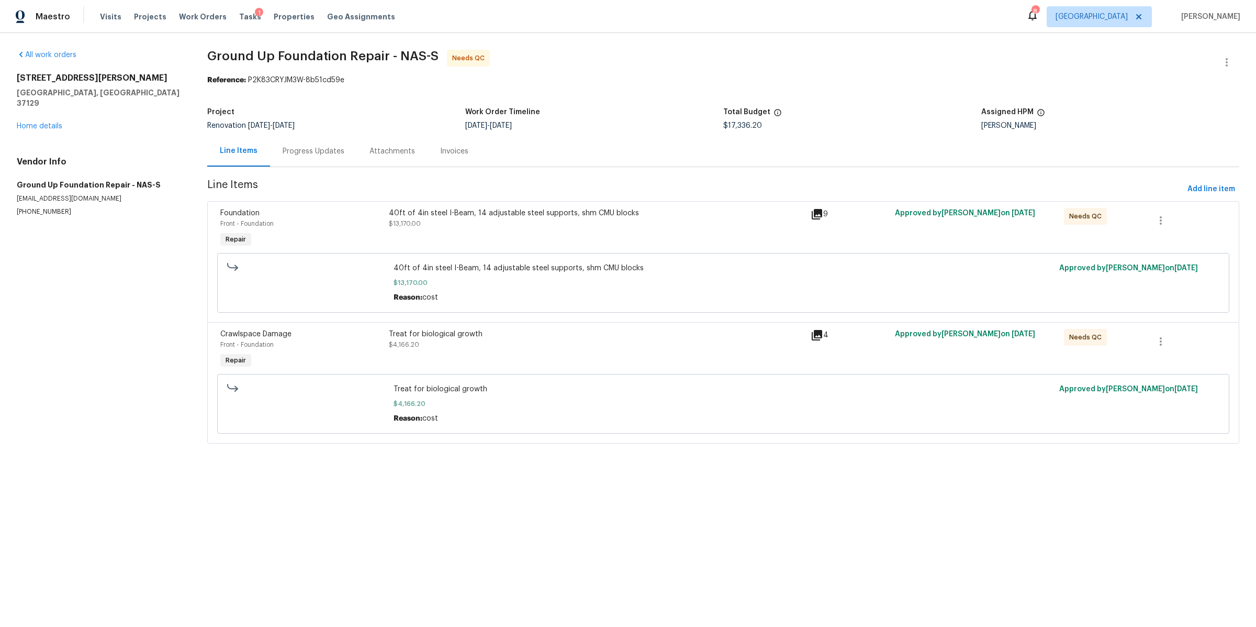
click at [517, 358] on div "Treat for biological growth $4,166.20" at bounding box center [597, 350] width 422 height 48
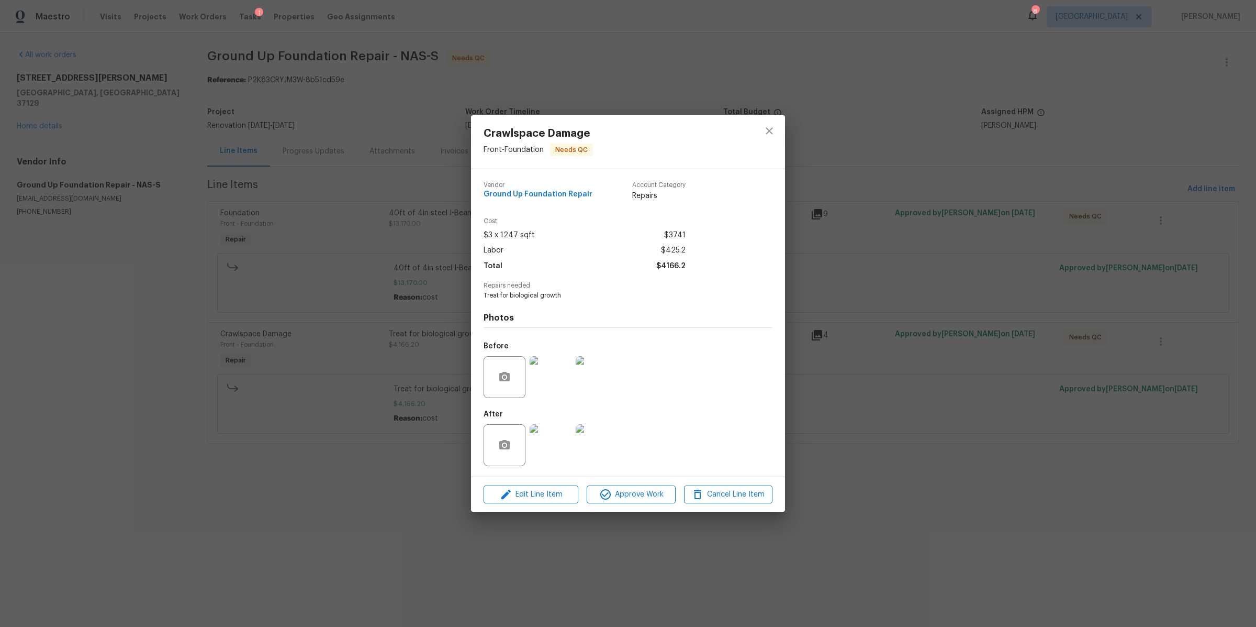
click at [546, 444] on img at bounding box center [551, 445] width 42 height 42
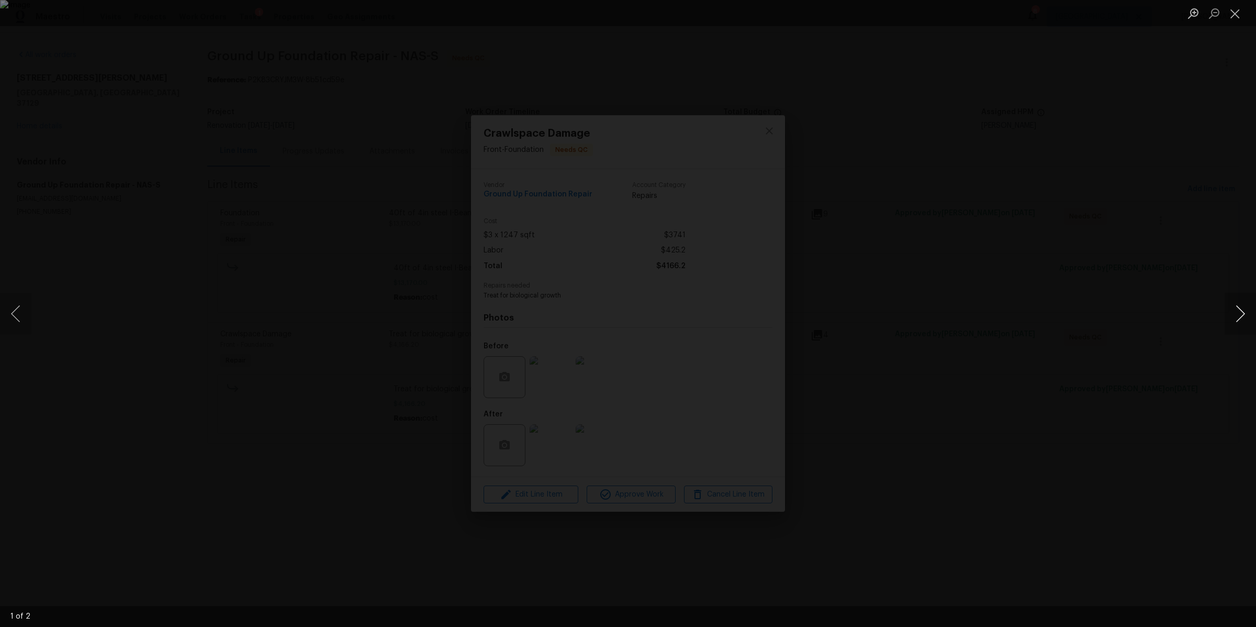
click at [1238, 318] on button "Next image" at bounding box center [1240, 314] width 31 height 42
click at [1023, 279] on div "Lightbox" at bounding box center [628, 313] width 1256 height 627
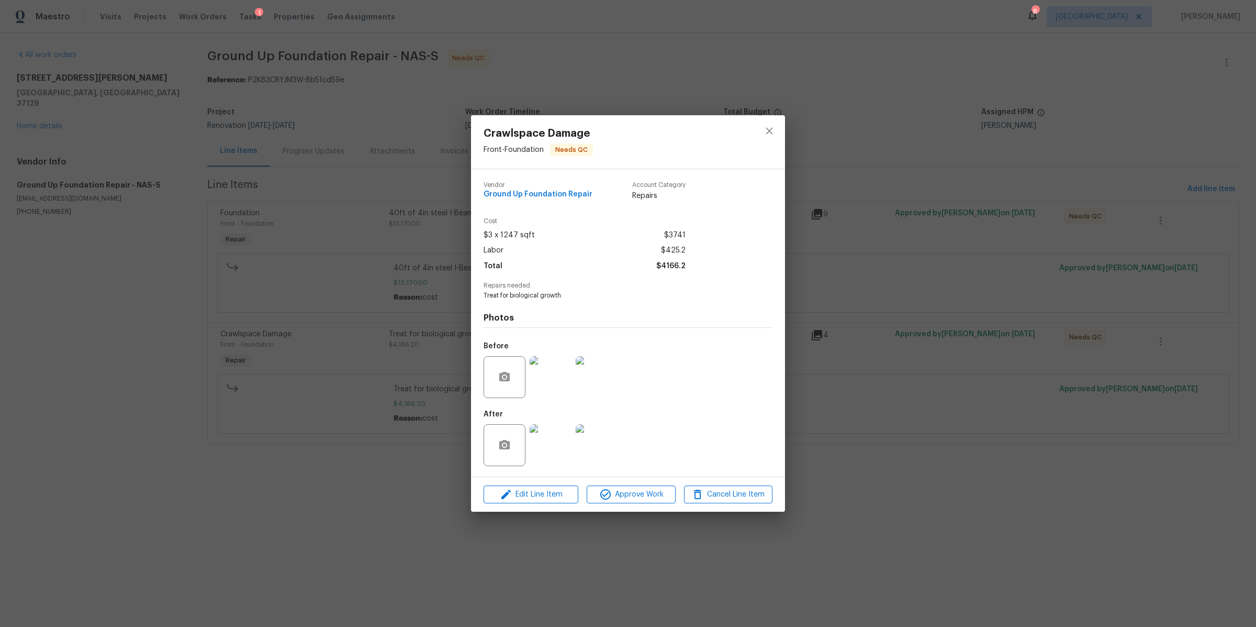
click at [180, 307] on div "Crawlspace Damage Front - Foundation Needs QC Vendor Ground Up Foundation Repai…" at bounding box center [628, 313] width 1256 height 627
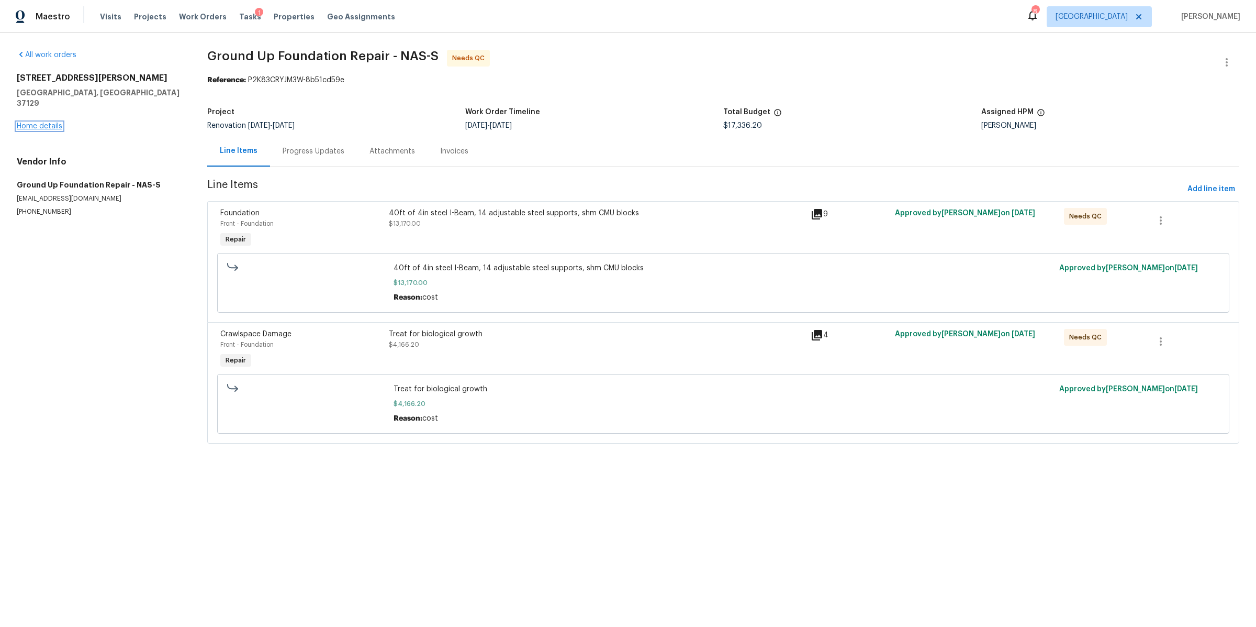
click at [40, 122] on link "Home details" at bounding box center [40, 125] width 46 height 7
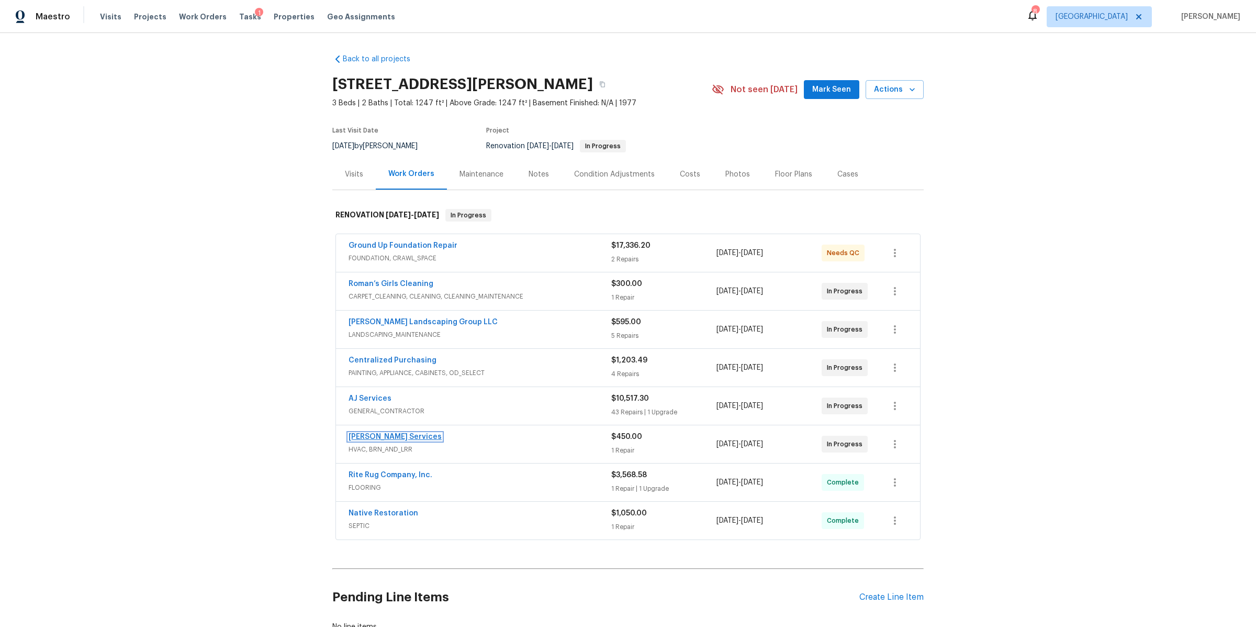
click at [373, 436] on link "Tony Barrett Services" at bounding box center [395, 436] width 93 height 7
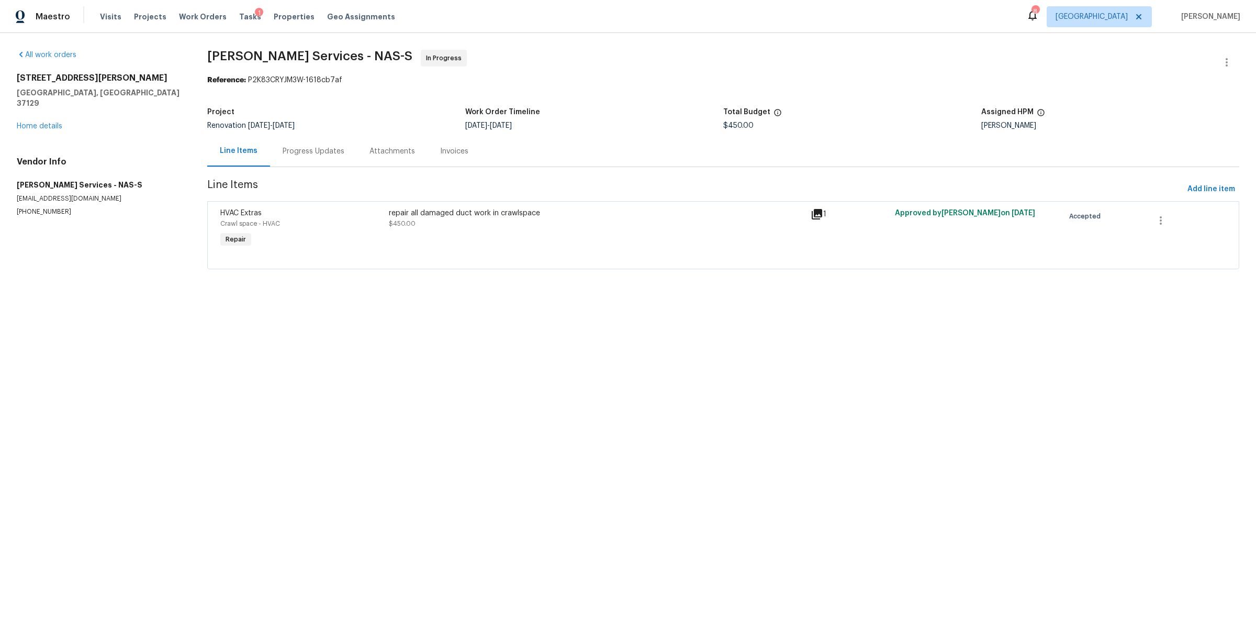
click at [468, 229] on div "repair all damaged duct work in crawlspace $450.00" at bounding box center [597, 218] width 416 height 21
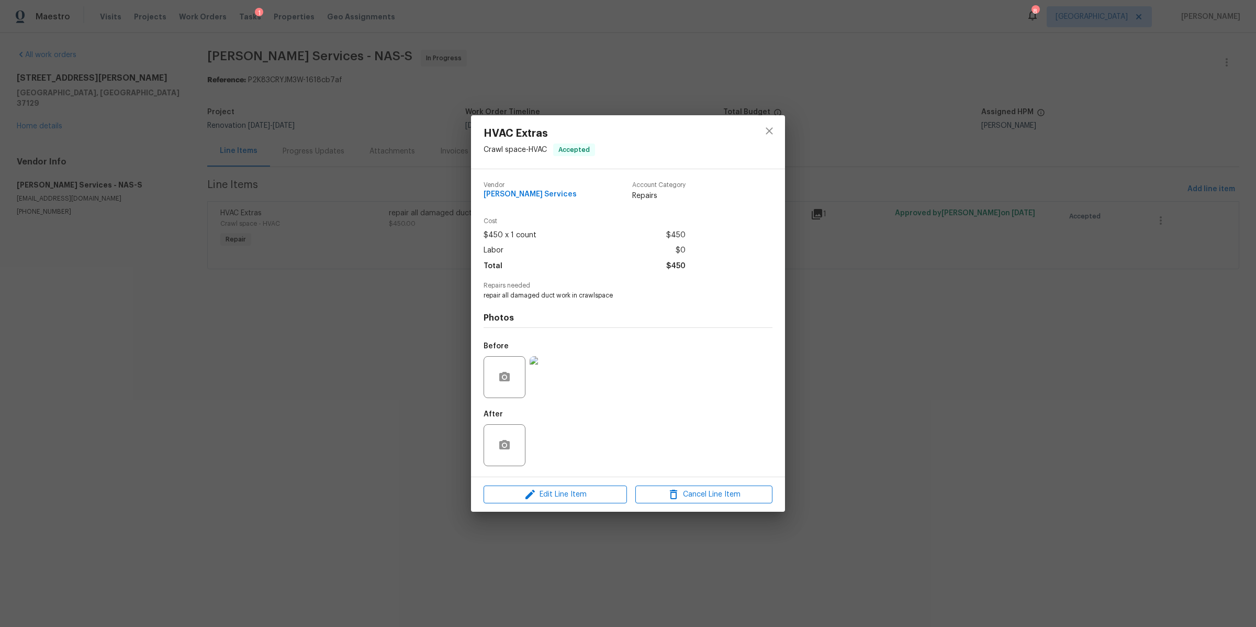
click at [553, 384] on img at bounding box center [551, 377] width 42 height 42
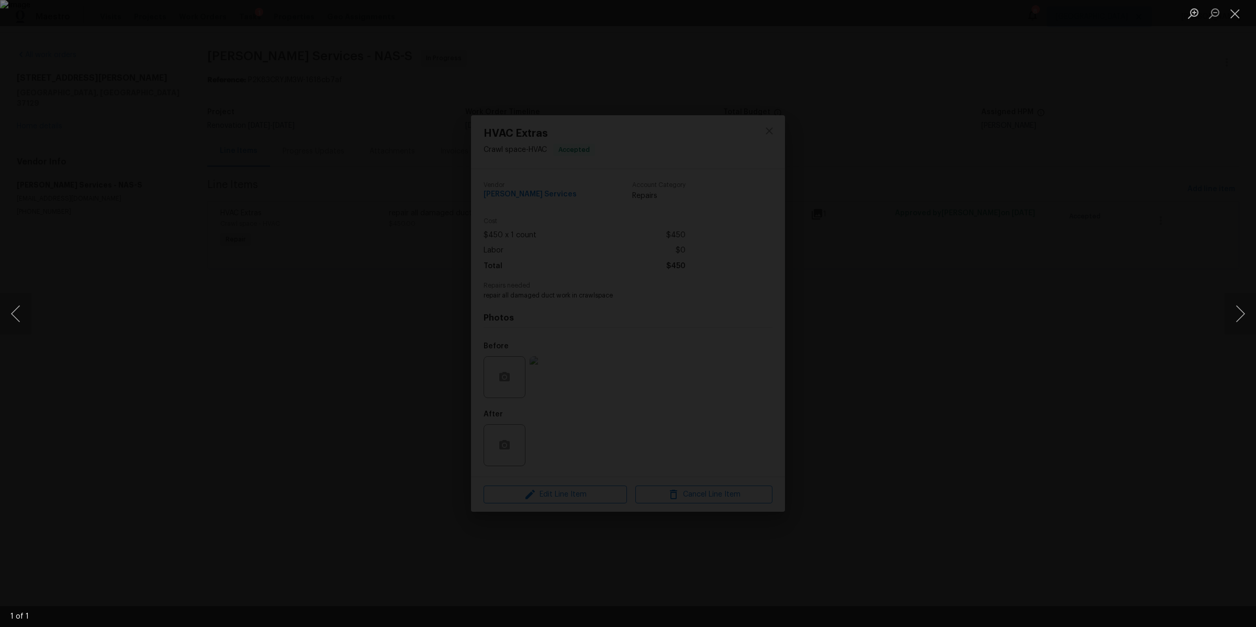
click at [999, 311] on div "Lightbox" at bounding box center [628, 313] width 1256 height 627
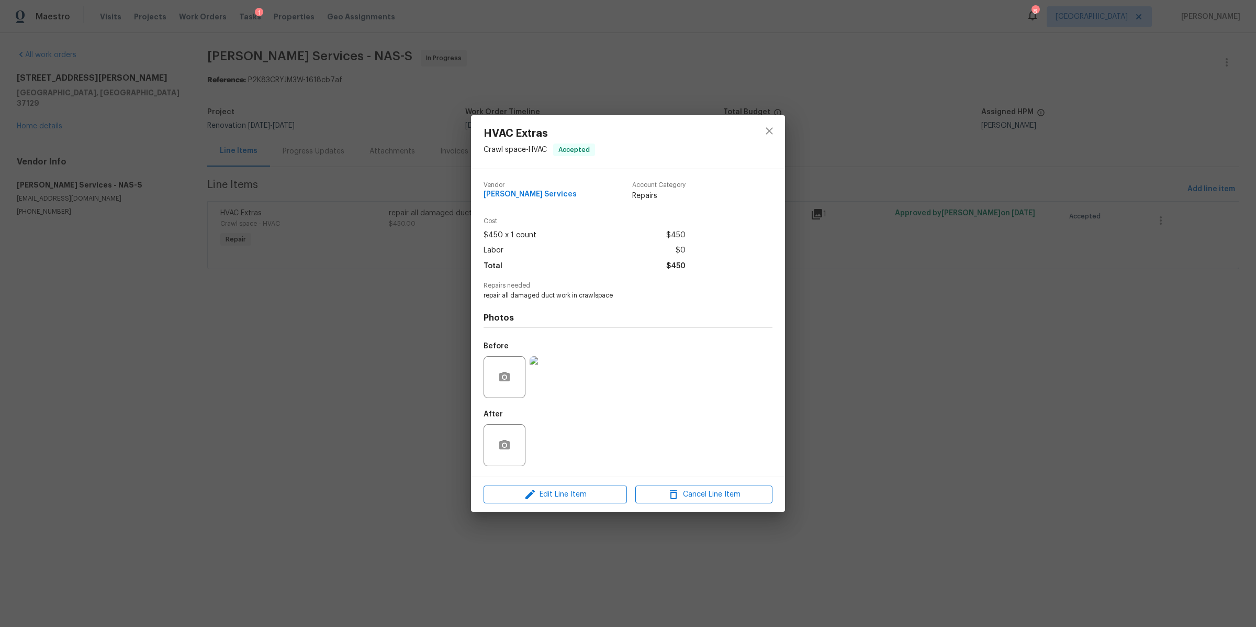
click at [998, 311] on div "HVAC Extras Crawl space - HVAC Accepted Vendor Tony Barrett Services Account Ca…" at bounding box center [628, 313] width 1256 height 627
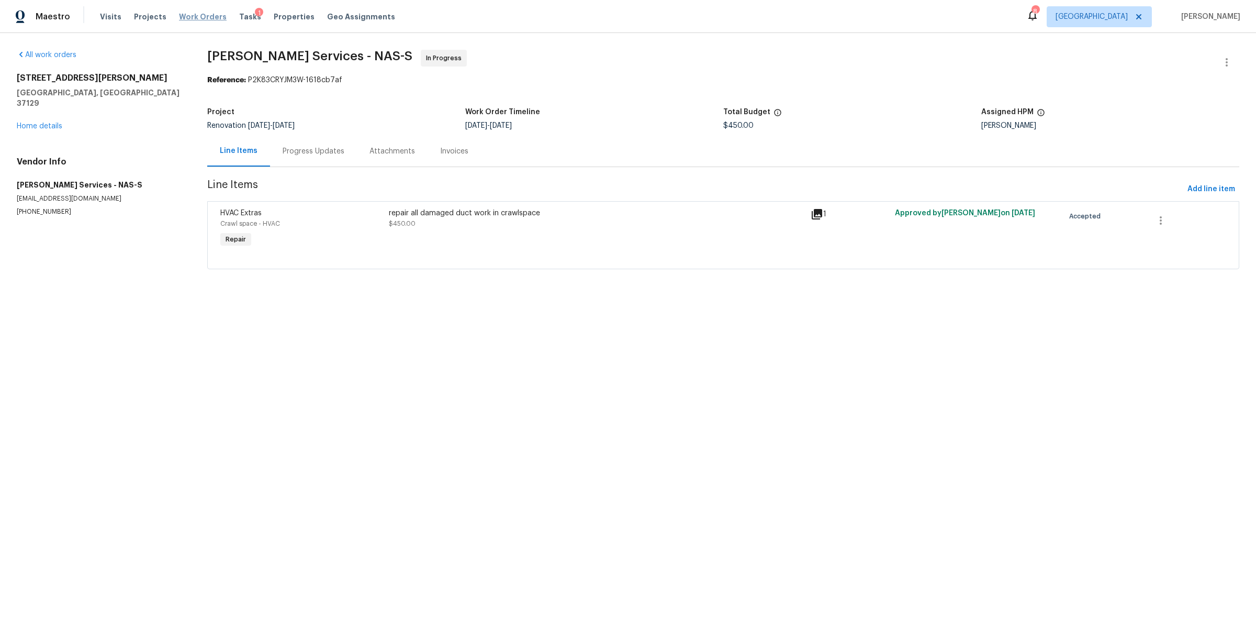
click at [194, 21] on span "Work Orders" at bounding box center [203, 17] width 48 height 10
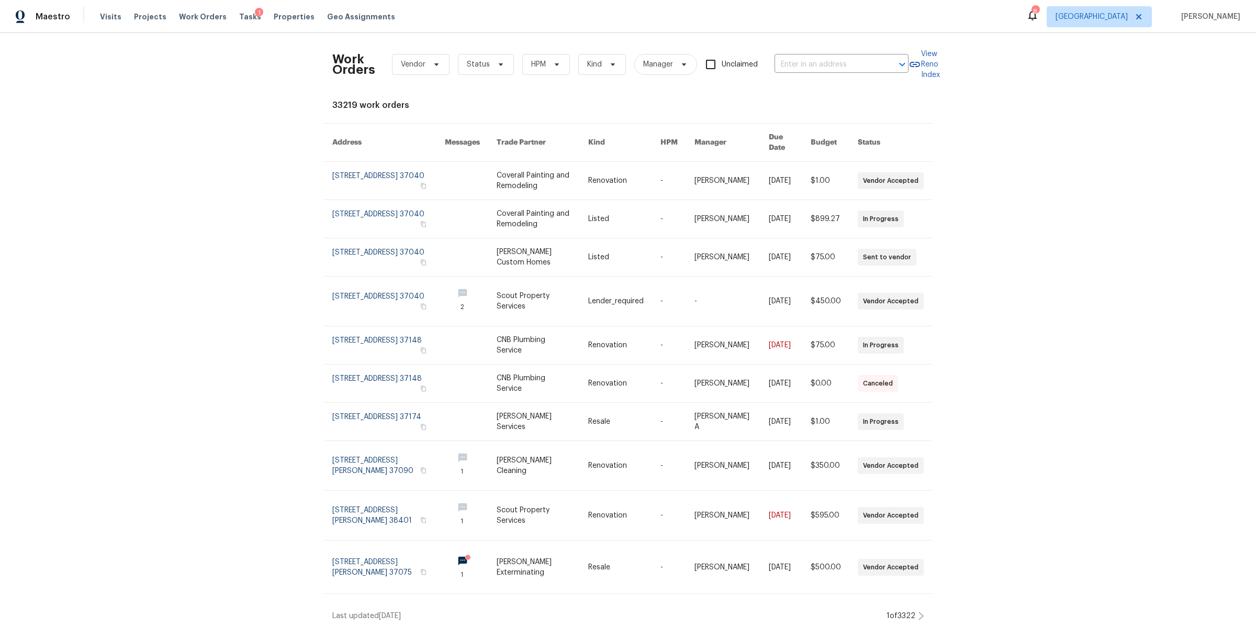
click at [799, 54] on div "Work Orders Vendor Status HPM Kind Manager Unclaimed ​" at bounding box center [620, 64] width 576 height 46
click at [796, 61] on input "text" at bounding box center [827, 65] width 105 height 16
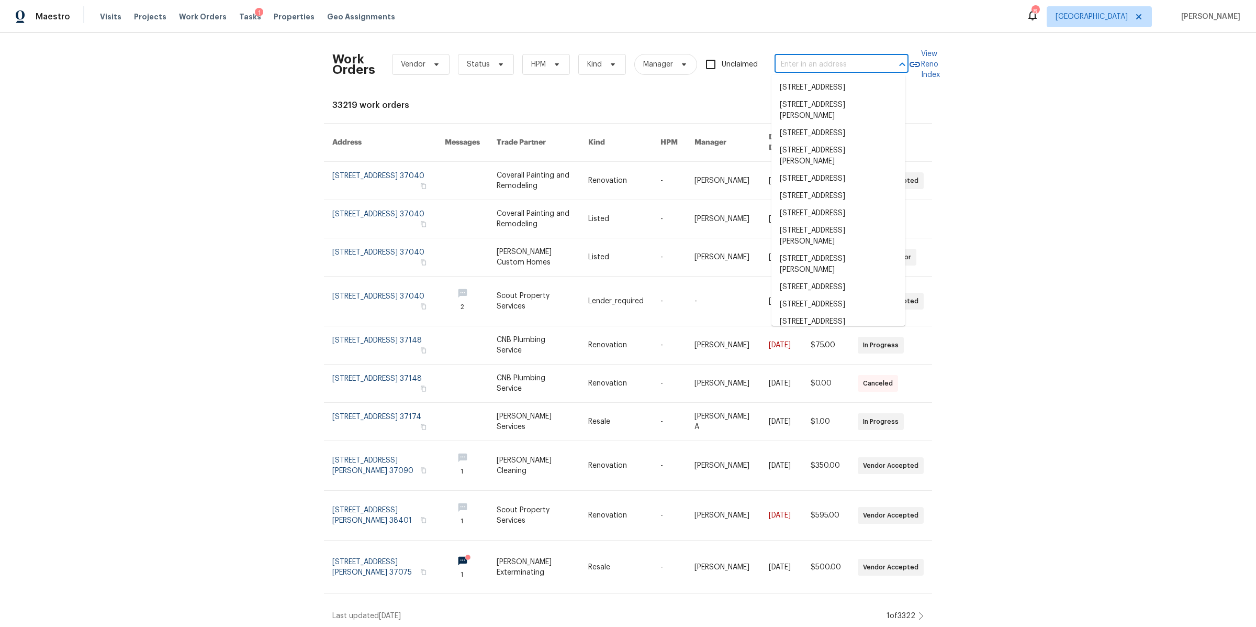
paste input "130 Horseshoe Dr, Shelbyville, TN 37160"
type input "130 Horseshoe Dr, Shelbyville, TN 37160"
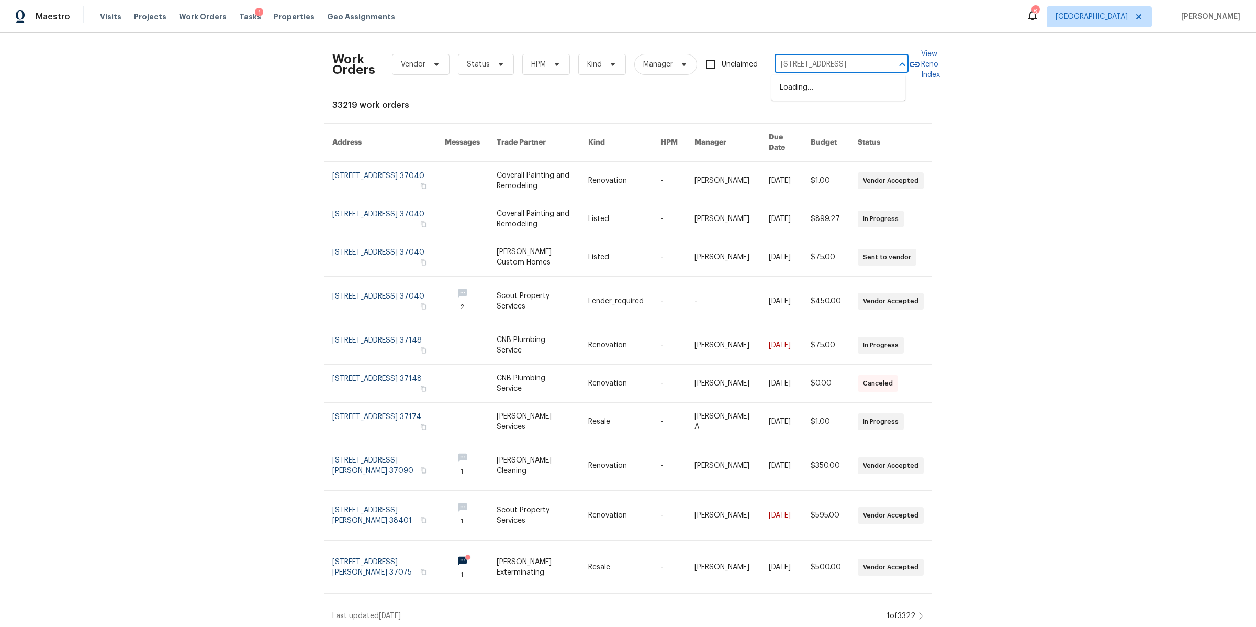
scroll to position [0, 38]
click at [798, 91] on li "130 Horseshoe Dr, Shelbyville, TN 37160" at bounding box center [839, 87] width 134 height 17
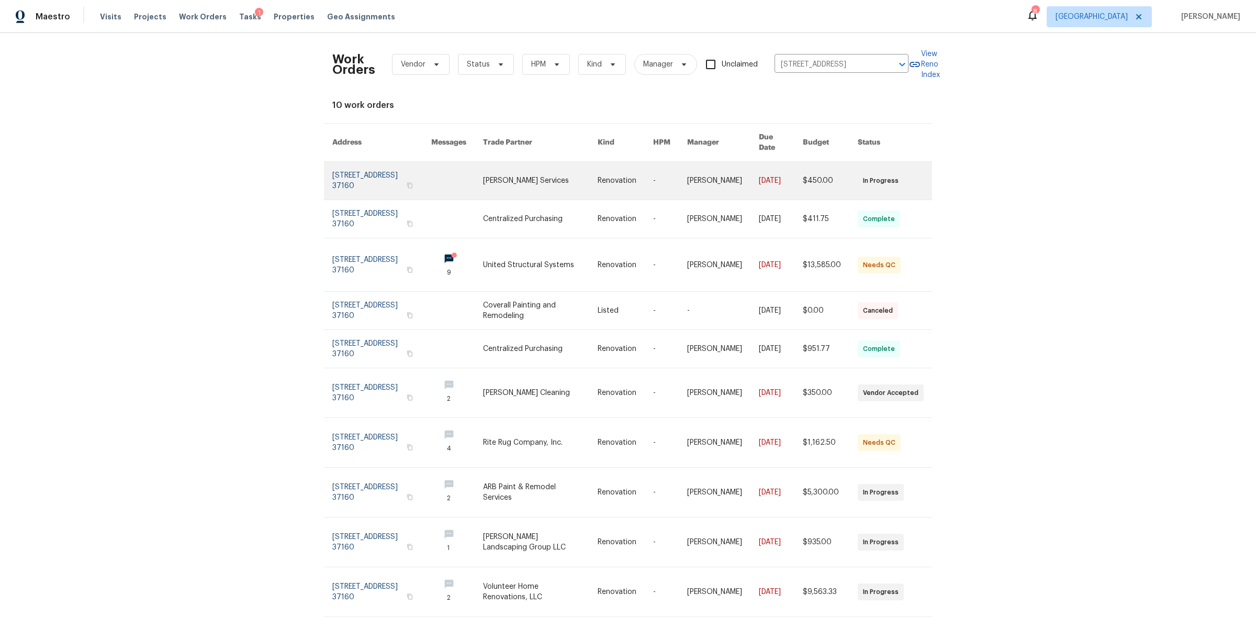
click at [358, 176] on link at bounding box center [381, 181] width 99 height 38
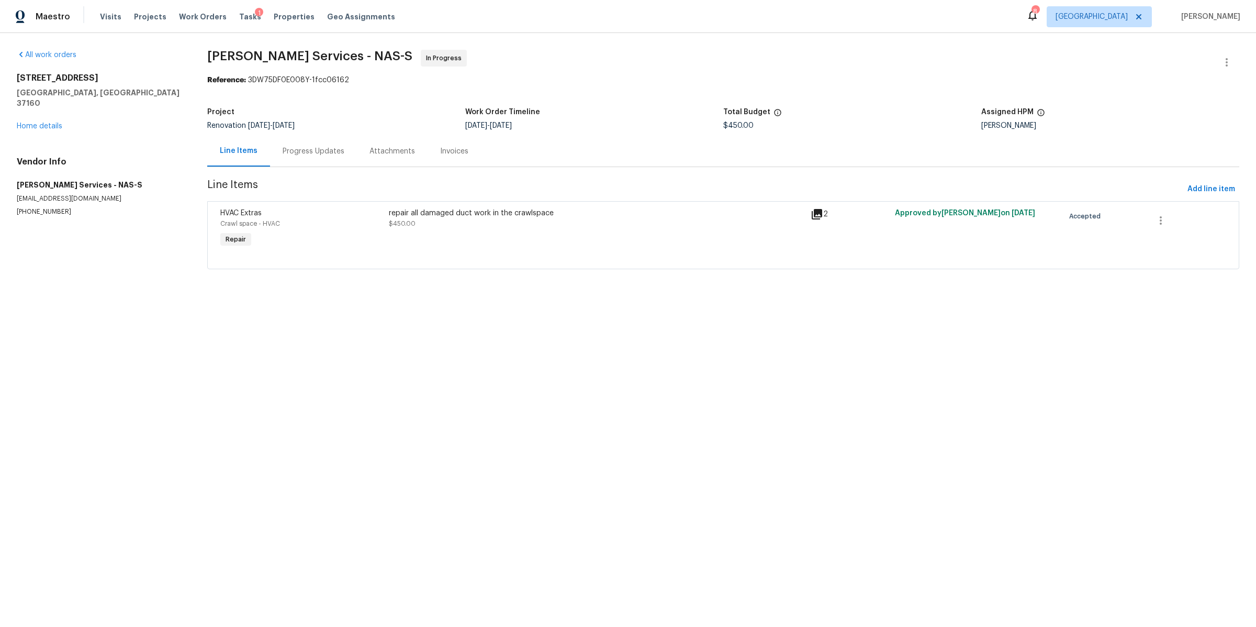
click at [304, 148] on div "Progress Updates" at bounding box center [314, 151] width 62 height 10
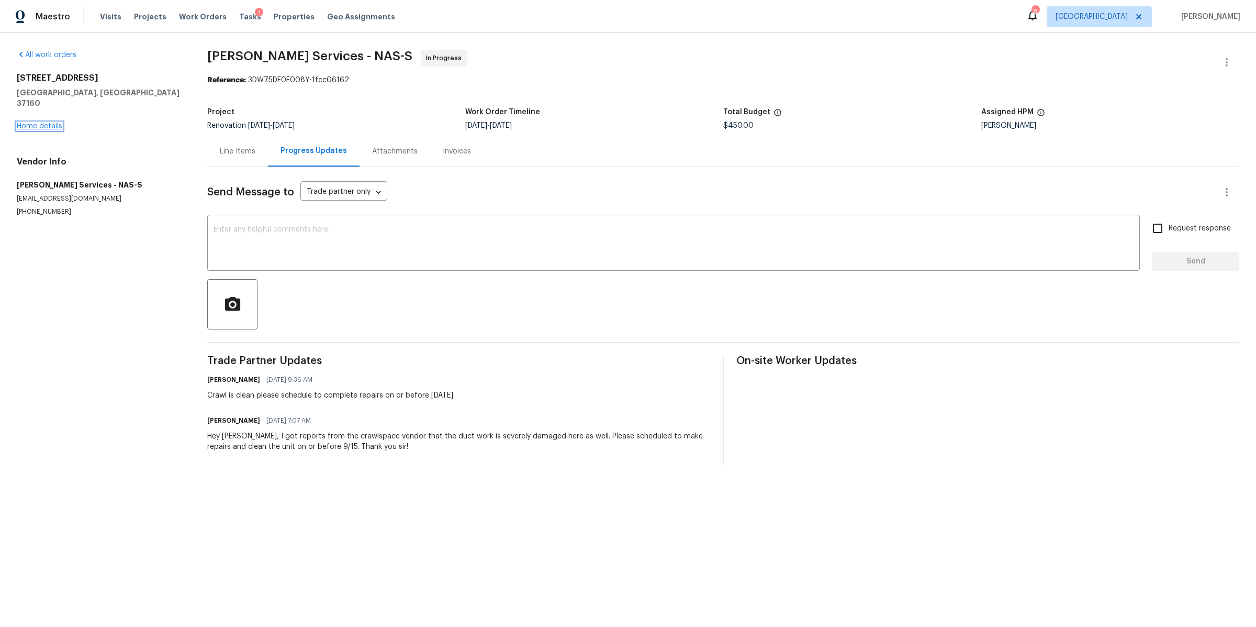
click at [51, 122] on link "Home details" at bounding box center [40, 125] width 46 height 7
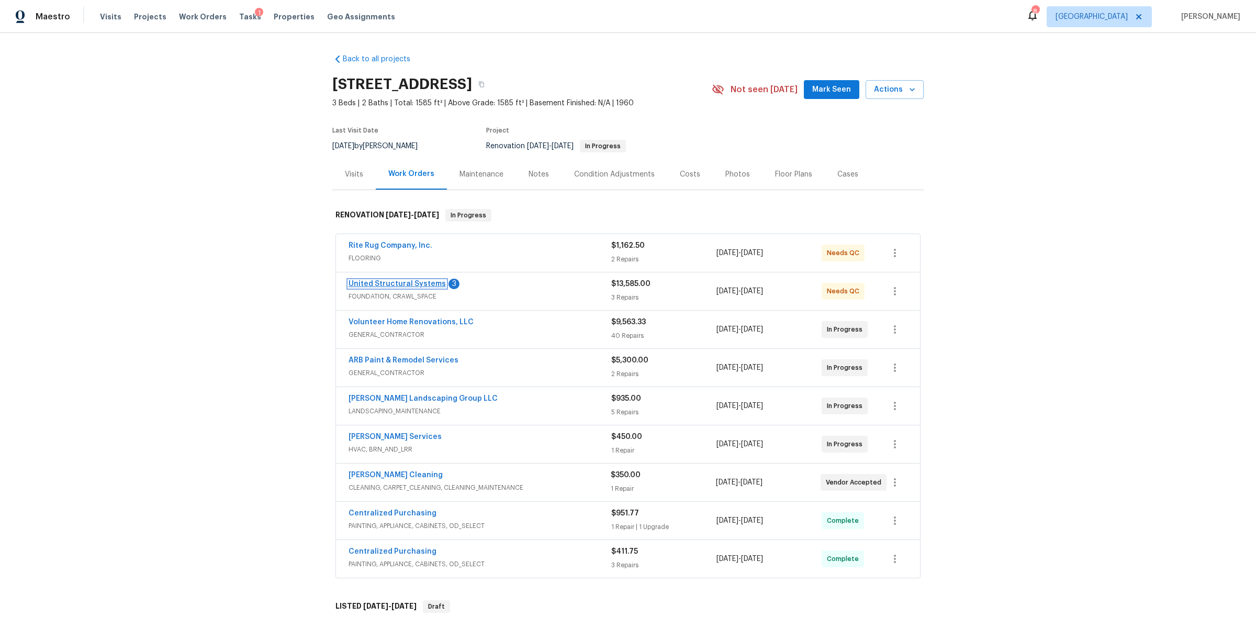
click at [399, 283] on link "United Structural Systems" at bounding box center [397, 283] width 97 height 7
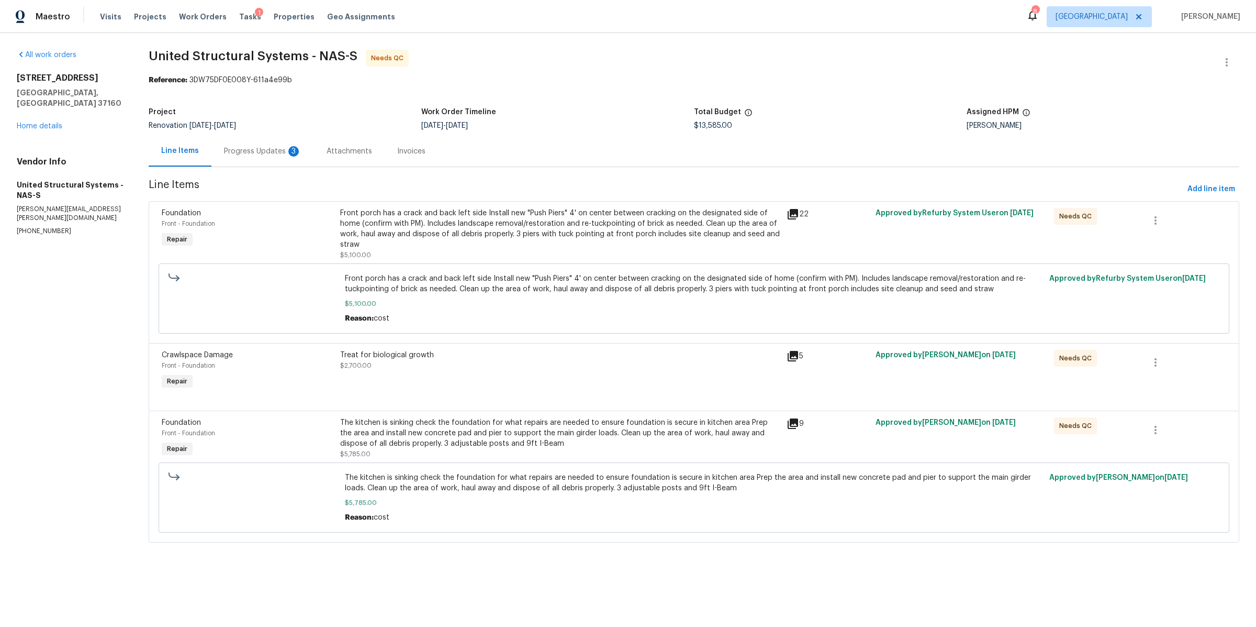
click at [249, 149] on div "Progress Updates 3" at bounding box center [262, 151] width 77 height 10
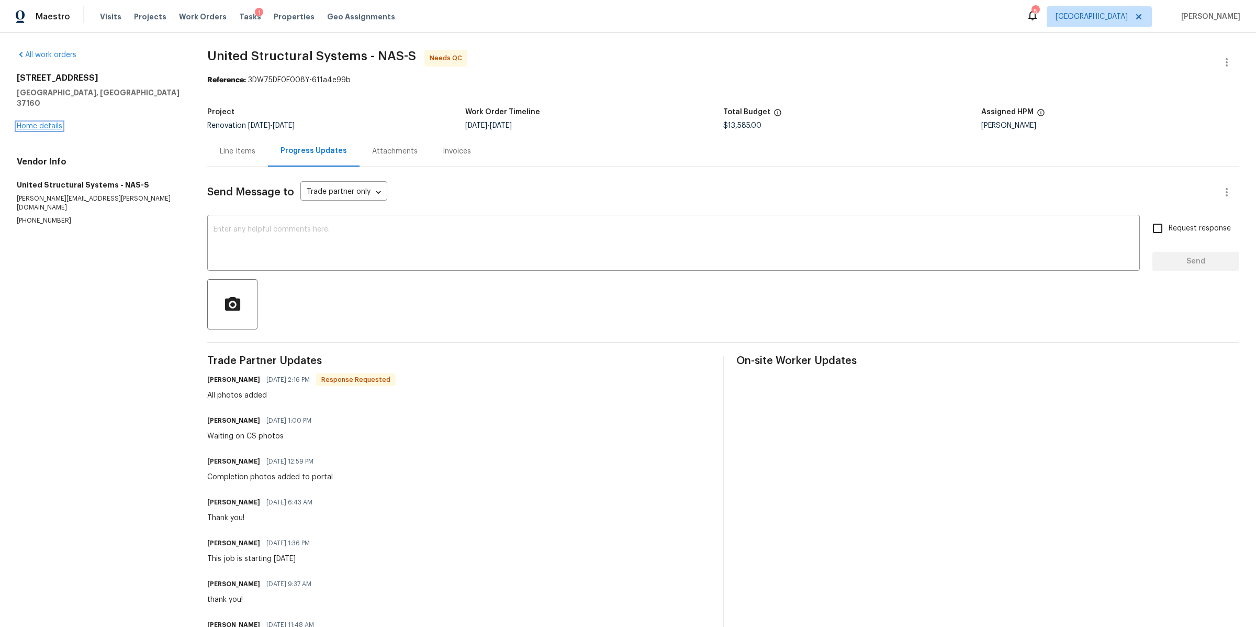
click at [48, 122] on link "Home details" at bounding box center [40, 125] width 46 height 7
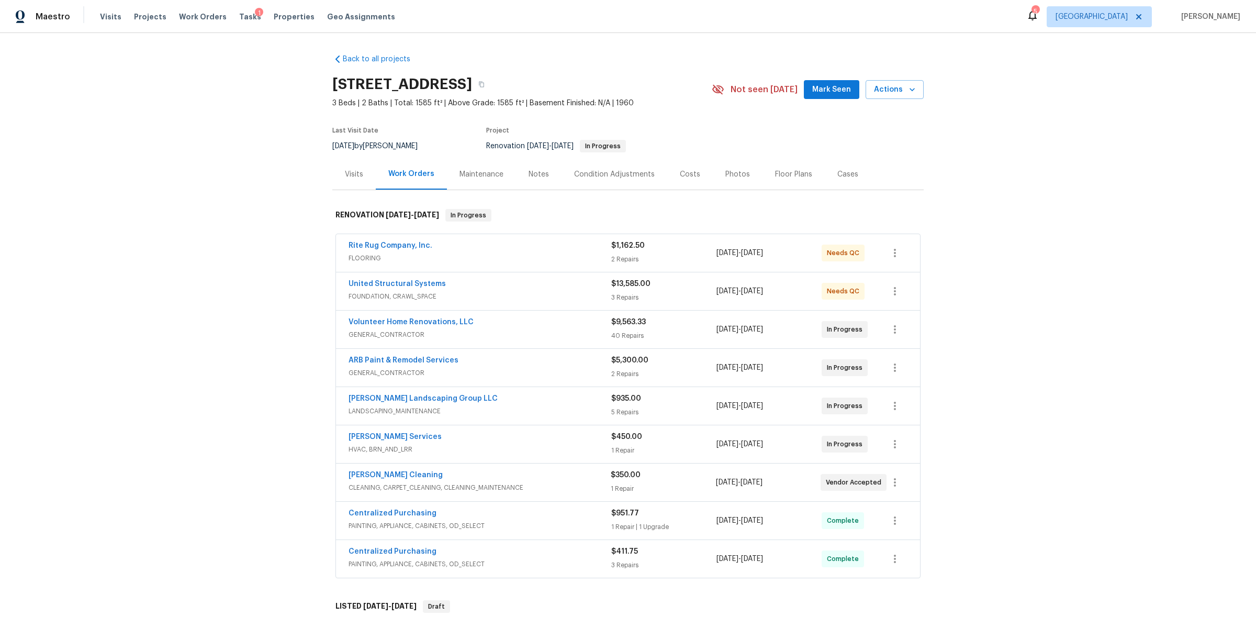
click at [539, 181] on div "Notes" at bounding box center [539, 174] width 46 height 31
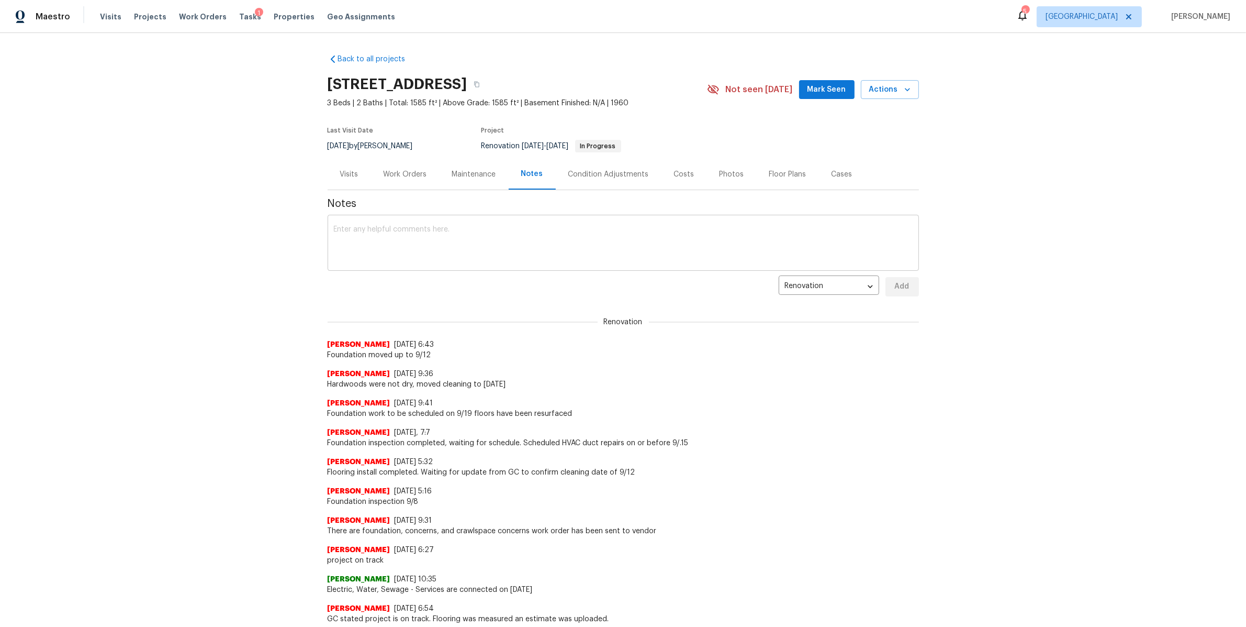
click at [464, 230] on textarea at bounding box center [623, 244] width 579 height 37
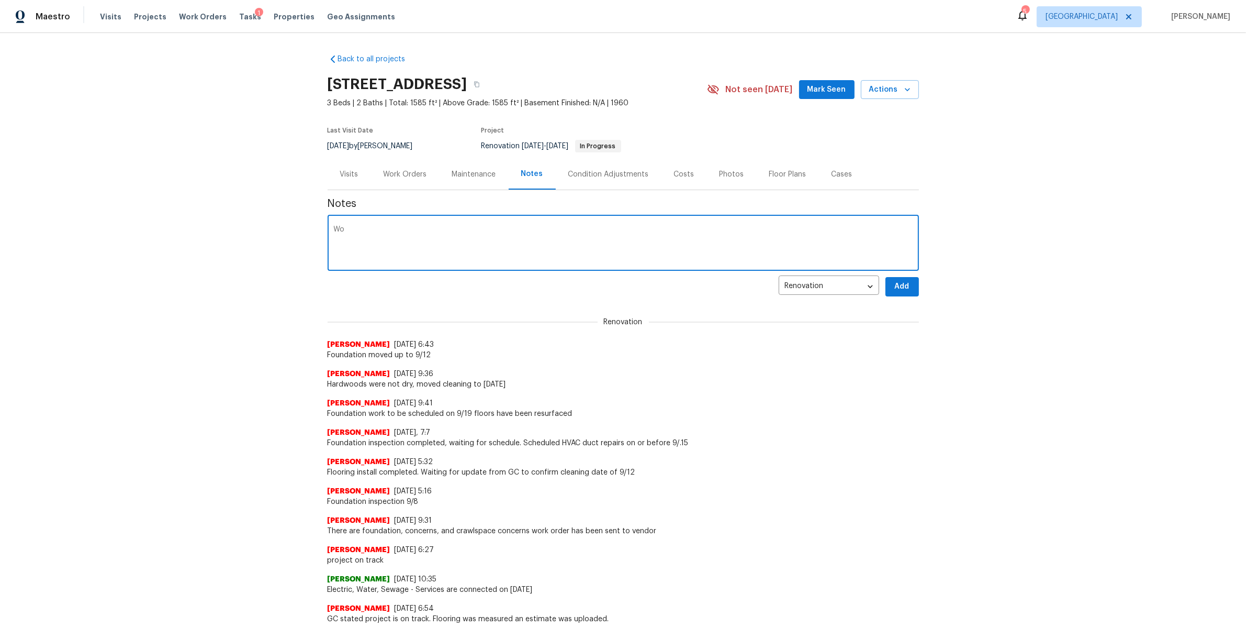
type textarea "W"
type textarea "Hvac work to be completed thur and friday"
click at [904, 286] on span "Add" at bounding box center [902, 286] width 17 height 13
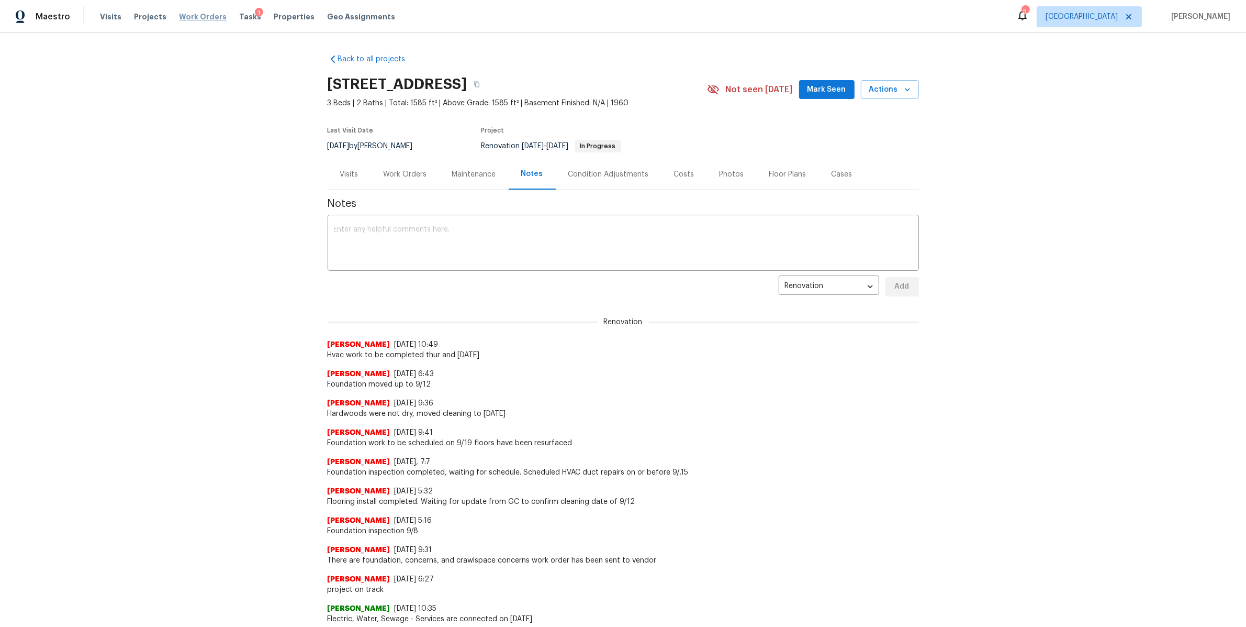
click at [199, 18] on span "Work Orders" at bounding box center [203, 17] width 48 height 10
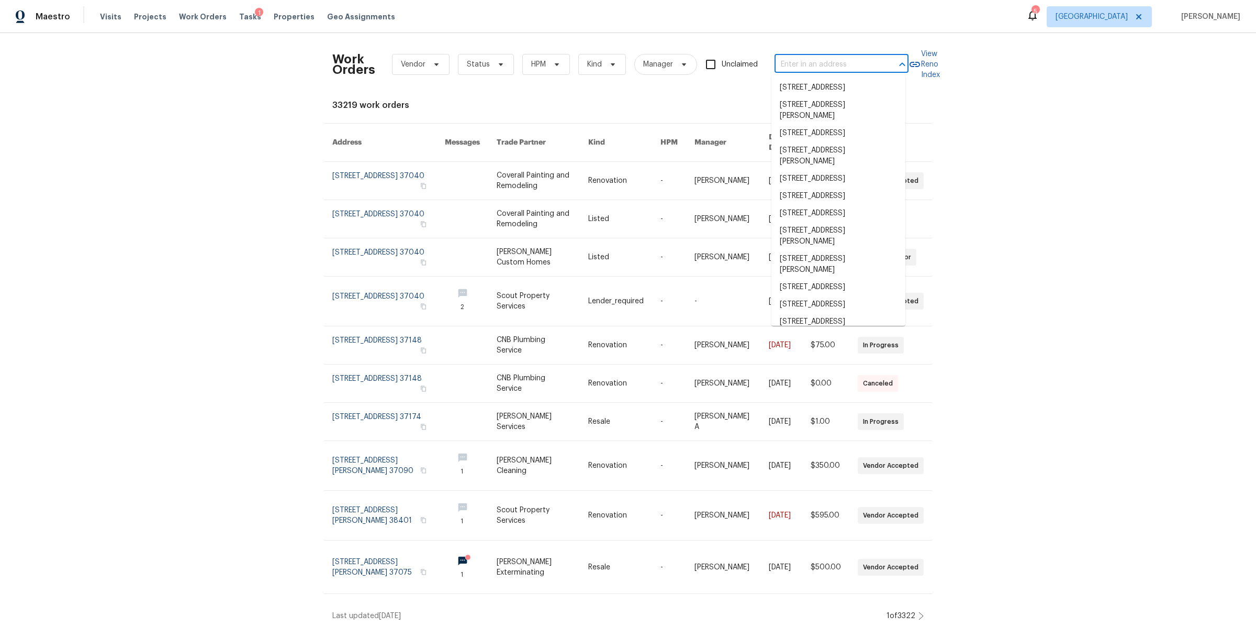
click at [818, 68] on input "text" at bounding box center [827, 65] width 105 height 16
paste input "1514 Oak Dr, Murfreesboro, TN 37128"
type input "1514 Oak Dr, Murfreesboro, TN 37128"
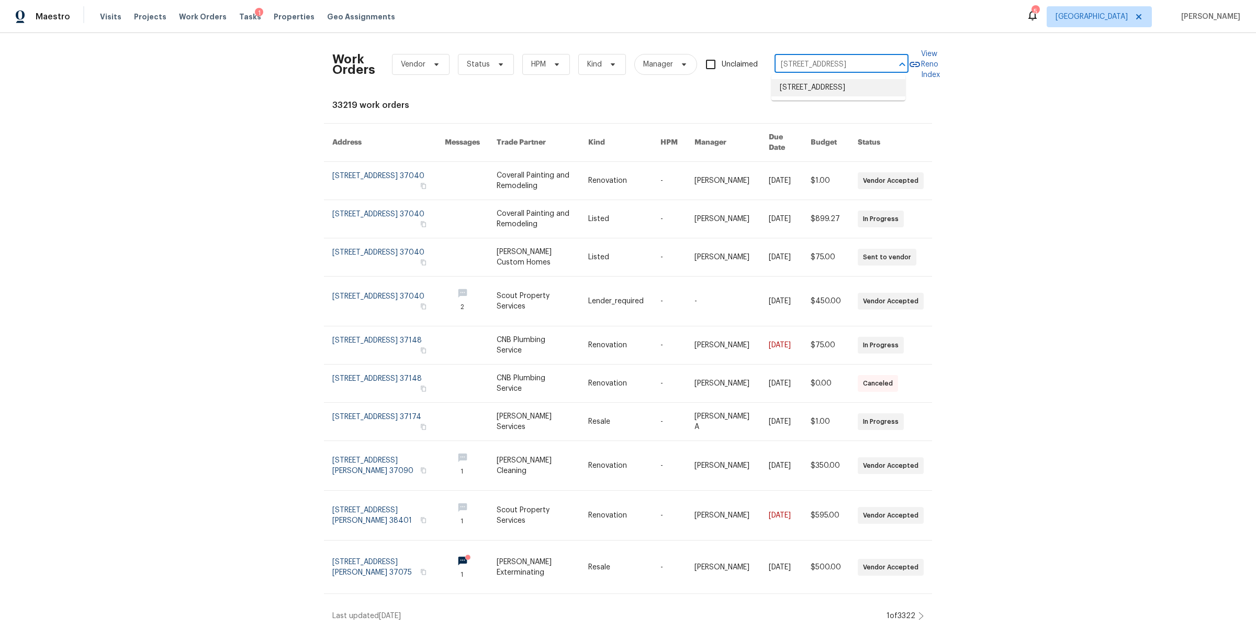
click at [810, 85] on li "1514 Oak Dr, Murfreesboro, TN 37128" at bounding box center [839, 87] width 134 height 17
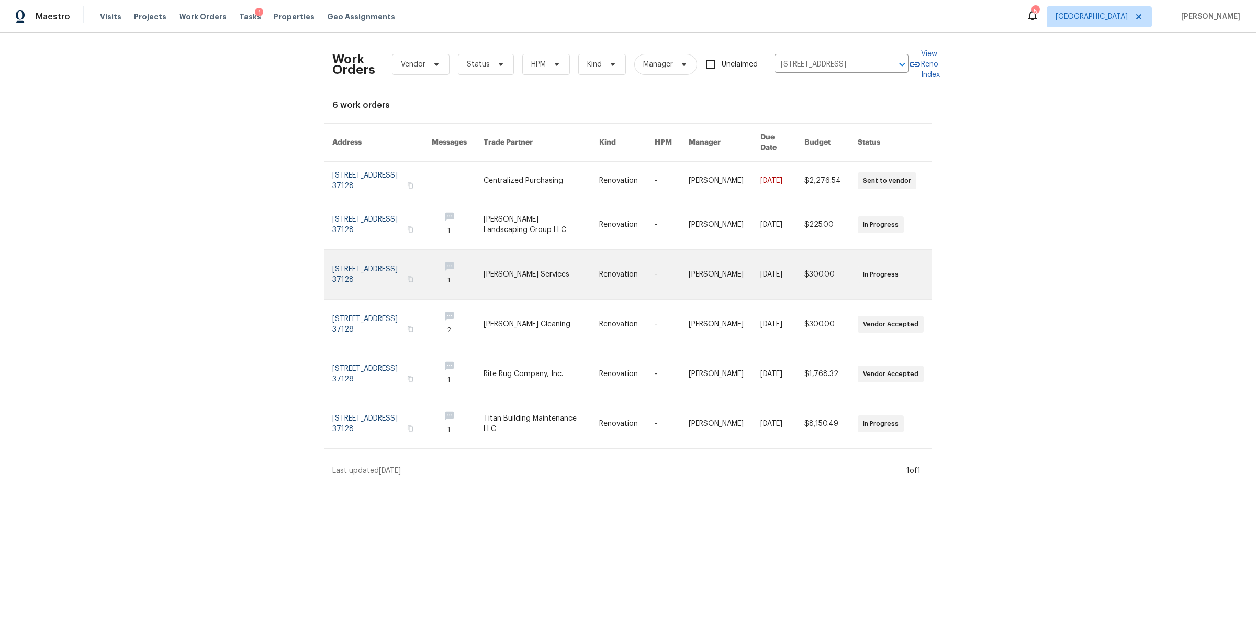
click at [355, 254] on link at bounding box center [381, 274] width 99 height 49
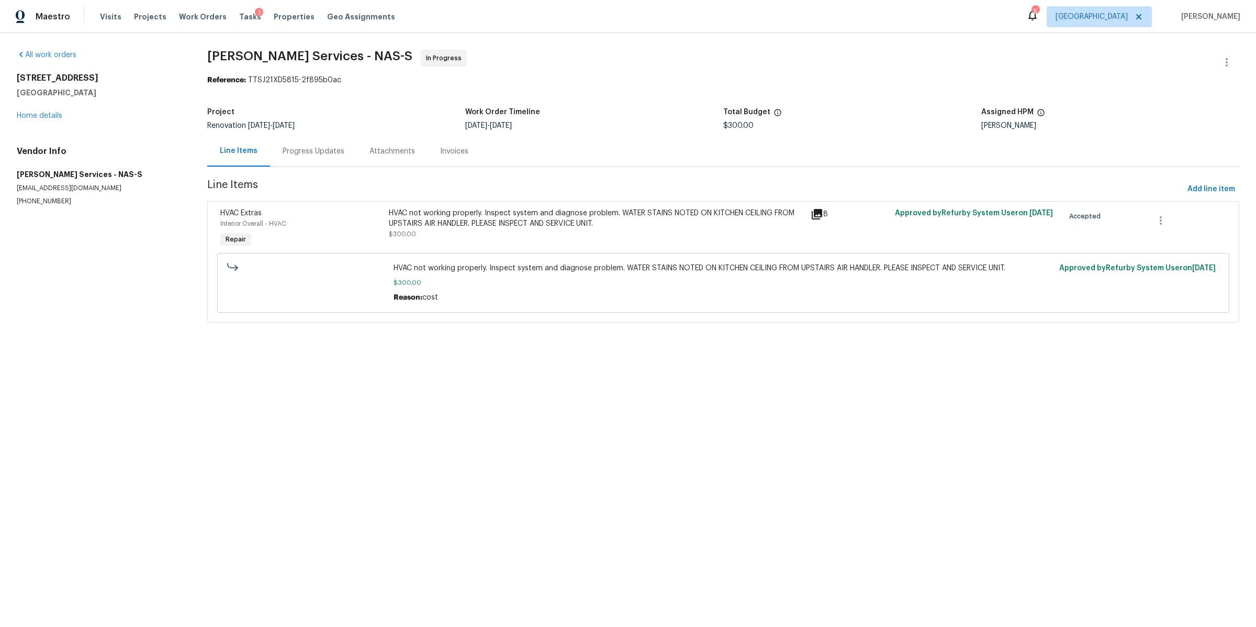
click at [311, 148] on div "Progress Updates" at bounding box center [314, 151] width 62 height 10
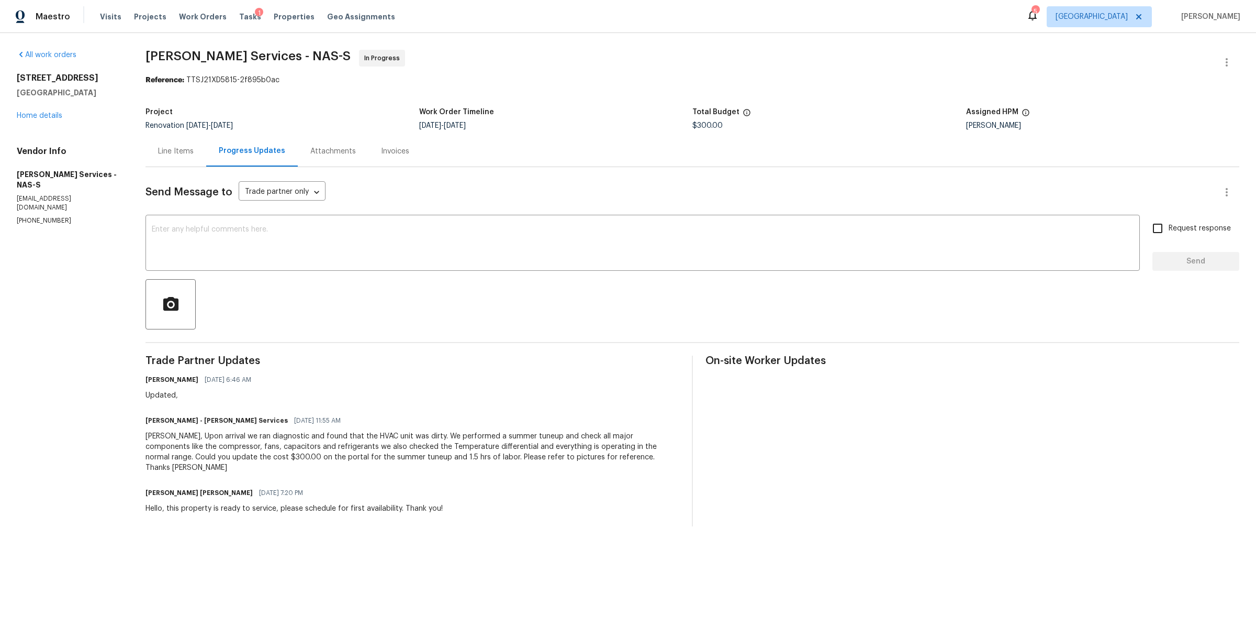
click at [182, 146] on div "Line Items" at bounding box center [176, 151] width 36 height 10
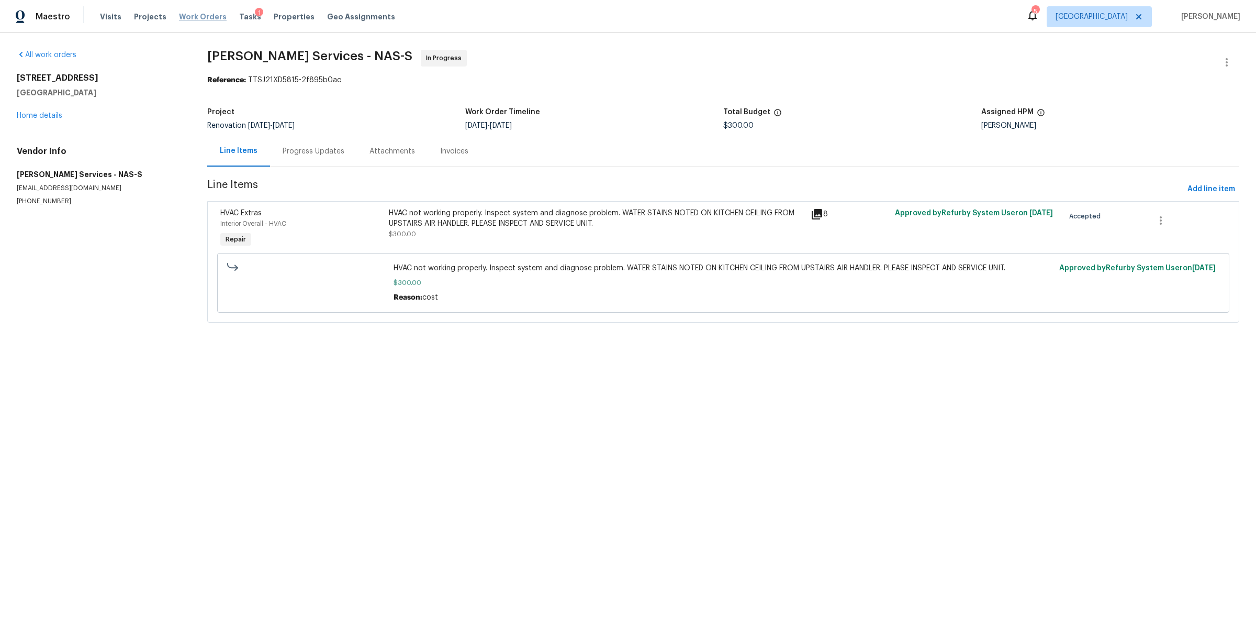
click at [186, 17] on span "Work Orders" at bounding box center [203, 17] width 48 height 10
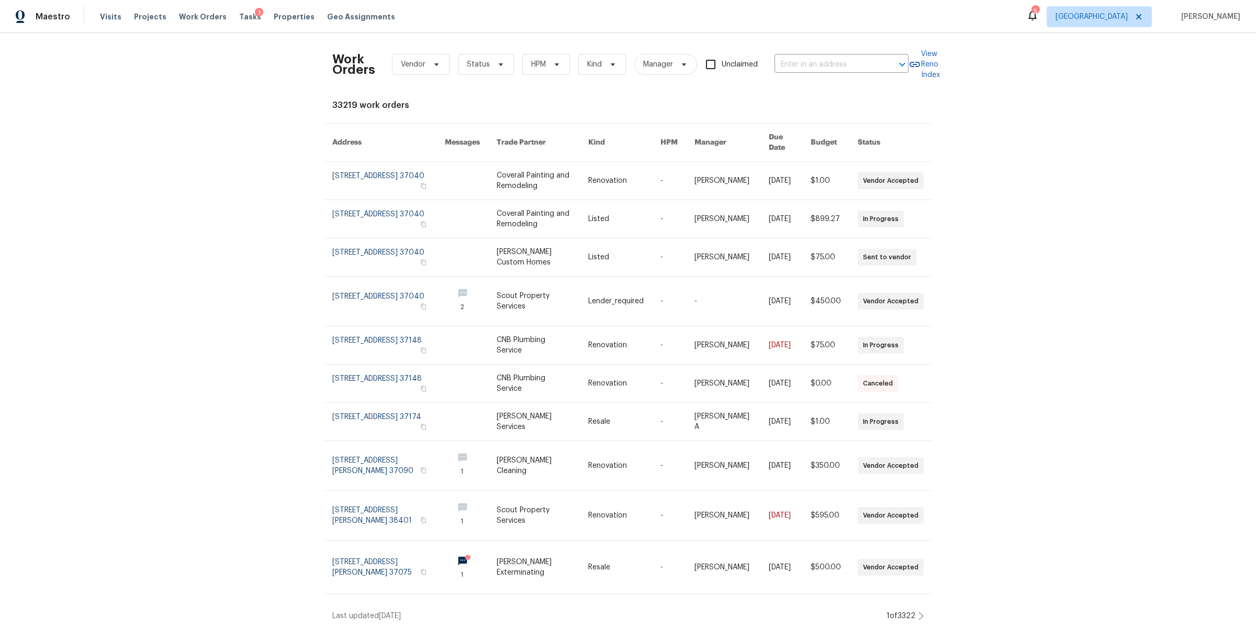
click at [836, 73] on div "Work Orders Vendor Status HPM Kind Manager Unclaimed ​" at bounding box center [620, 64] width 576 height 46
click at [835, 70] on input "text" at bounding box center [827, 65] width 105 height 16
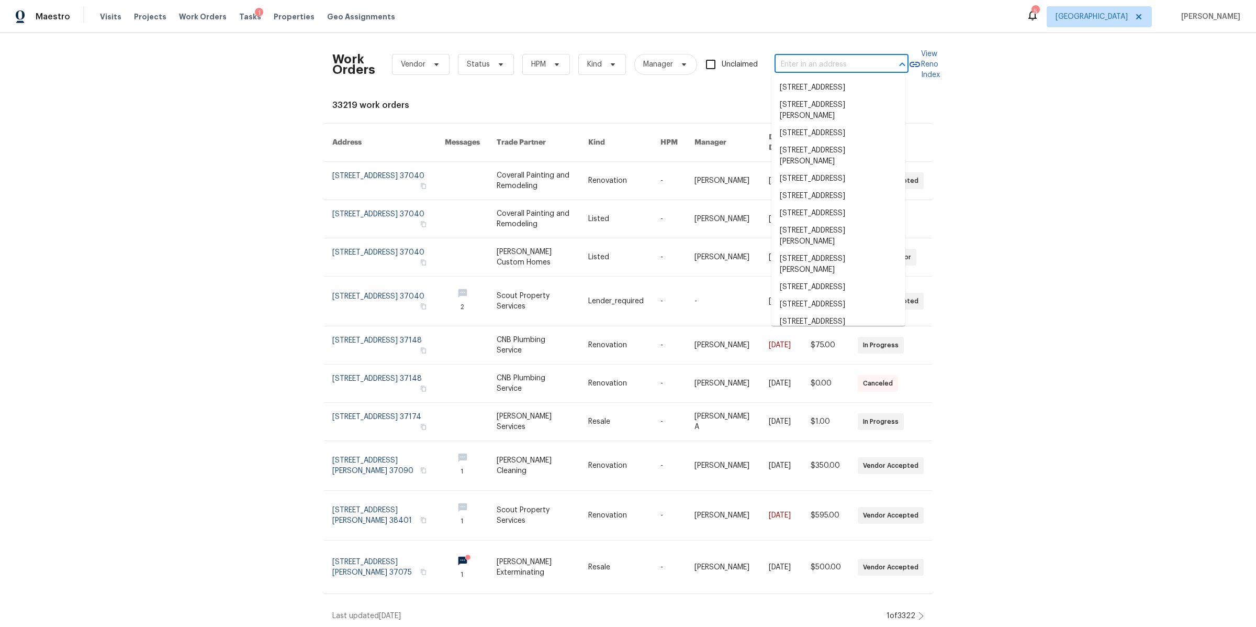
paste input "206 Cross Valley Dr, Columbia, TN 38401"
type input "206 Cross Valley Dr, Columbia, TN 38401"
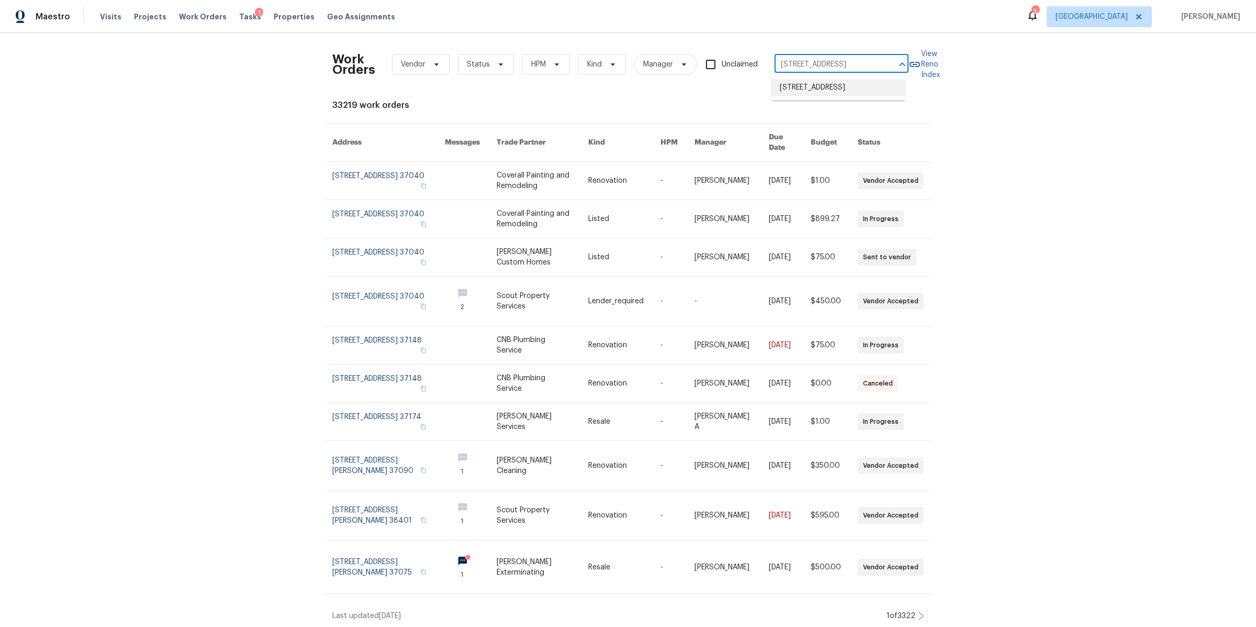
click at [814, 93] on li "206 Cross Valley Dr, Columbia, TN 38401" at bounding box center [839, 87] width 134 height 17
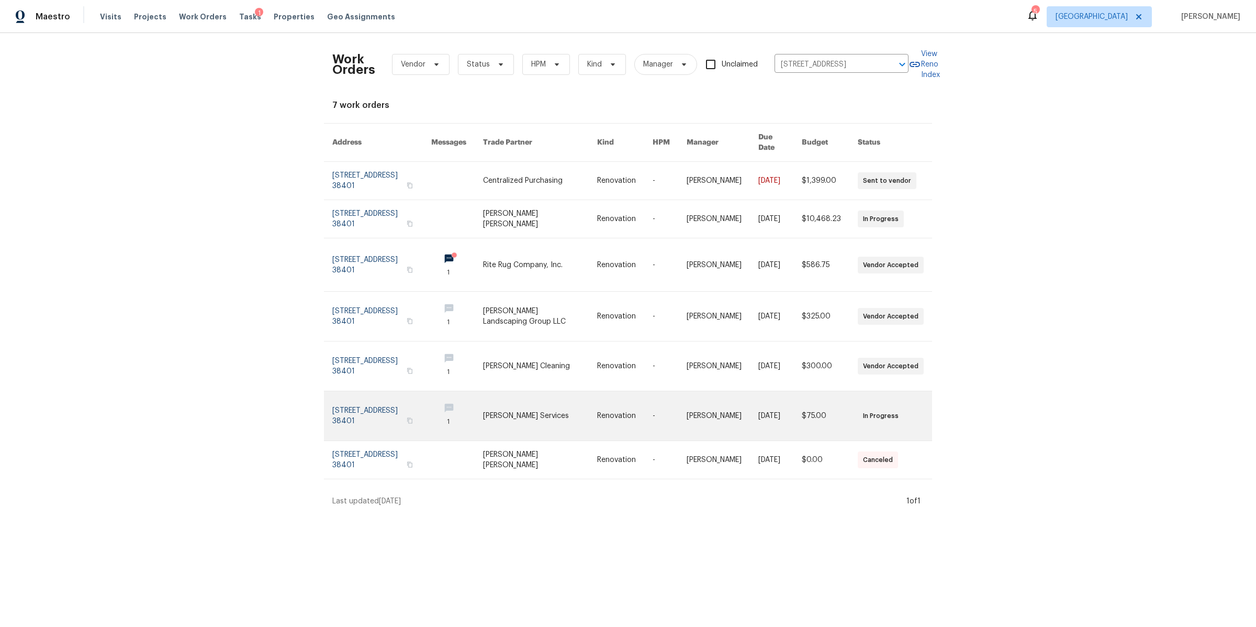
click at [362, 399] on link at bounding box center [381, 415] width 99 height 49
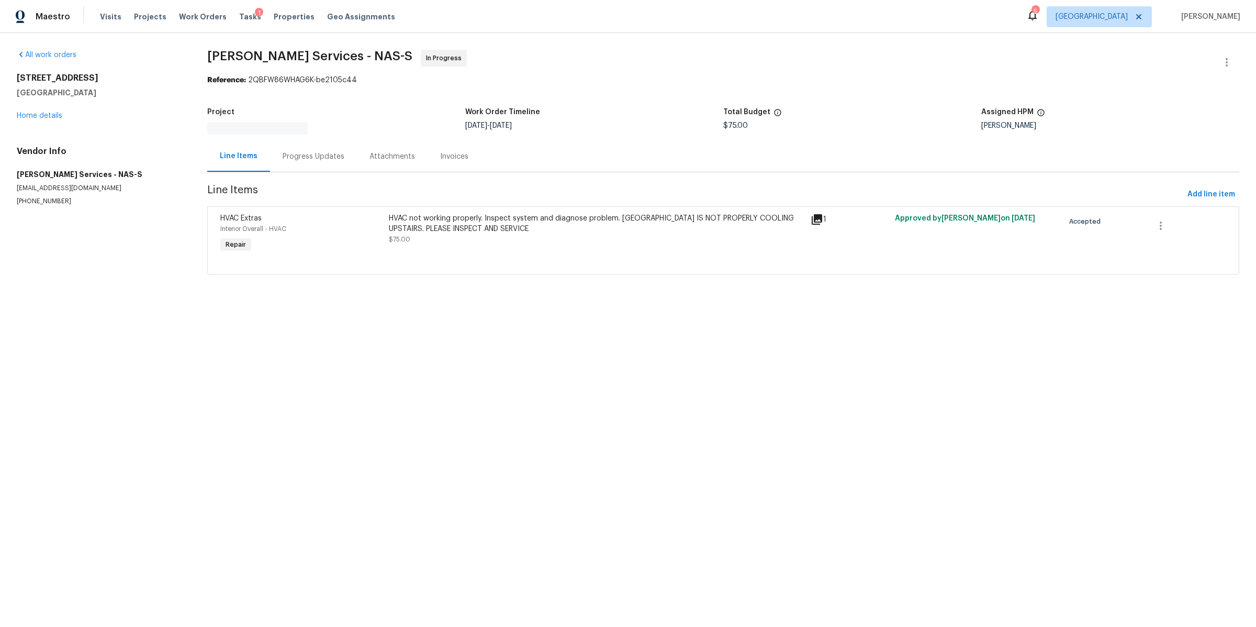
click at [308, 148] on div "Progress Updates" at bounding box center [313, 156] width 87 height 31
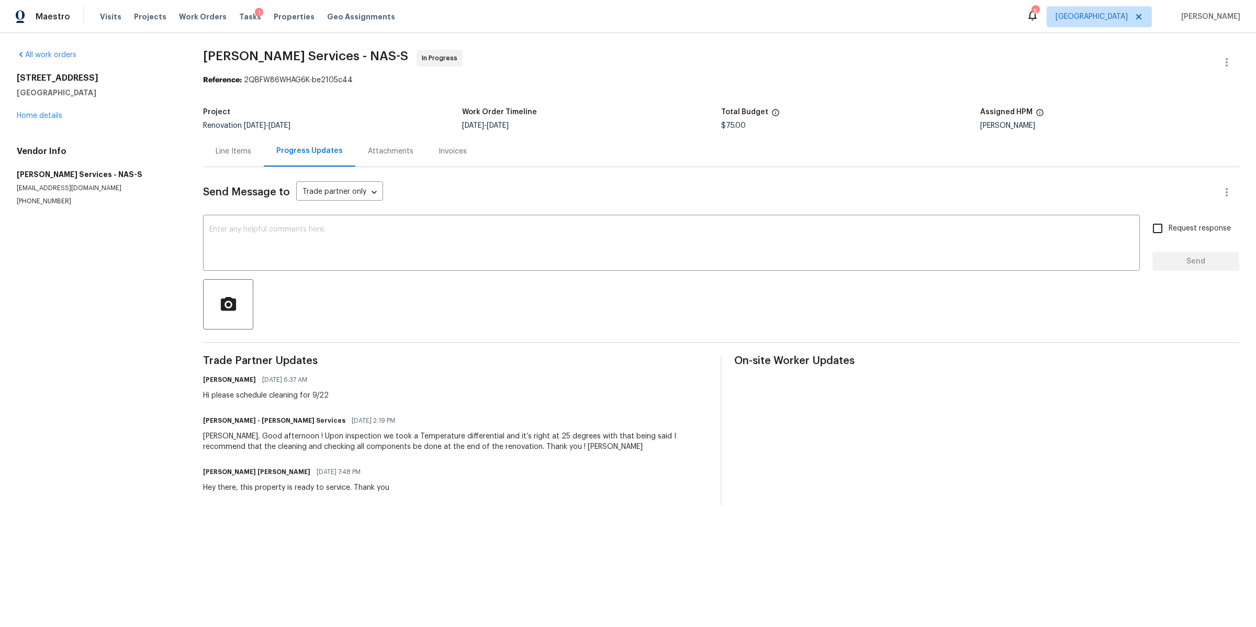
click at [239, 152] on div "Line Items" at bounding box center [234, 151] width 36 height 10
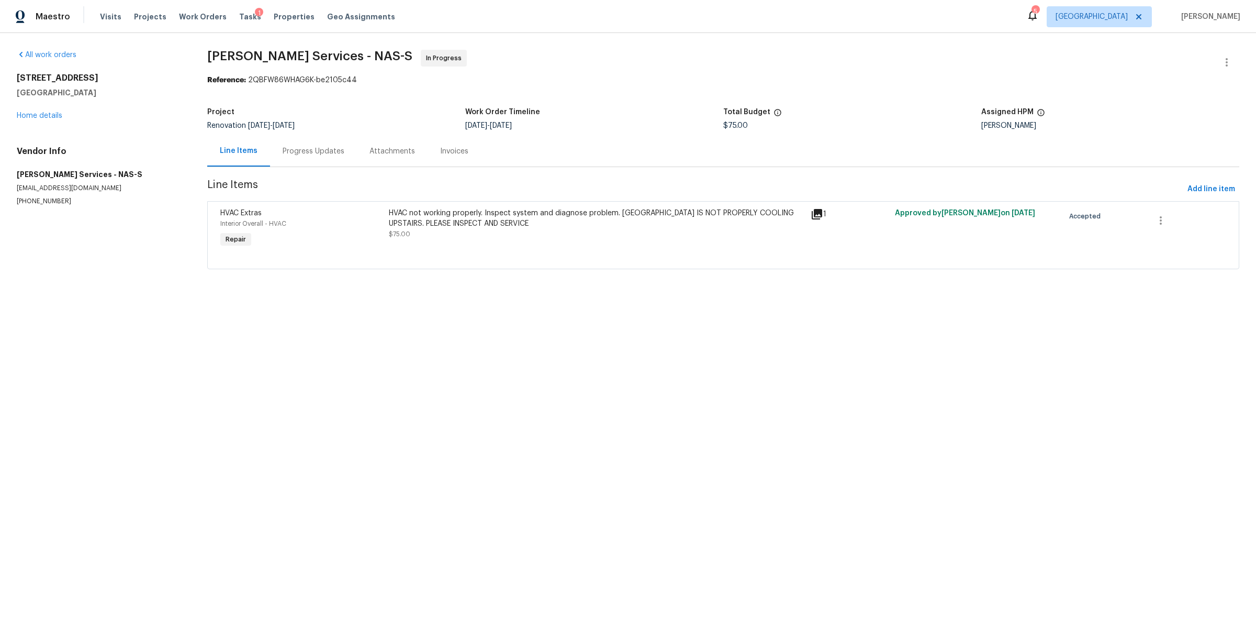
click at [491, 245] on div "HVAC not working properly. Inspect system and diagnose problem. HVAC IS NOT PRO…" at bounding box center [597, 229] width 422 height 48
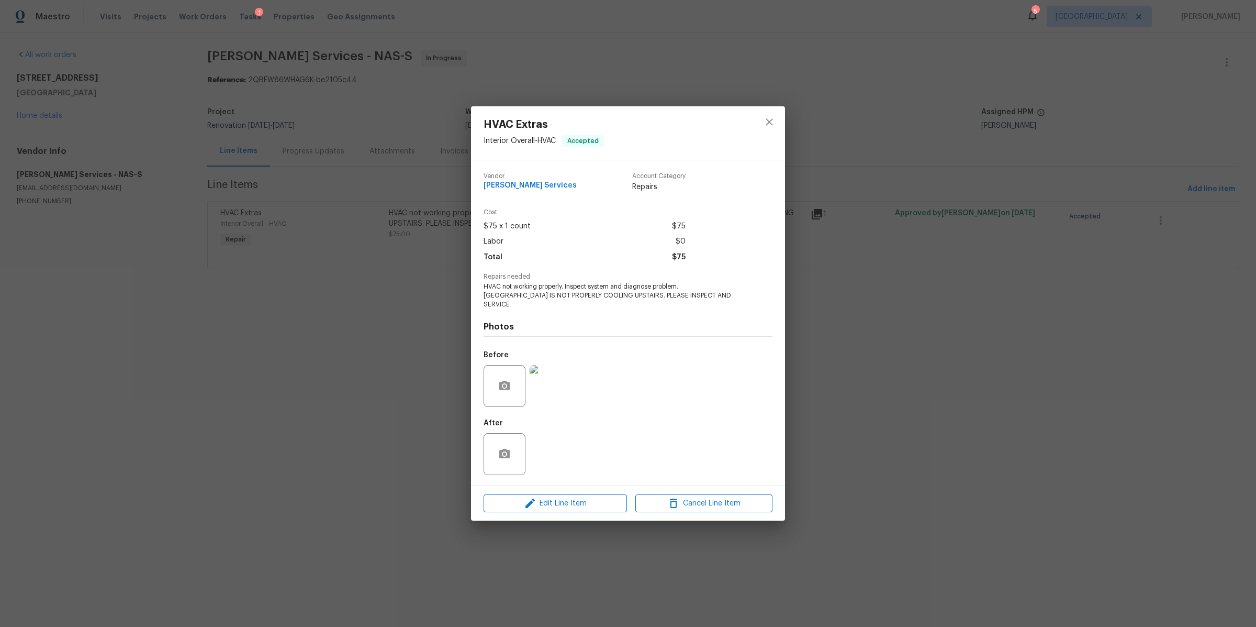
click at [556, 368] on img at bounding box center [551, 386] width 42 height 42
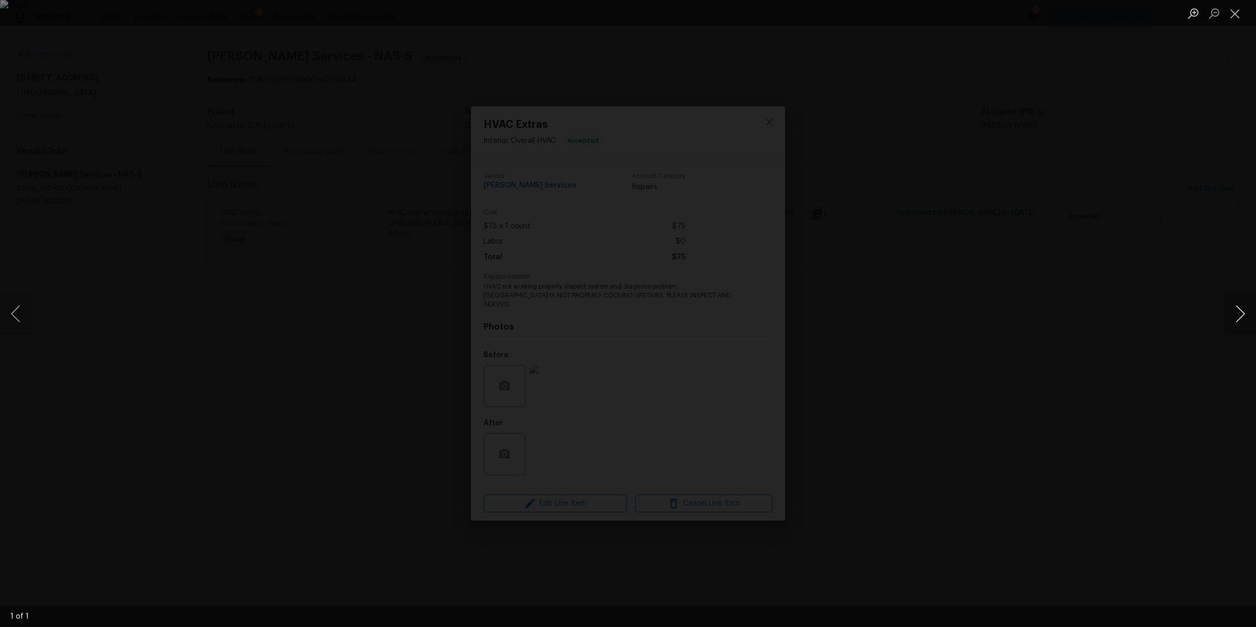
click at [1233, 316] on button "Next image" at bounding box center [1240, 314] width 31 height 42
click at [1235, 316] on button "Next image" at bounding box center [1240, 314] width 31 height 42
click at [949, 382] on div "Lightbox" at bounding box center [628, 313] width 1256 height 627
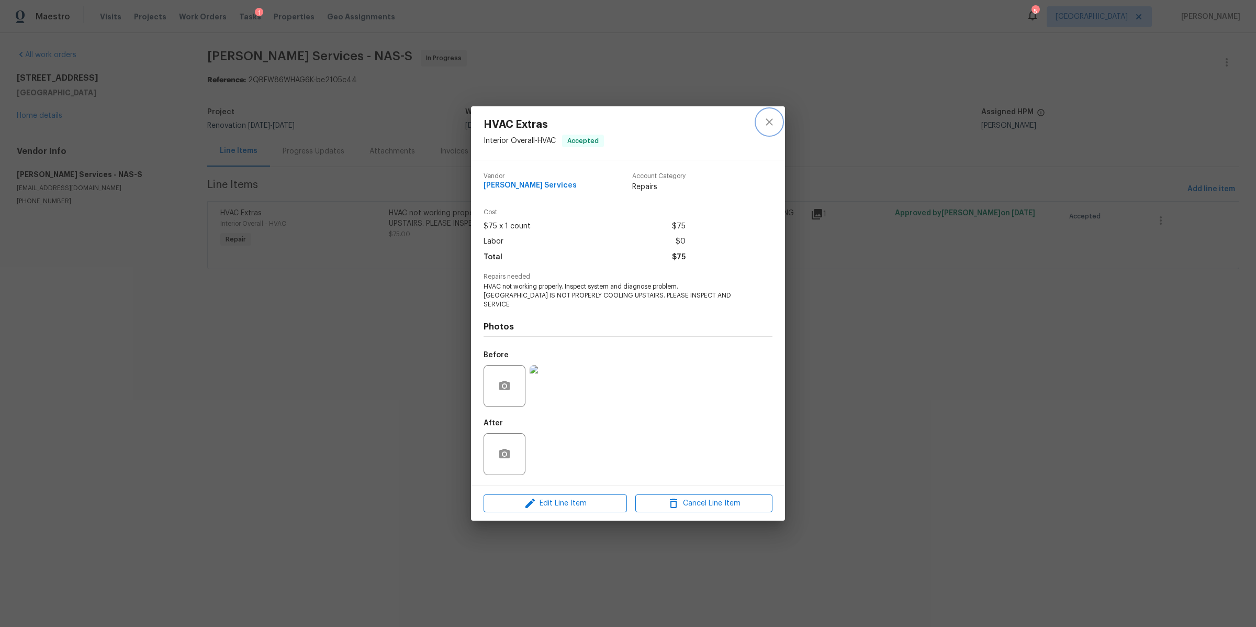
click at [770, 128] on icon "close" at bounding box center [769, 122] width 13 height 13
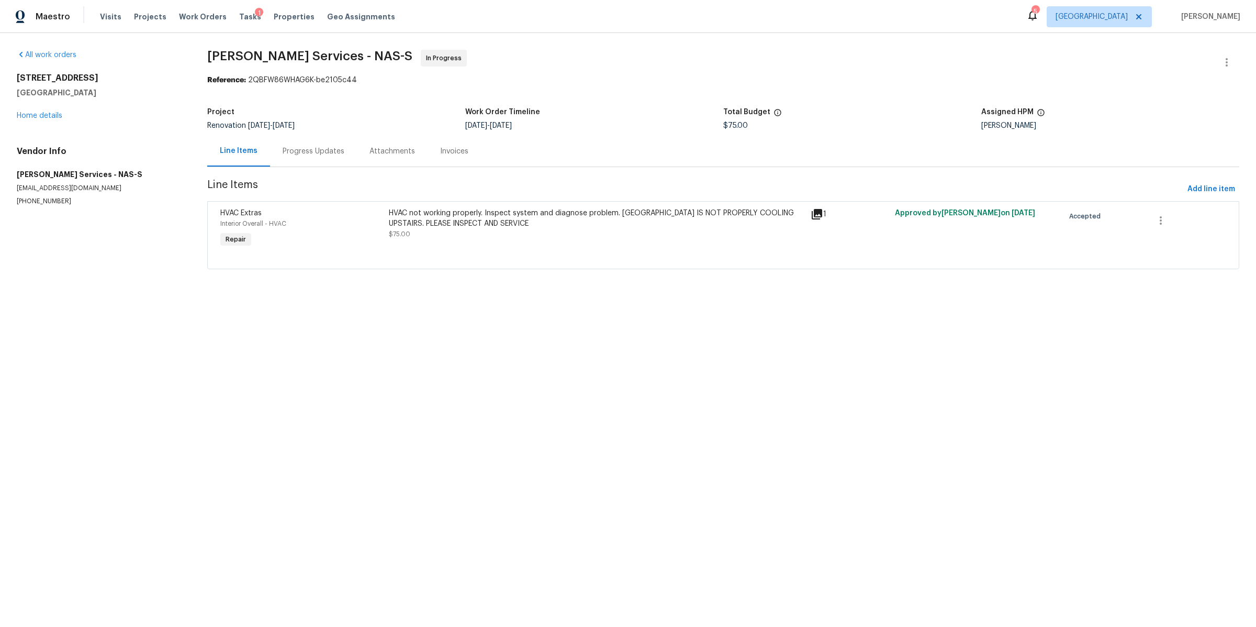
click at [313, 157] on div "Progress Updates" at bounding box center [313, 151] width 87 height 31
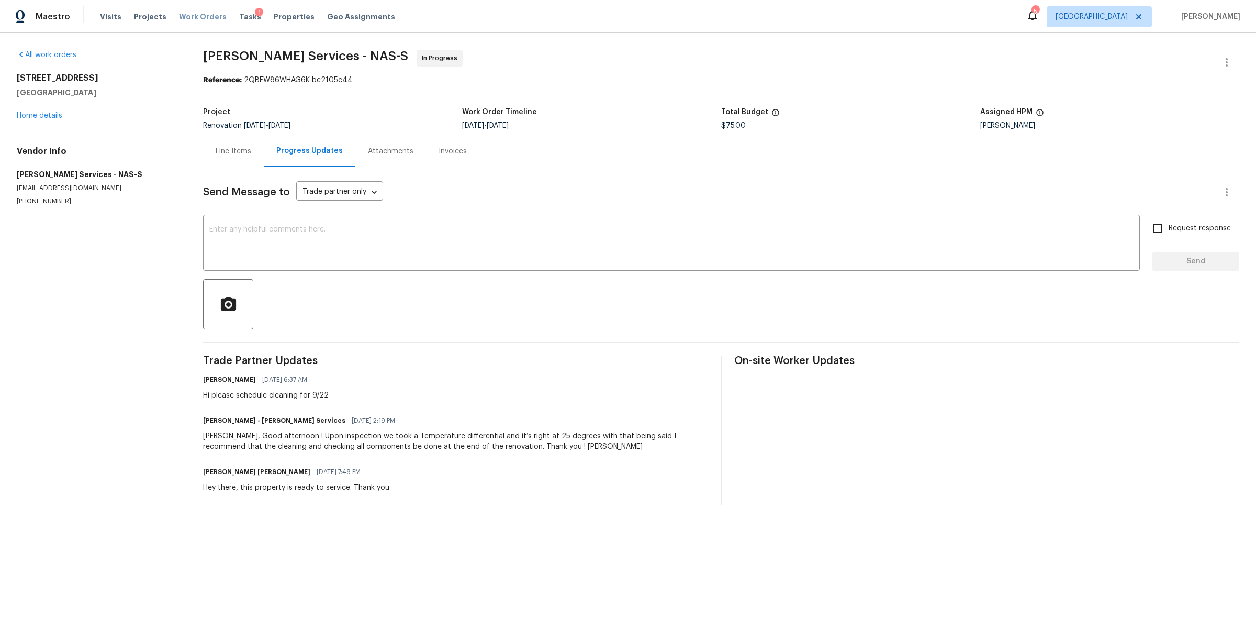
click at [198, 19] on span "Work Orders" at bounding box center [203, 17] width 48 height 10
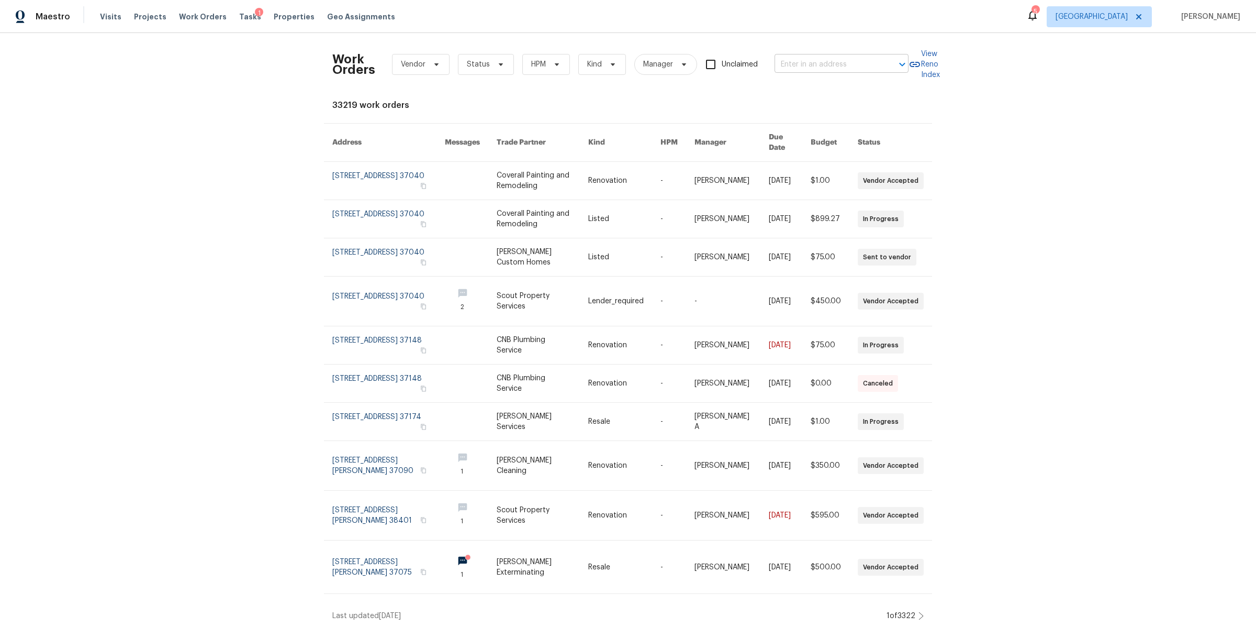
click at [830, 59] on input "text" at bounding box center [827, 65] width 105 height 16
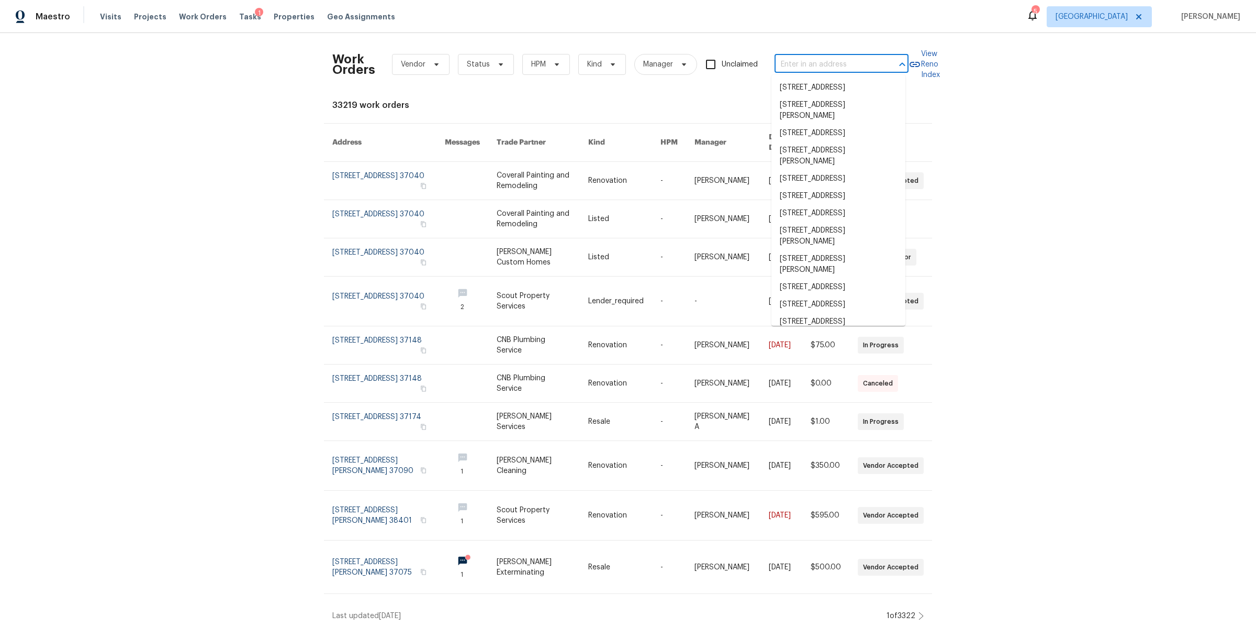
paste input "2002 Arum Ct, Spring Hill, TN 37174"
type input "2002 Arum Ct, Spring Hill, TN 37174"
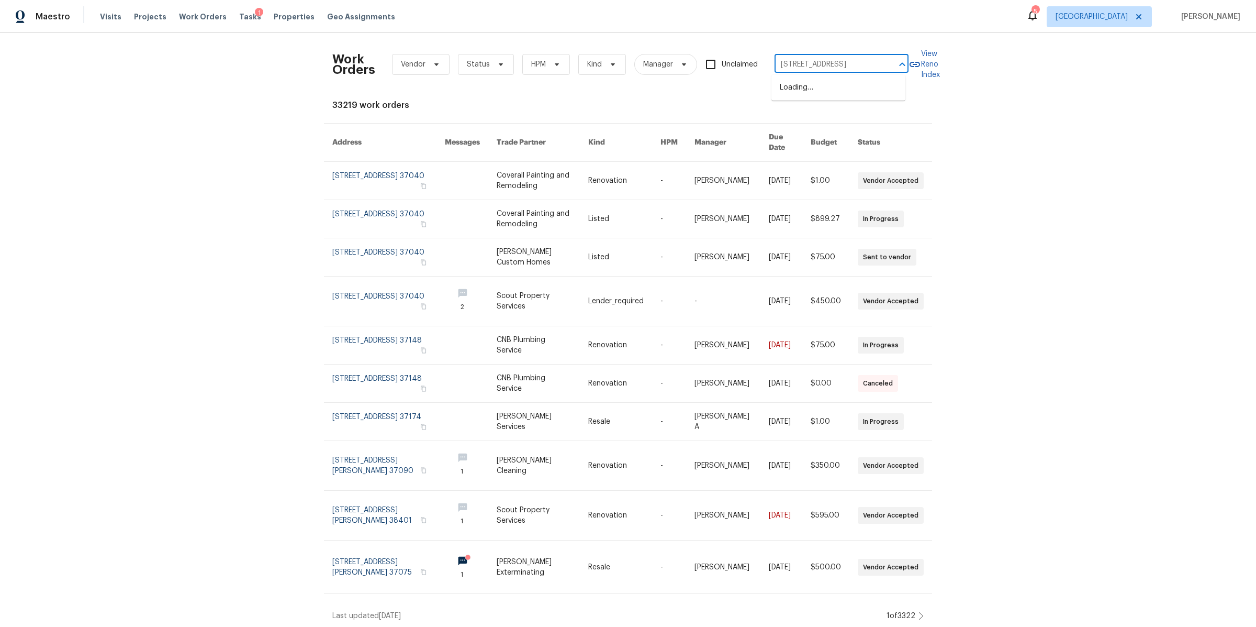
scroll to position [0, 24]
click at [821, 91] on li "2002 Arum Ct, Spring Hill, TN 37174" at bounding box center [839, 87] width 134 height 17
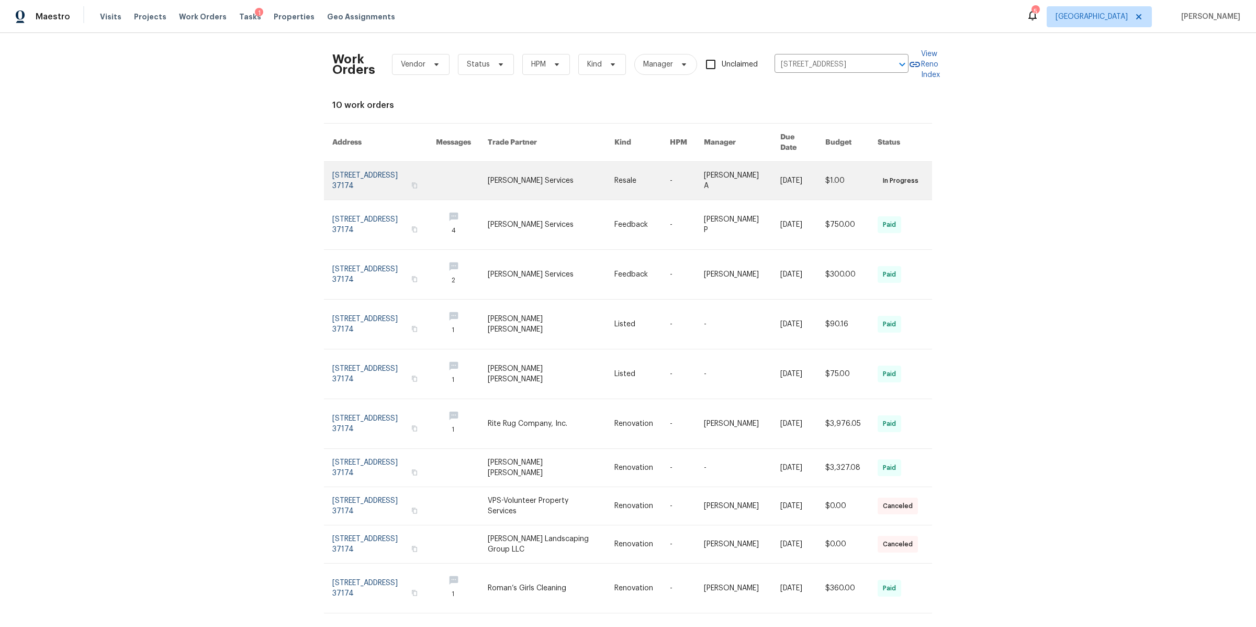
click at [356, 173] on link at bounding box center [384, 181] width 104 height 38
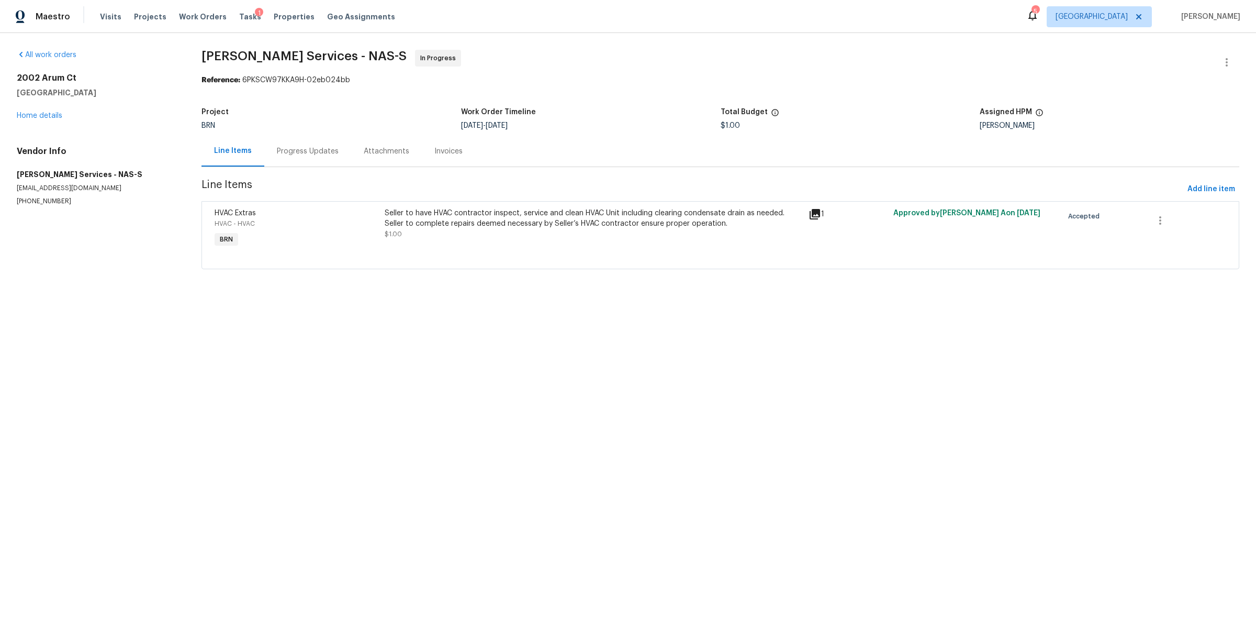
click at [512, 236] on div "Seller to have HVAC contractor inspect, service and clean HVAC Unit including c…" at bounding box center [594, 223] width 418 height 31
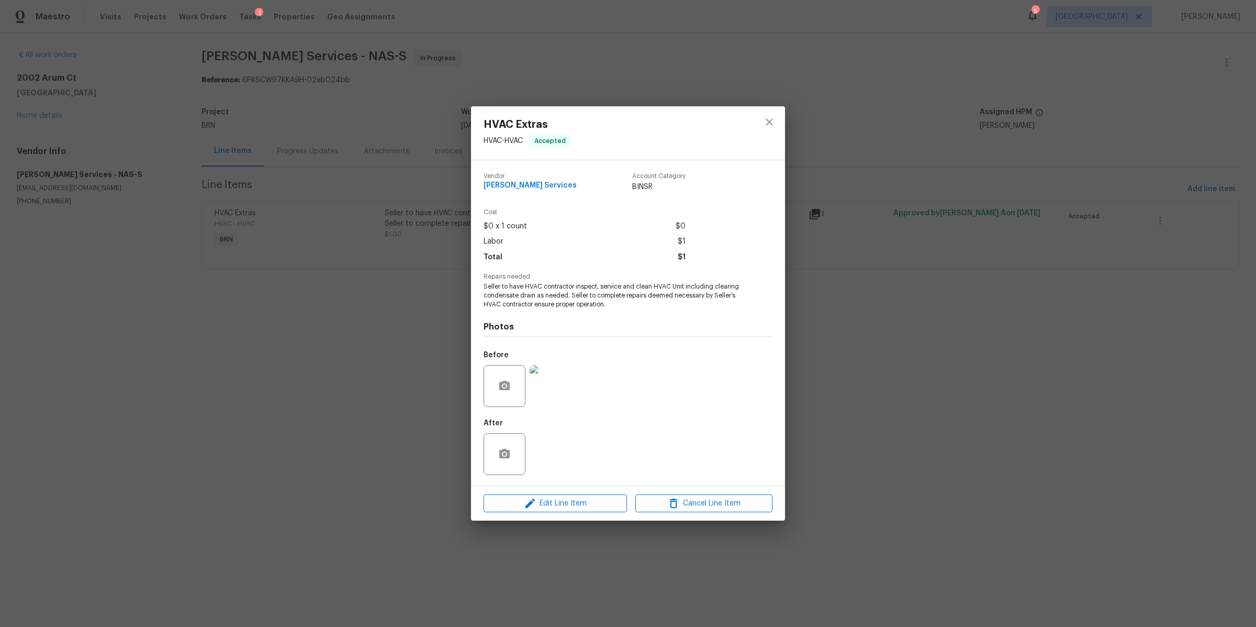
click at [555, 372] on img at bounding box center [551, 386] width 42 height 42
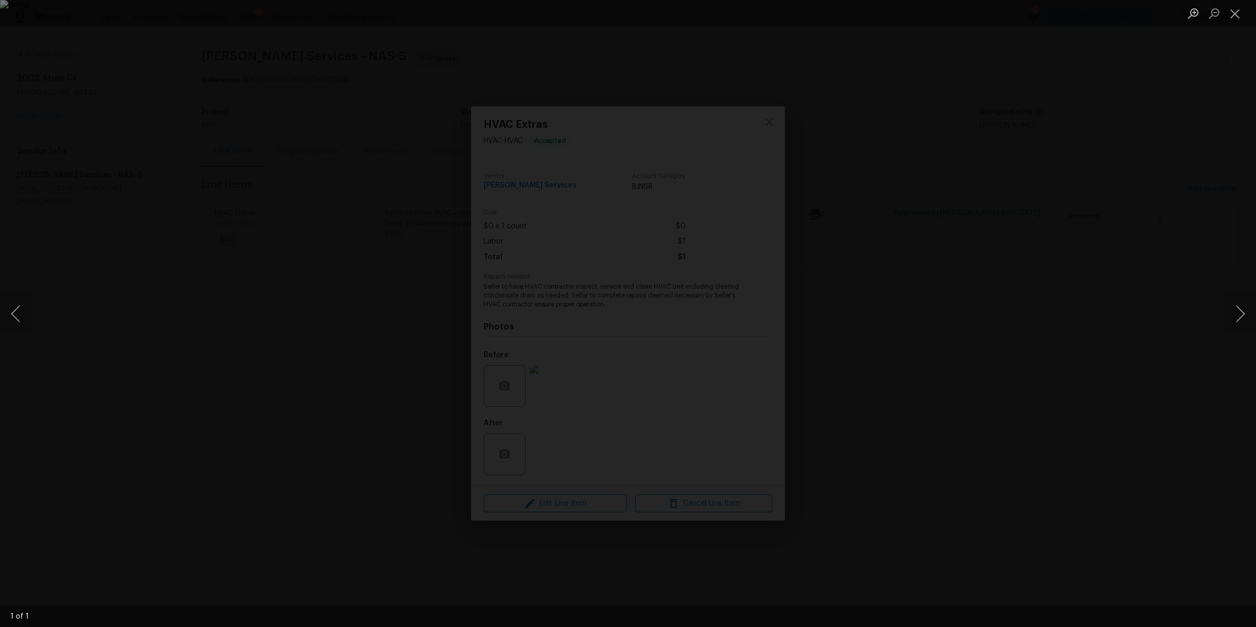
click at [1118, 194] on div "Lightbox" at bounding box center [628, 313] width 1256 height 627
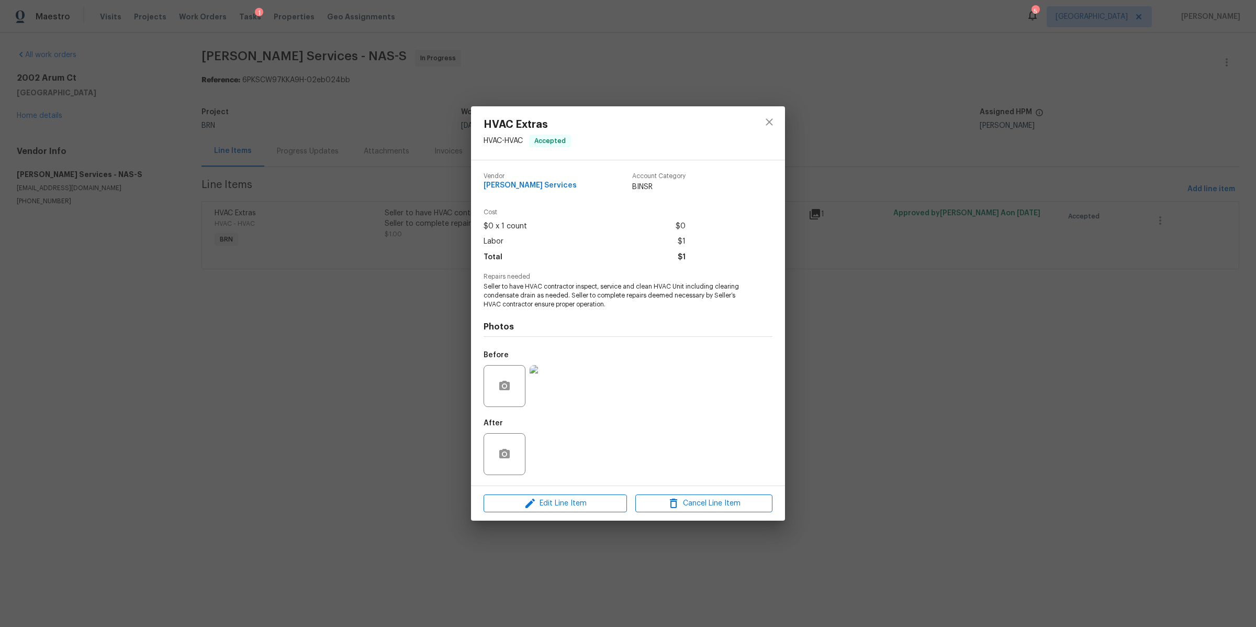
click at [1118, 194] on div "HVAC Extras HVAC - HVAC Accepted Vendor Tony Barrett Services Account Category …" at bounding box center [628, 313] width 1256 height 627
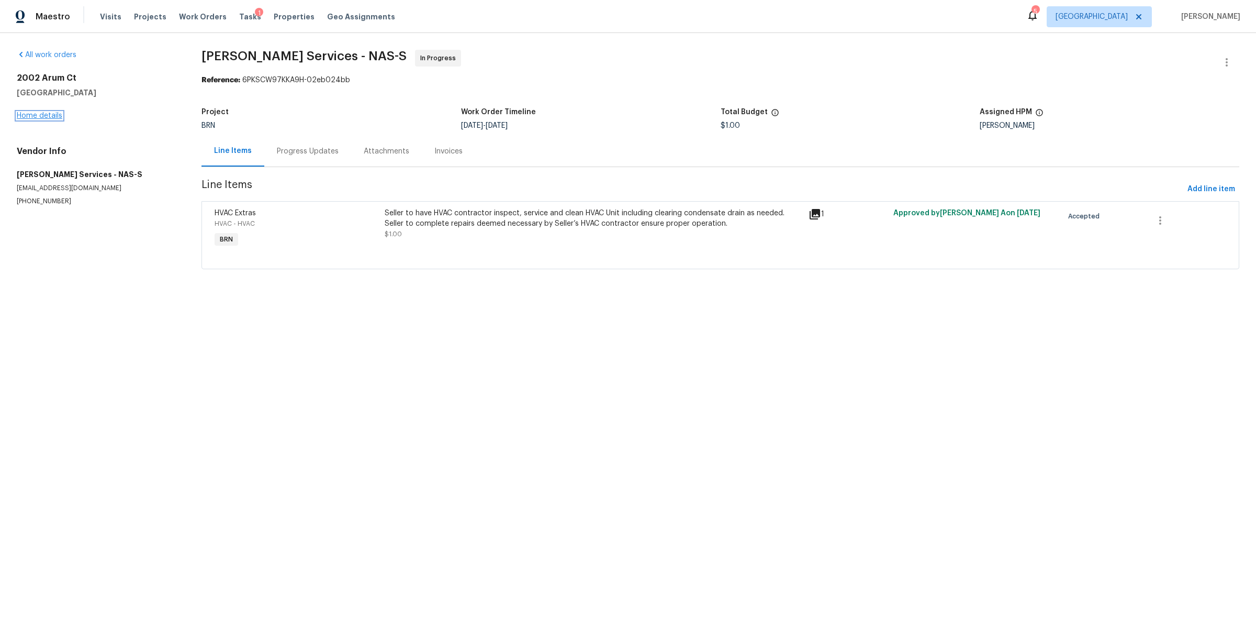
click at [42, 118] on link "Home details" at bounding box center [40, 115] width 46 height 7
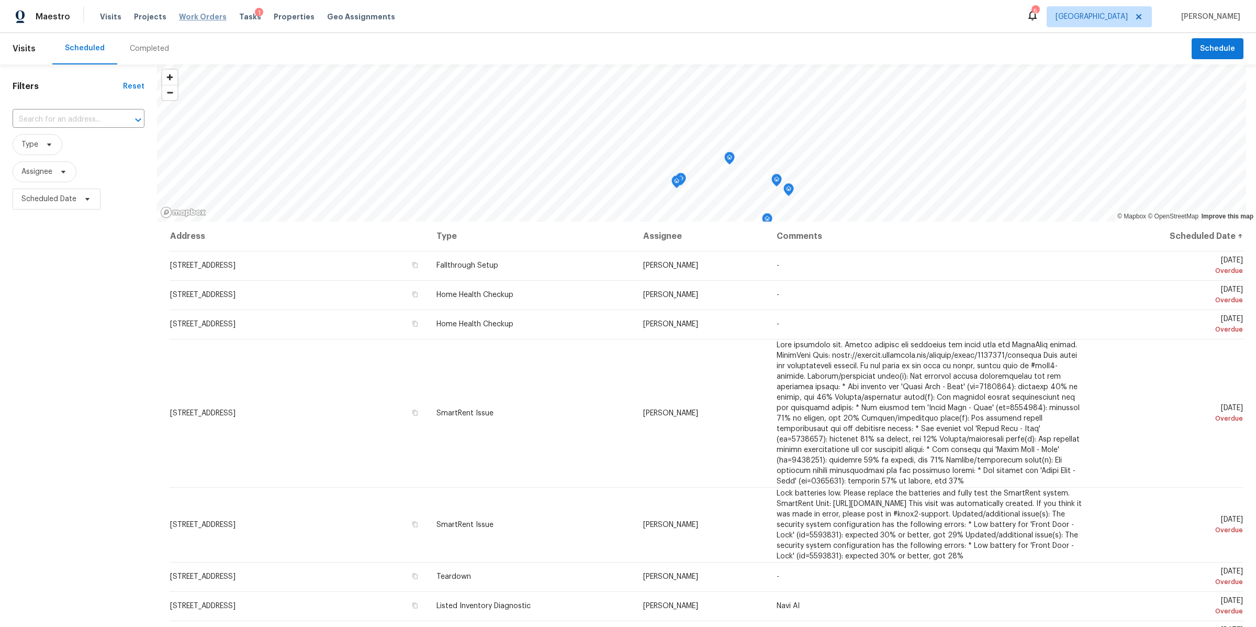
click at [179, 16] on span "Work Orders" at bounding box center [203, 17] width 48 height 10
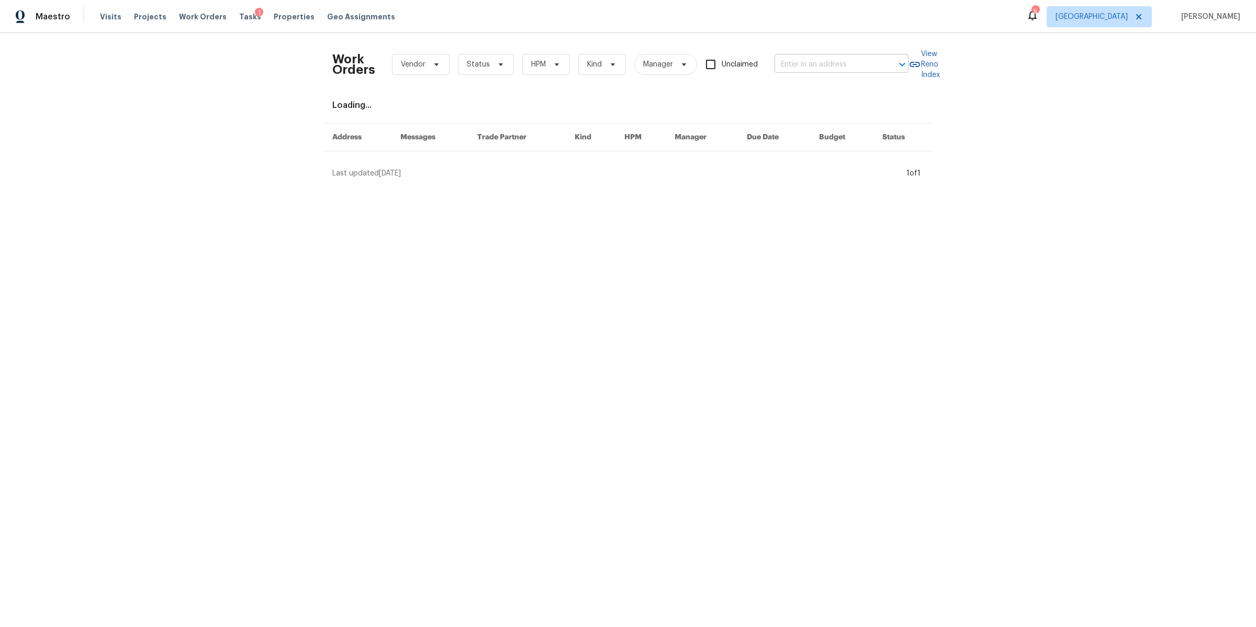
click at [792, 58] on input "text" at bounding box center [827, 65] width 105 height 16
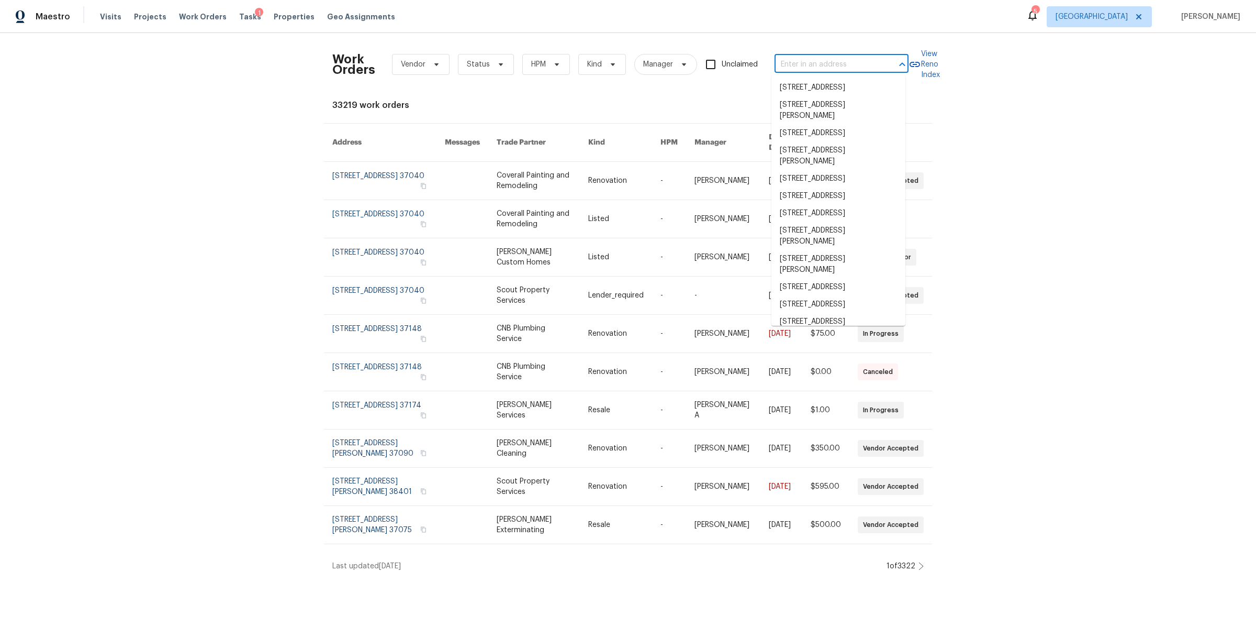
paste input "1514 Oak Dr, Murfreesboro, TN 37128"
type input "1514 Oak Dr, Murfreesboro, TN 37128"
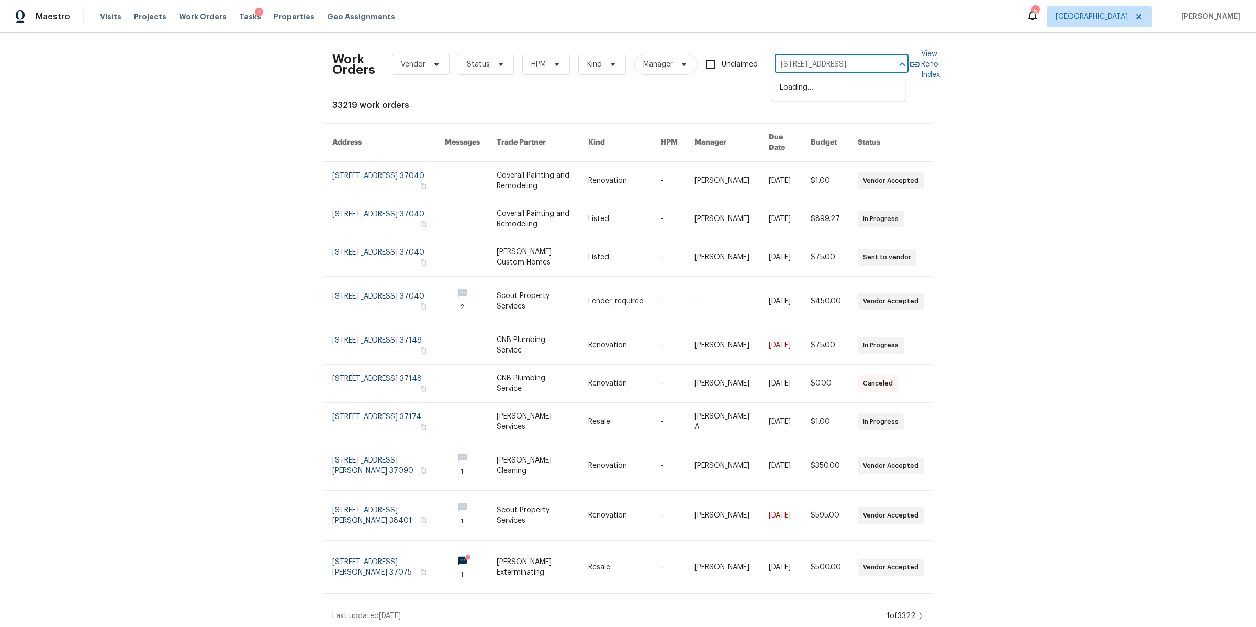
scroll to position [0, 26]
click at [794, 93] on li "1514 Oak Dr, Murfreesboro, TN 37128" at bounding box center [839, 87] width 134 height 17
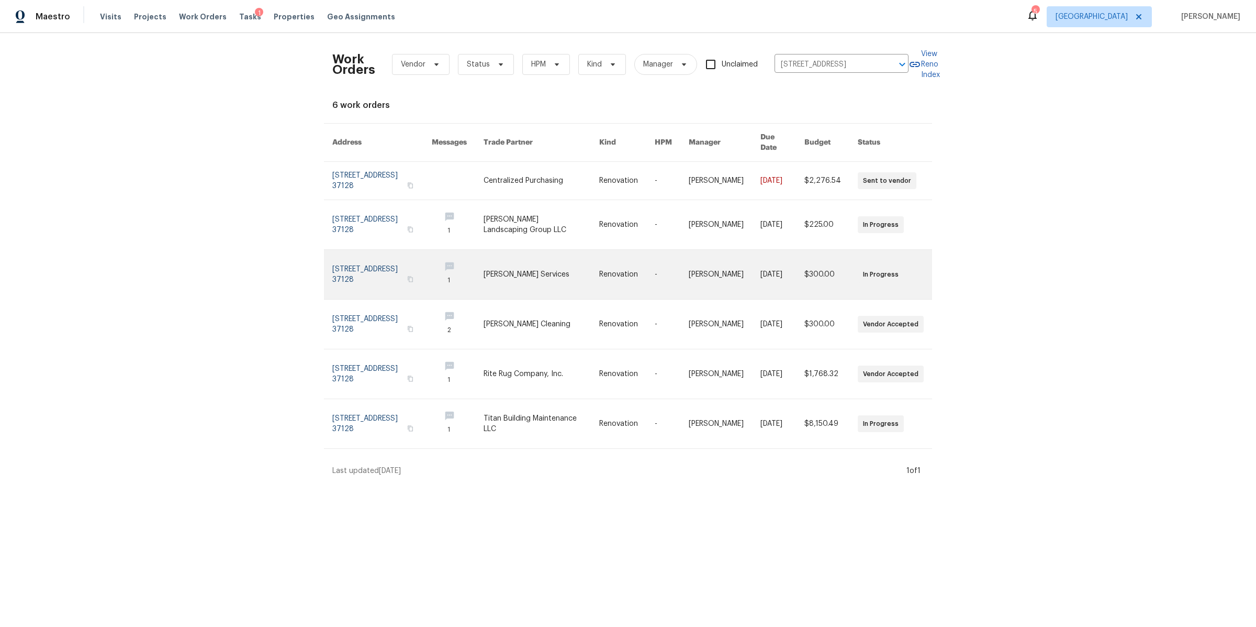
click at [367, 279] on link at bounding box center [381, 274] width 99 height 49
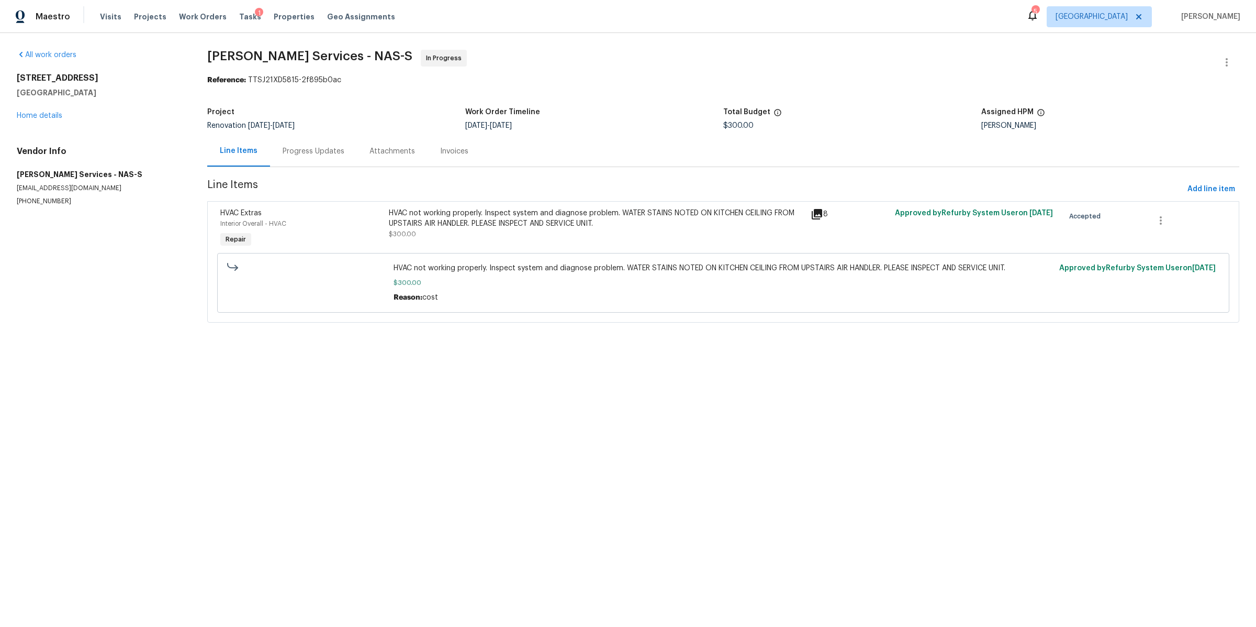
click at [486, 239] on div "HVAC not working properly. Inspect system and diagnose problem. WATER STAINS NO…" at bounding box center [597, 223] width 416 height 31
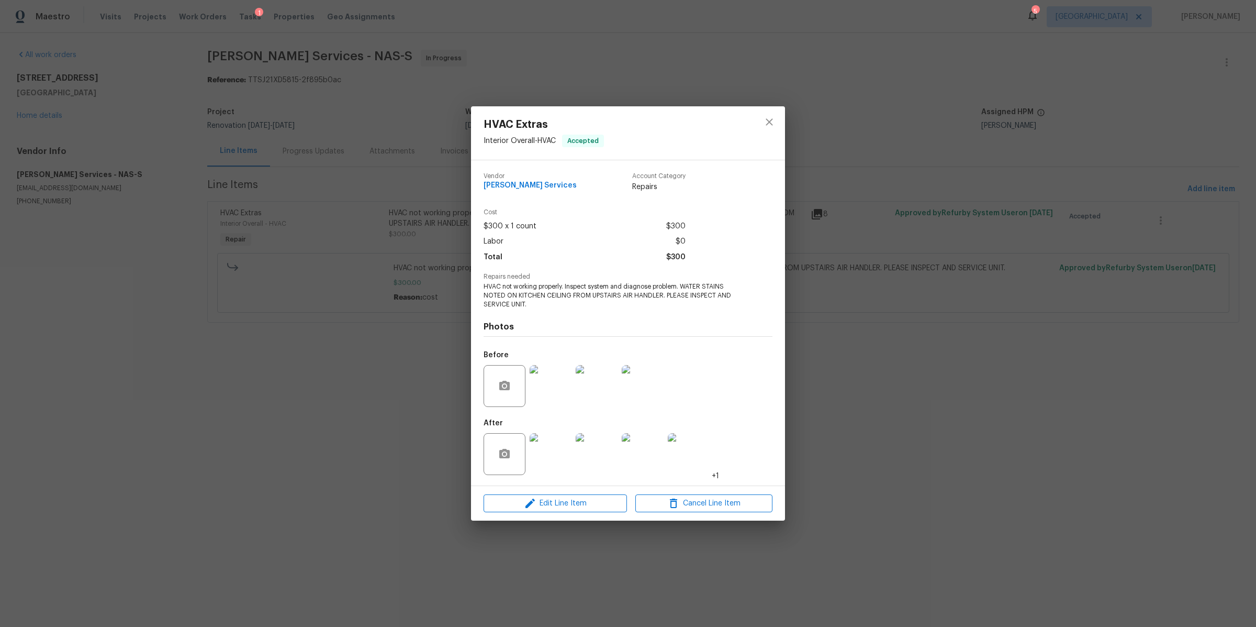
click at [545, 383] on img at bounding box center [551, 386] width 42 height 42
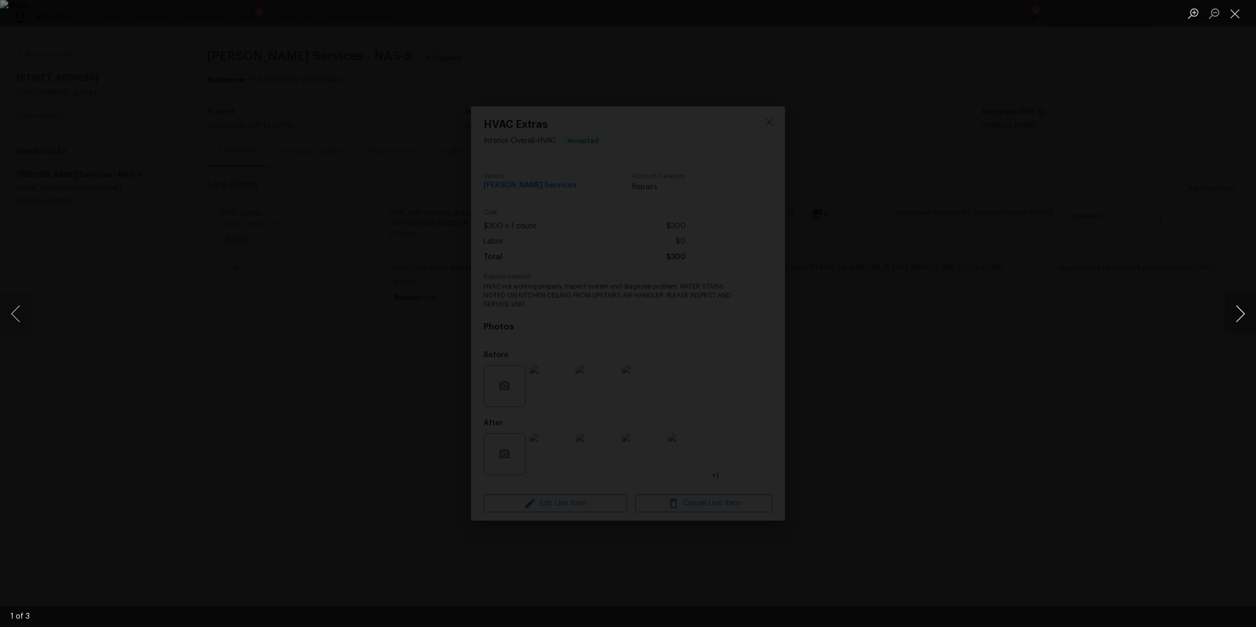
click at [1249, 323] on button "Next image" at bounding box center [1240, 314] width 31 height 42
click at [998, 382] on div "Lightbox" at bounding box center [628, 313] width 1256 height 627
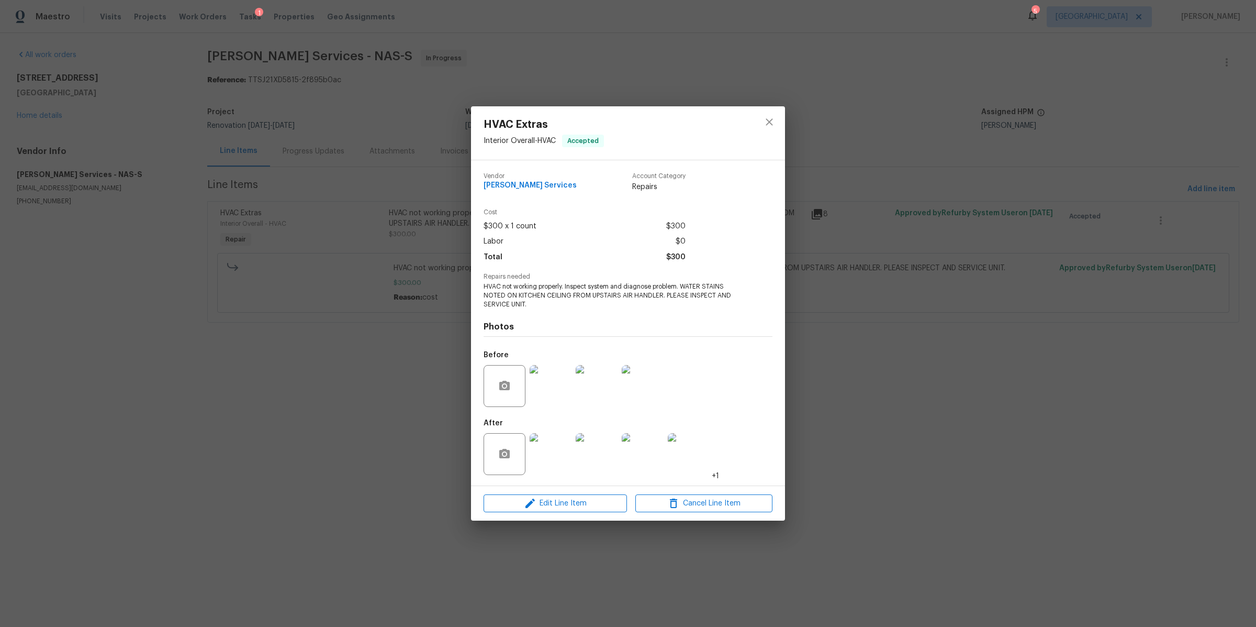
click at [932, 420] on div "HVAC Extras Interior Overall - HVAC Accepted Vendor Tony Barrett Services Accou…" at bounding box center [628, 313] width 1256 height 627
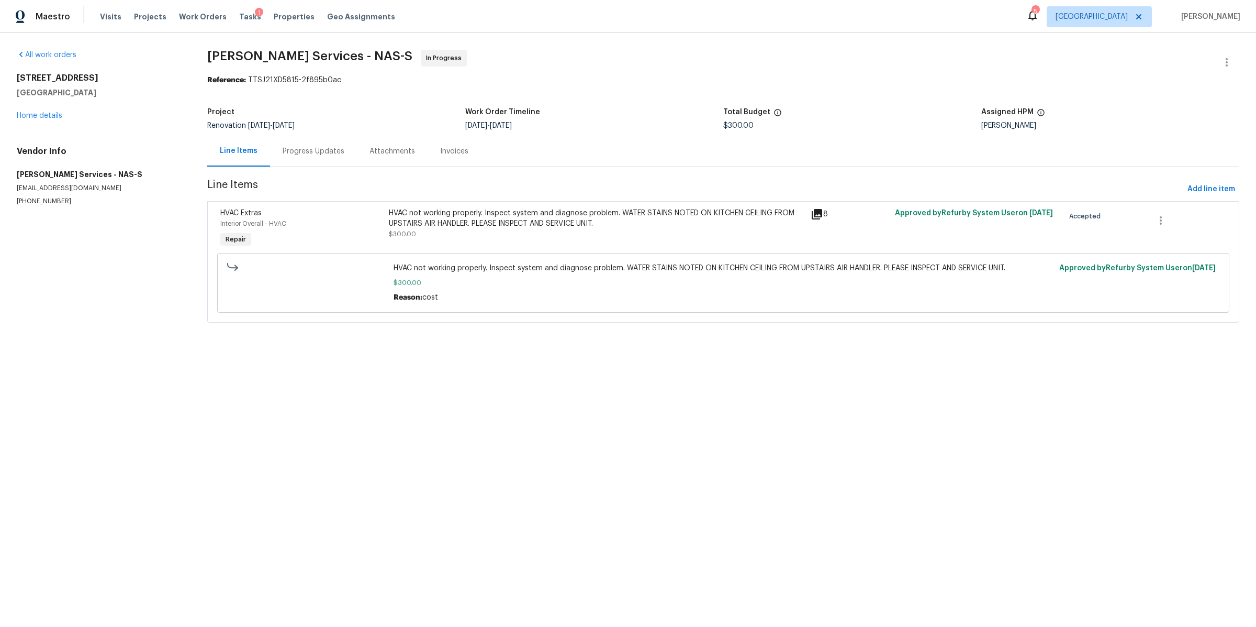
click at [564, 239] on div "HVAC not working properly. Inspect system and diagnose problem. WATER STAINS NO…" at bounding box center [597, 223] width 416 height 31
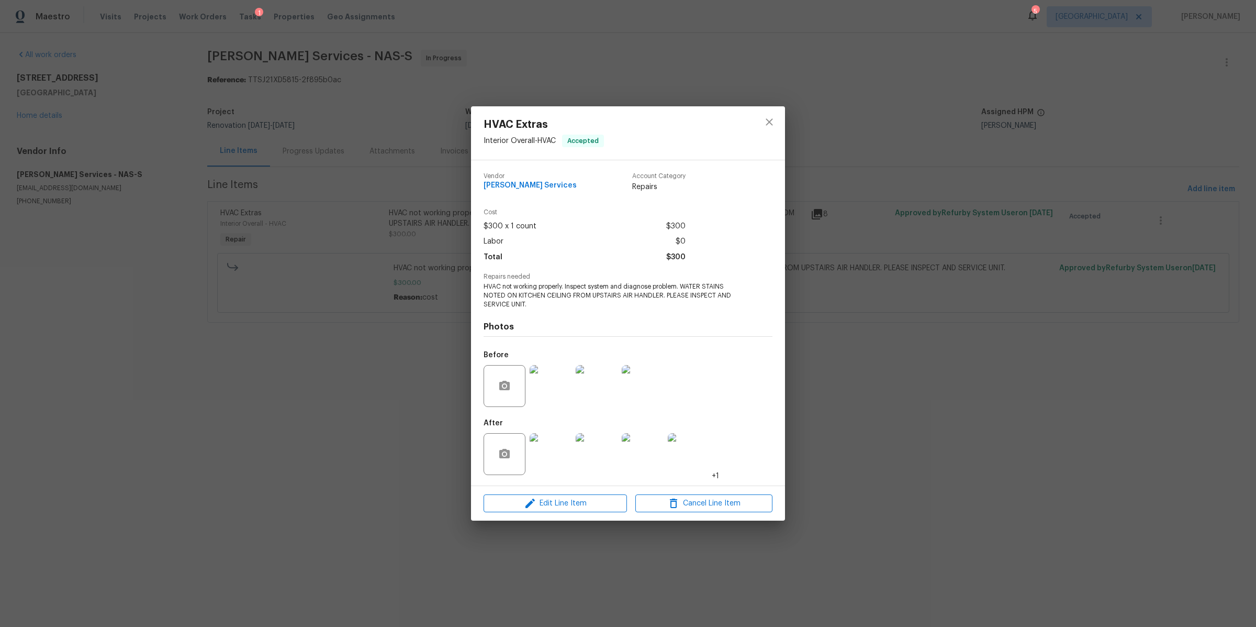
click at [556, 378] on img at bounding box center [551, 386] width 42 height 42
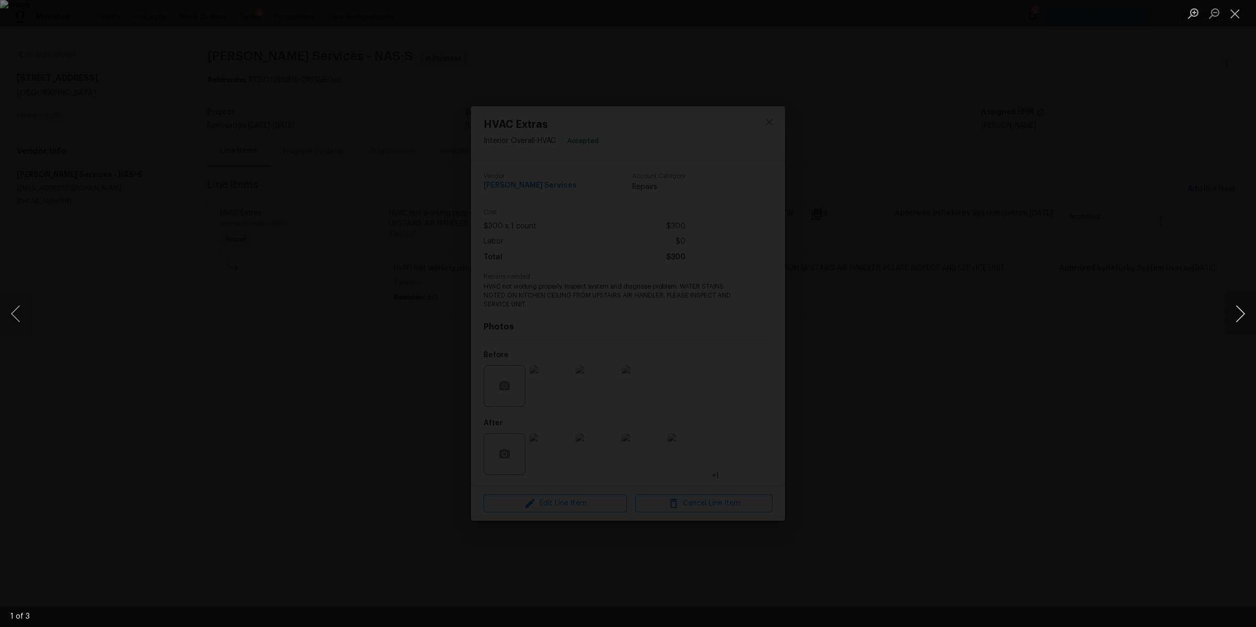
click at [1233, 318] on button "Next image" at bounding box center [1240, 314] width 31 height 42
click at [997, 189] on div "Lightbox" at bounding box center [628, 313] width 1256 height 627
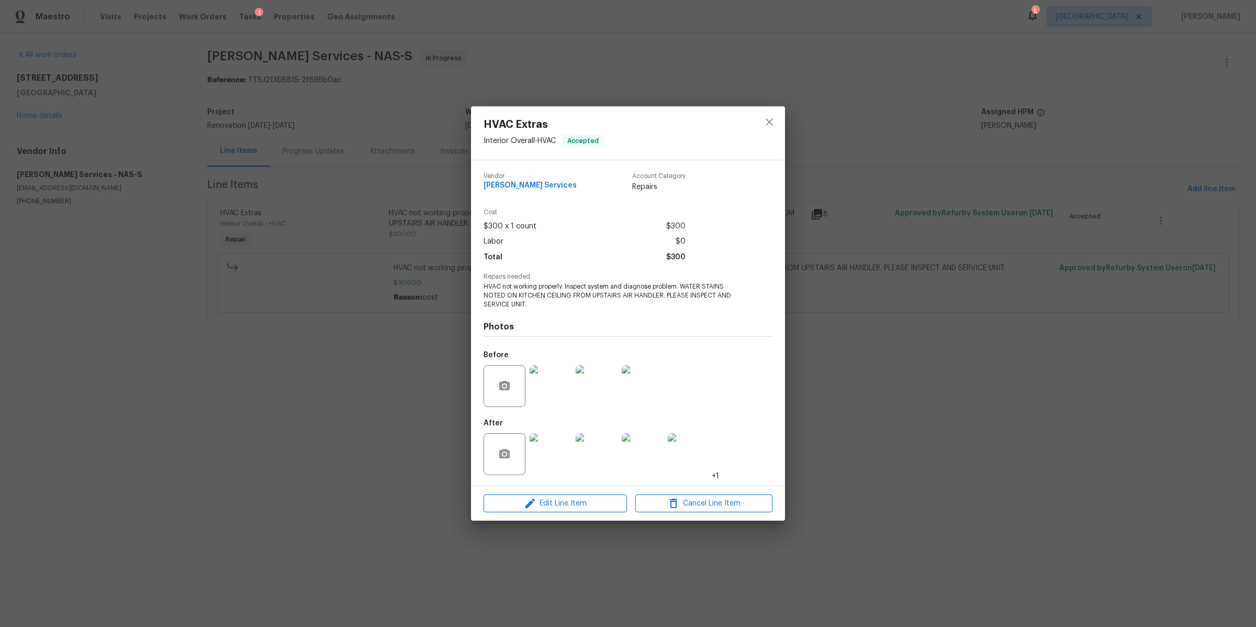
click at [867, 97] on div "HVAC Extras Interior Overall - HVAC Accepted Vendor Tony Barrett Services Accou…" at bounding box center [628, 313] width 1256 height 627
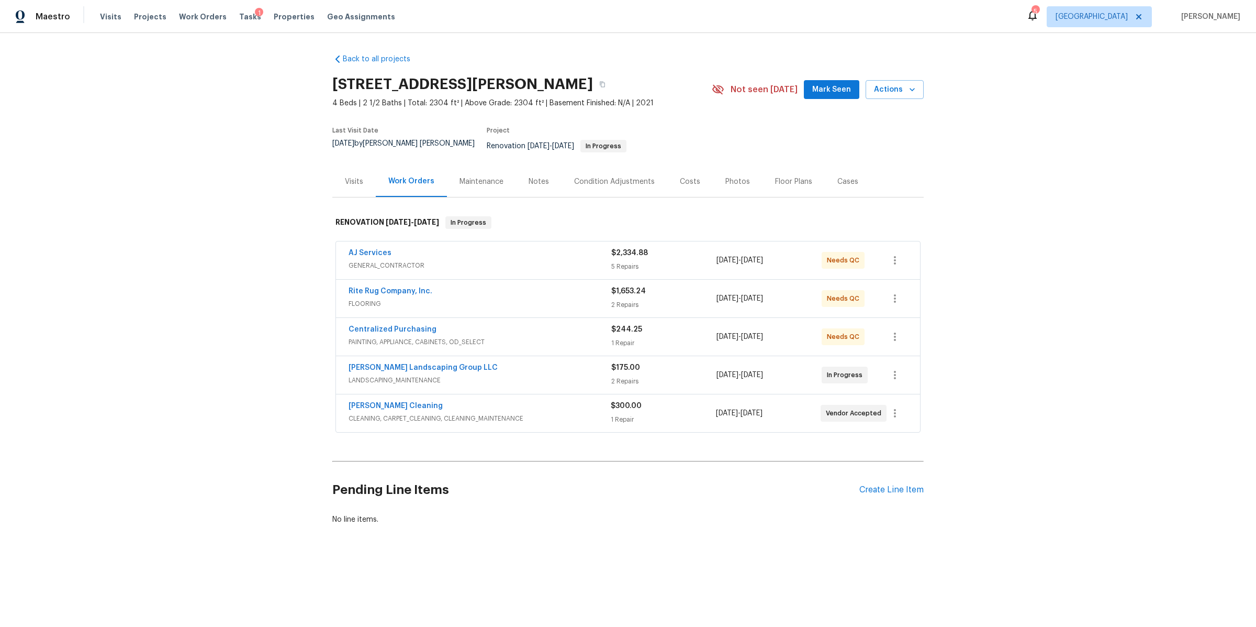
click at [420, 248] on div "AJ Services" at bounding box center [480, 254] width 263 height 13
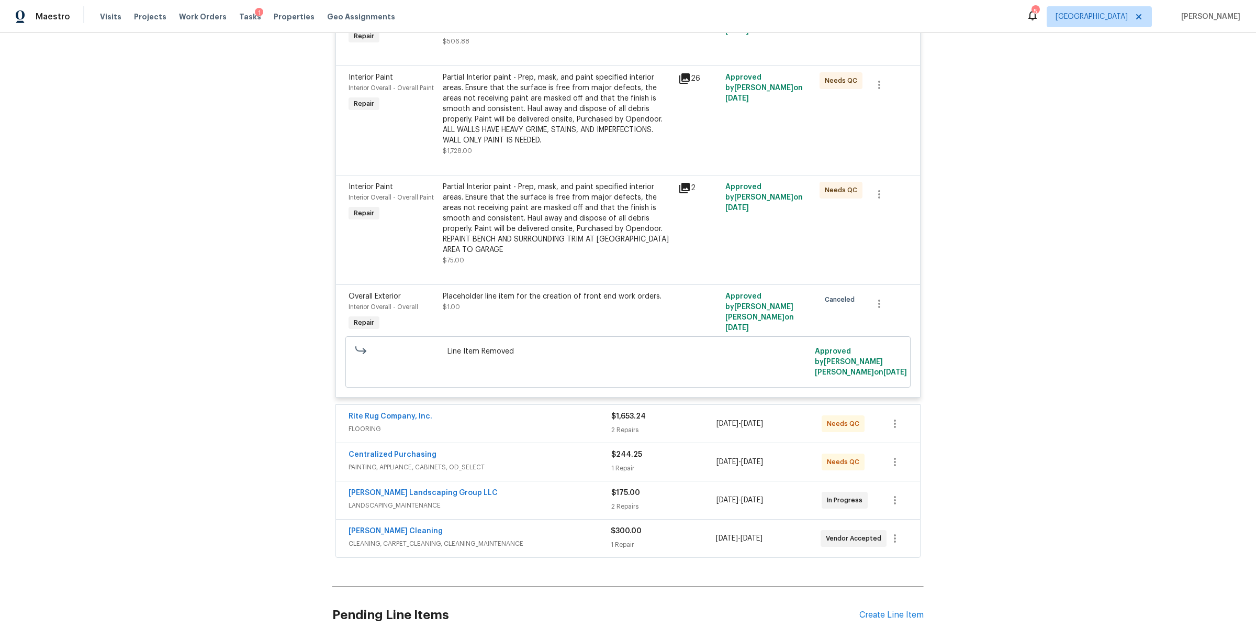
scroll to position [463, 0]
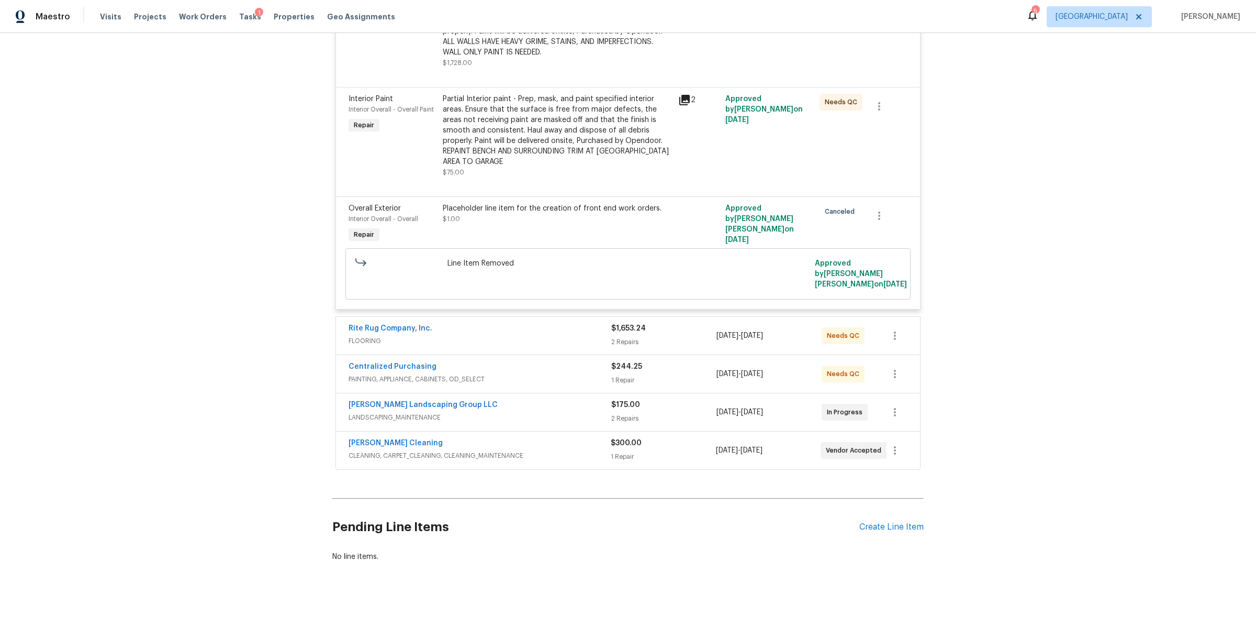
click at [395, 323] on span "Rite Rug Company, Inc." at bounding box center [391, 328] width 84 height 10
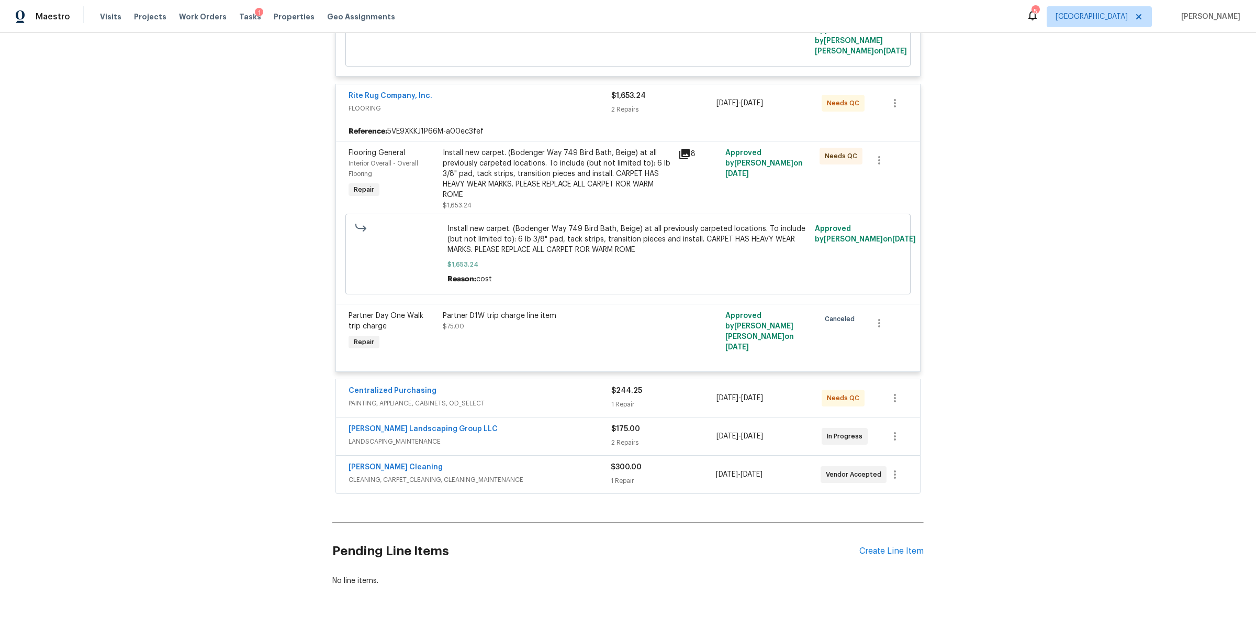
scroll to position [700, 0]
